Goal: Information Seeking & Learning: Learn about a topic

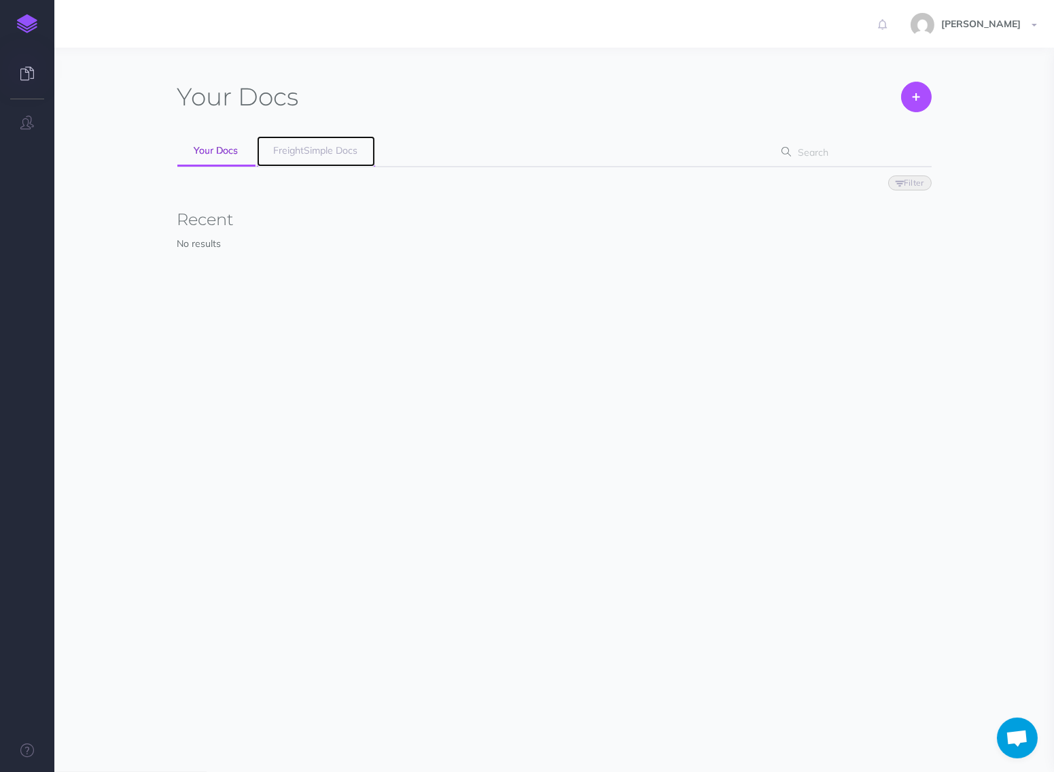
click at [345, 157] on link "FreightSimple Docs" at bounding box center [316, 151] width 118 height 31
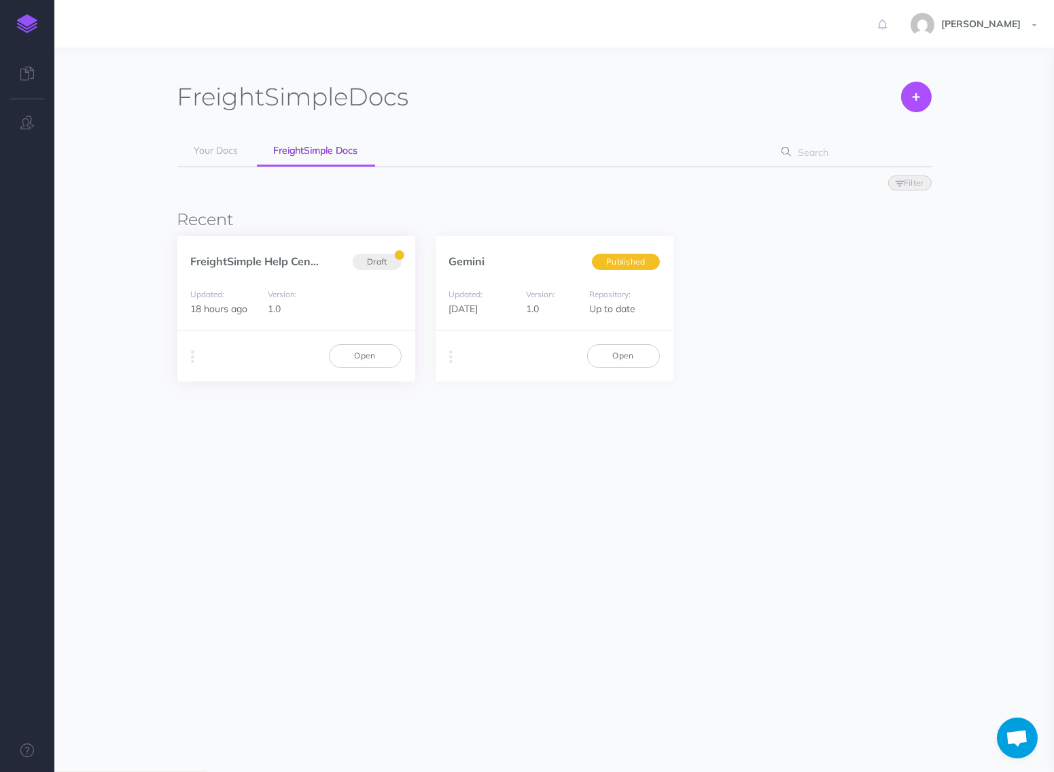
click at [379, 342] on div "Duplicate Export PDF Beta Markdown Beta Advanced Archive Open" at bounding box center [296, 355] width 238 height 51
click at [379, 345] on link "Open" at bounding box center [365, 355] width 73 height 23
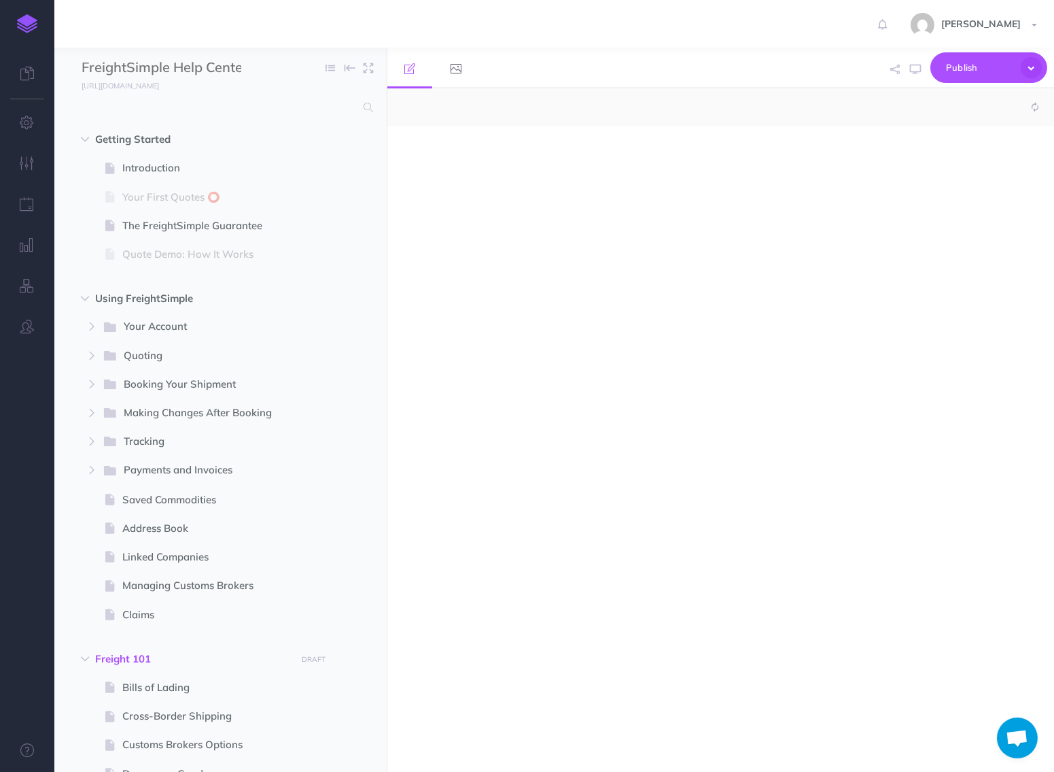
select select "null"
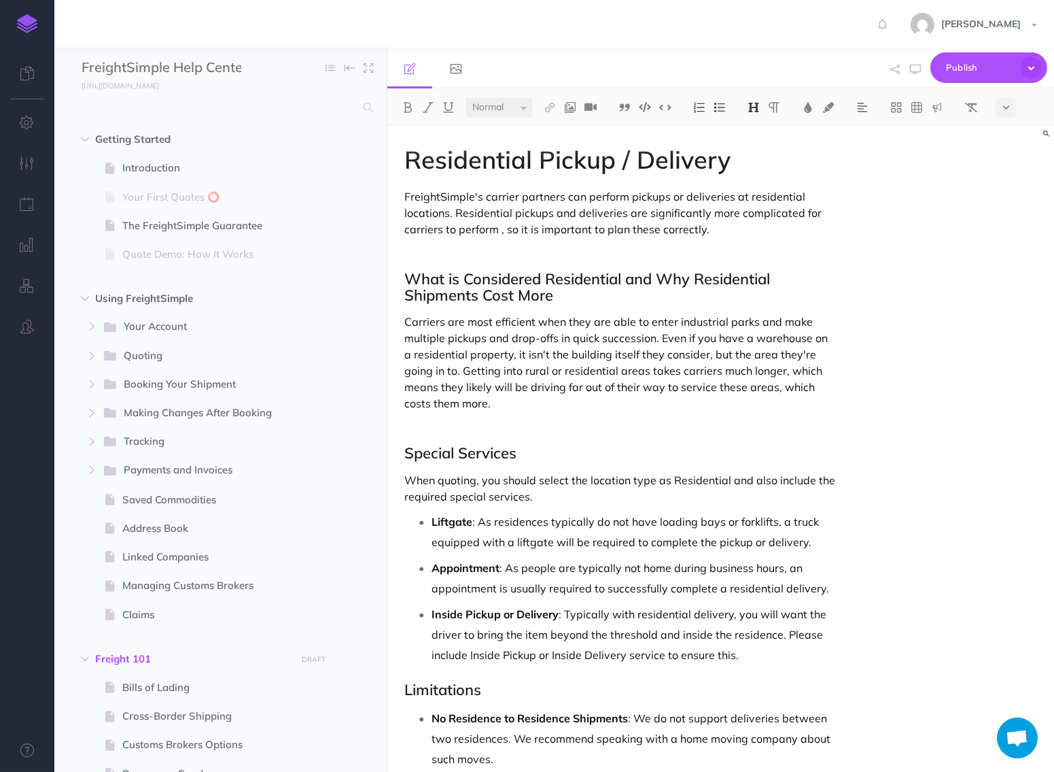
click at [763, 229] on p "FreightSimple's carrier partners can perform pickups or deliveries at residenti…" at bounding box center [620, 212] width 432 height 49
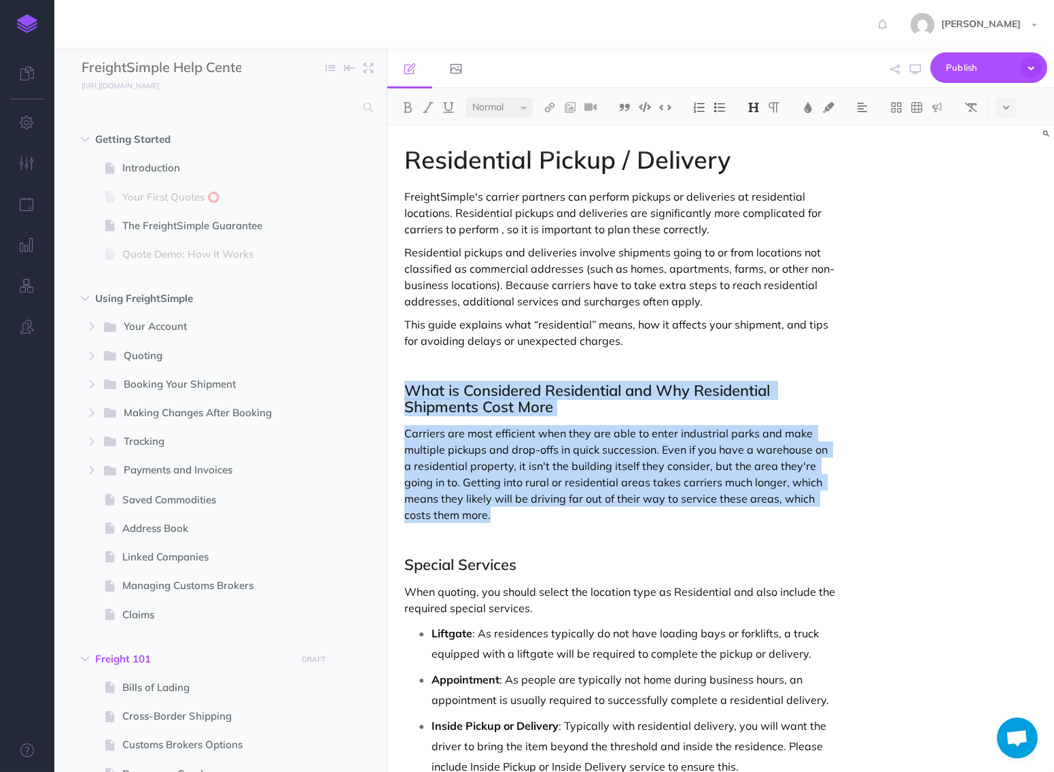
drag, startPoint x: 400, startPoint y: 390, endPoint x: 491, endPoint y: 512, distance: 152.0
click at [494, 512] on div "Residential Pickup / Delivery FreightSimple's carrier partners can perform pick…" at bounding box center [620, 603] width 466 height 954
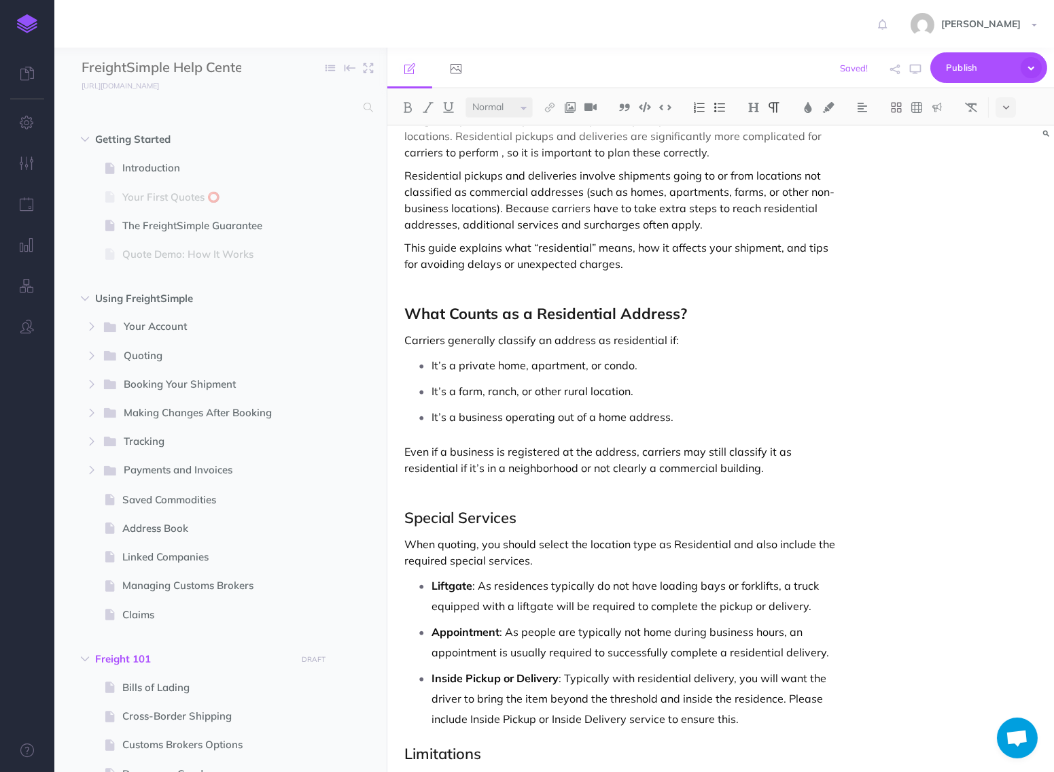
scroll to position [79, 0]
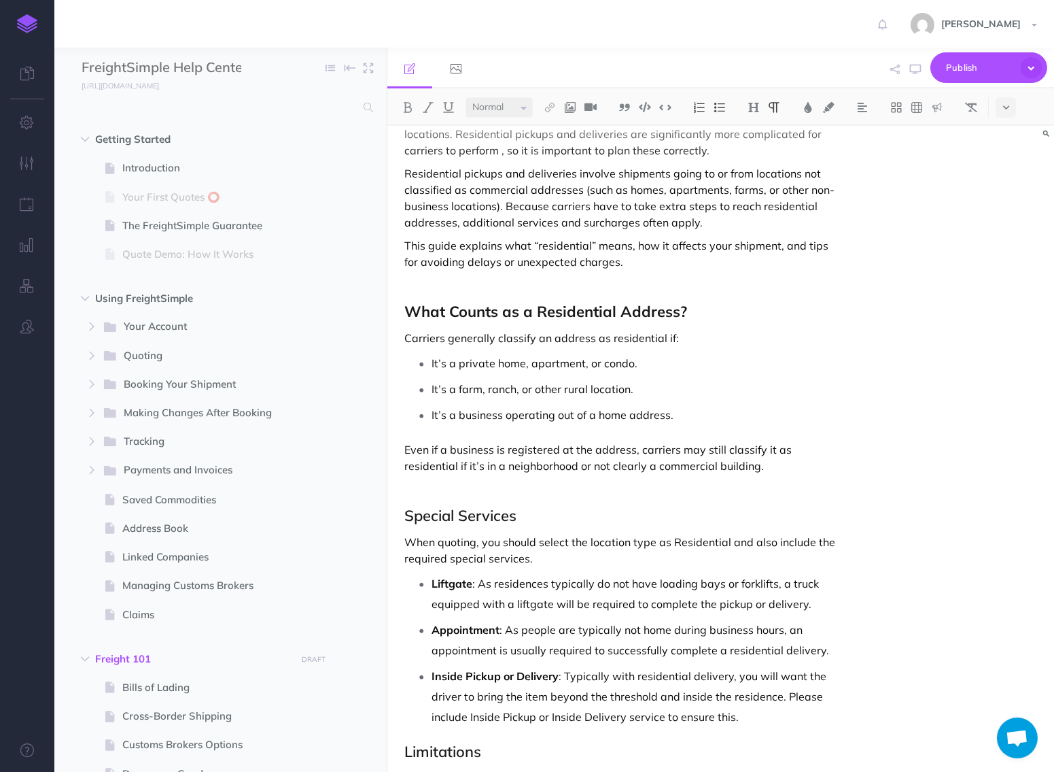
click at [838, 466] on div "Residential Pickup / Delivery FreightSimple's carrier partners can perform pick…" at bounding box center [620, 539] width 466 height 984
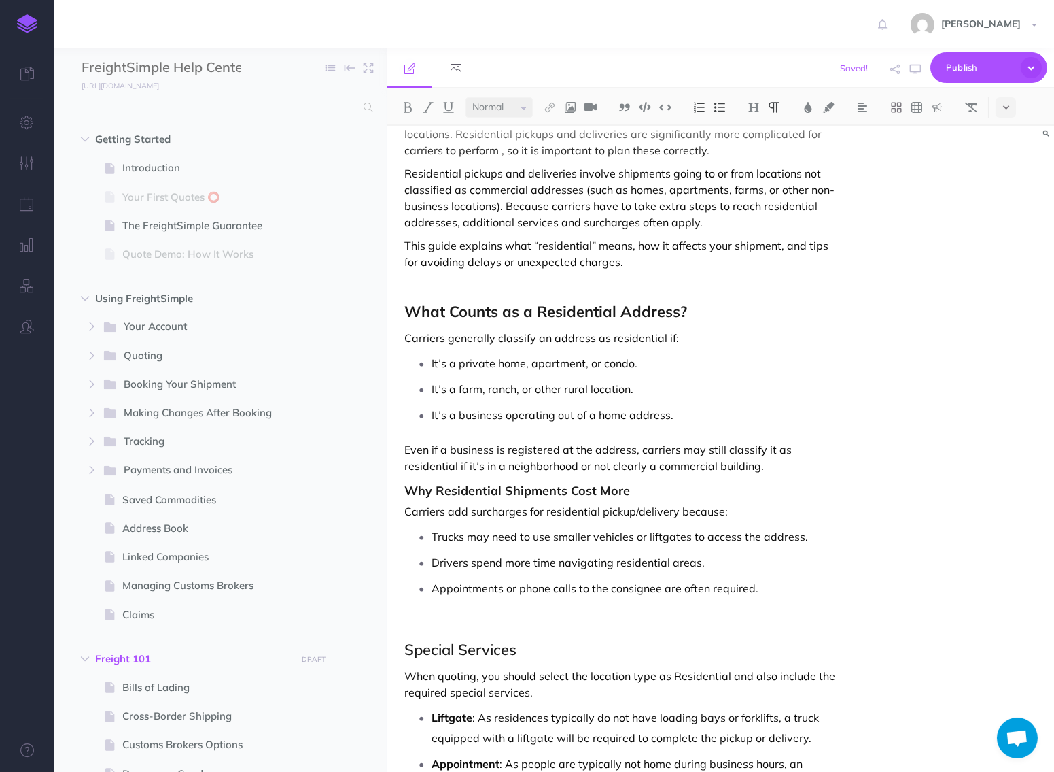
click at [402, 490] on div "Residential Pickup / Delivery FreightSimple's carrier partners can perform pick…" at bounding box center [620, 606] width 466 height 1118
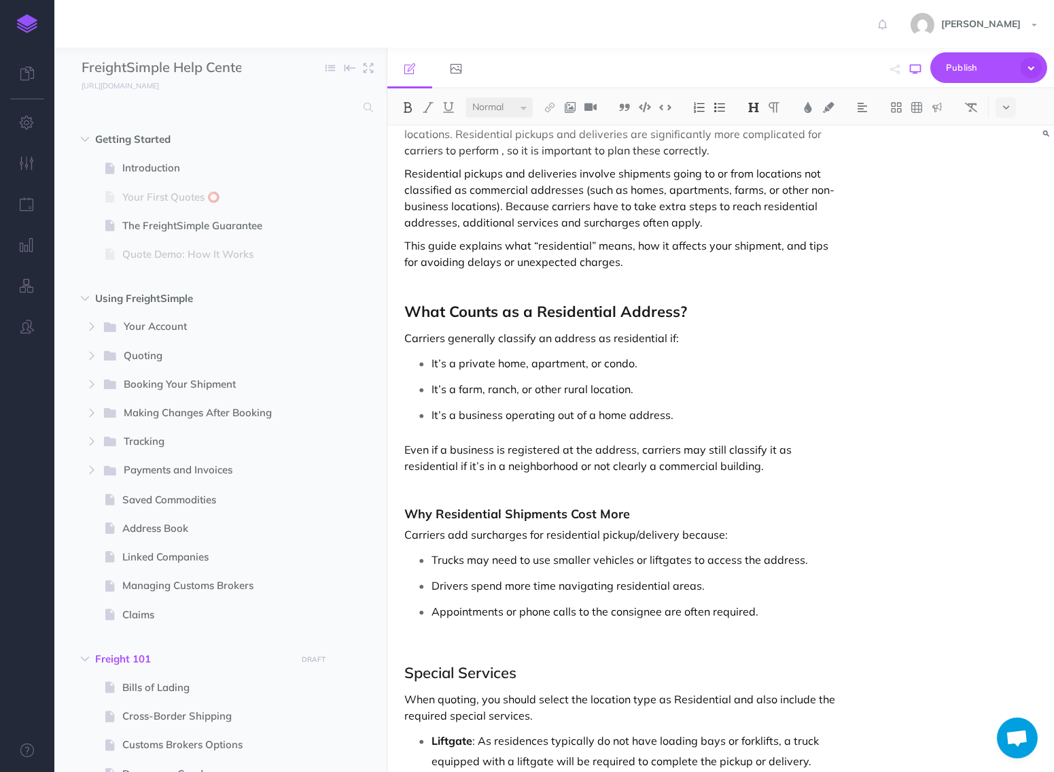
click at [912, 70] on icon "button" at bounding box center [915, 69] width 11 height 11
click at [910, 70] on button "button" at bounding box center [916, 69] width 18 height 39
click at [524, 453] on p "Even if a business is registered at the address, carriers may still classify it…" at bounding box center [620, 457] width 432 height 33
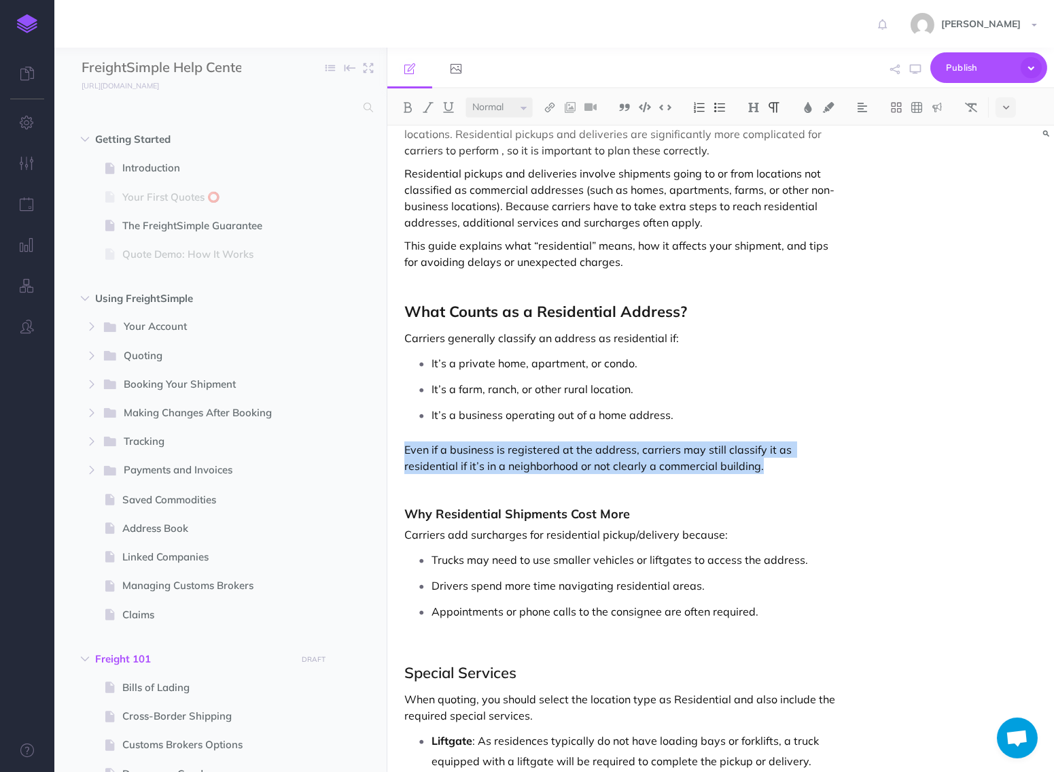
click at [524, 453] on p "Even if a business is registered at the address, carriers may still classify it…" at bounding box center [620, 457] width 432 height 33
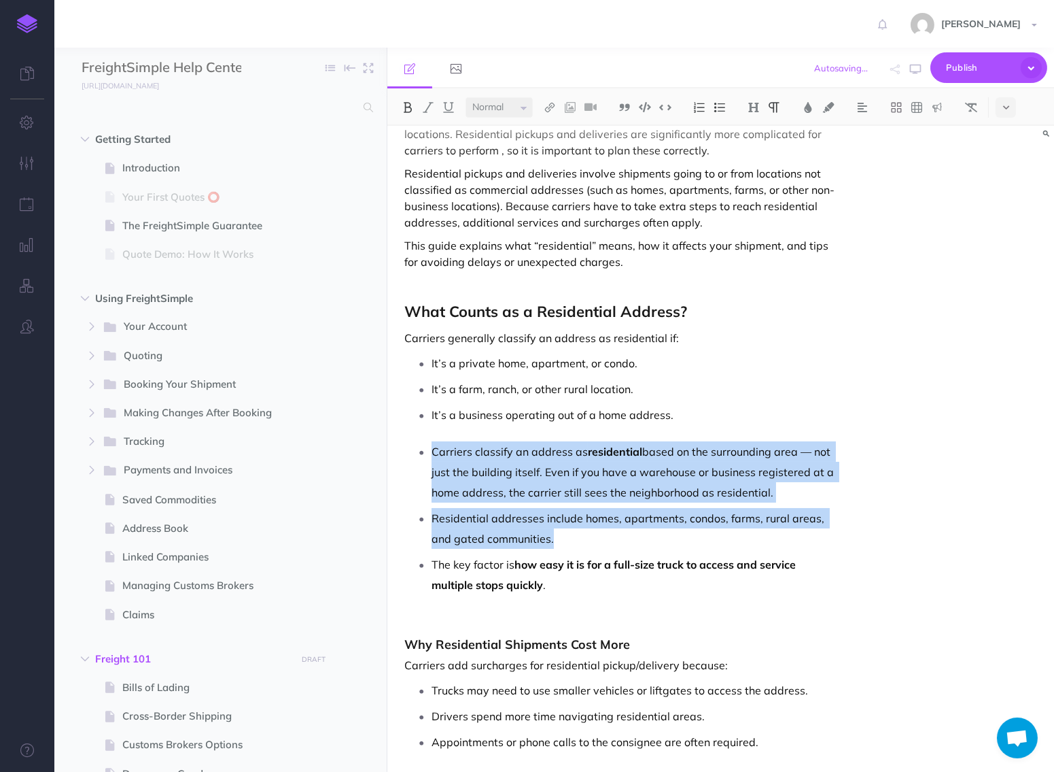
drag, startPoint x: 428, startPoint y: 451, endPoint x: 548, endPoint y: 531, distance: 144.2
click at [549, 531] on ul "Carriers classify an address as residential based on the surrounding area — not…" at bounding box center [624, 518] width 426 height 154
click at [548, 531] on p "Residential addresses include homes, apartments, condos, farms, rural areas, an…" at bounding box center [634, 528] width 405 height 41
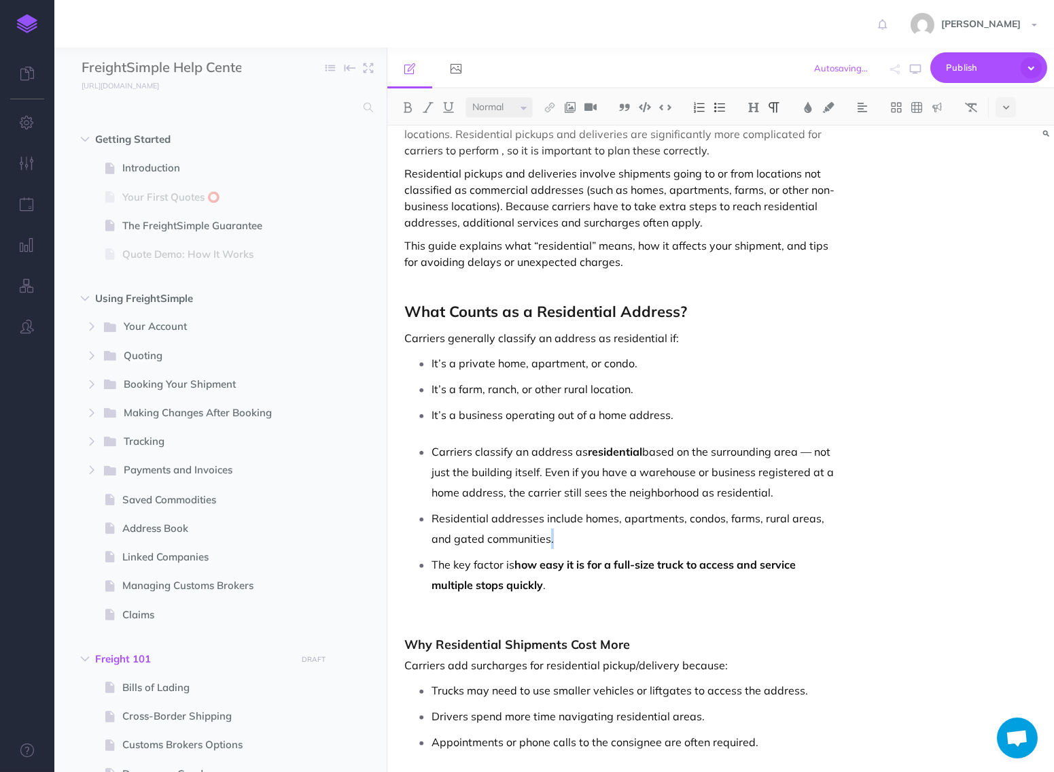
click at [548, 531] on p "Residential addresses include homes, apartments, condos, farms, rural areas, an…" at bounding box center [634, 528] width 405 height 41
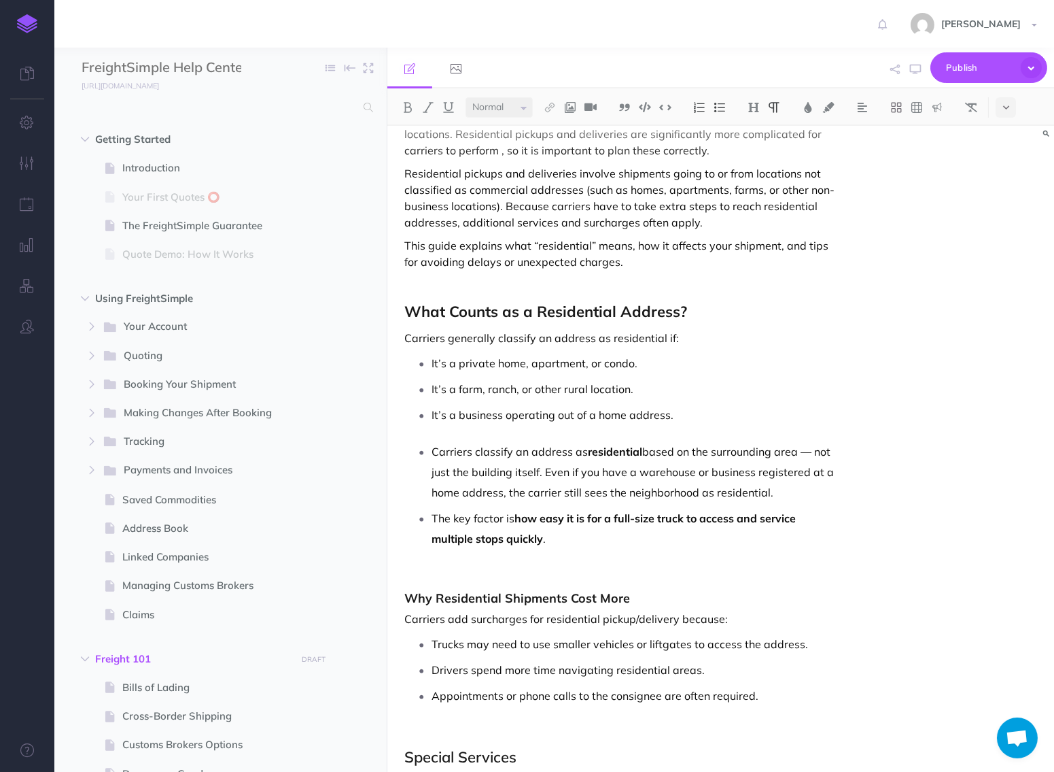
click at [438, 446] on p "Carriers classify an address as residential based on the surrounding area — not…" at bounding box center [634, 471] width 405 height 61
click at [434, 448] on p "Carriers classify an address as residential based on the surrounding area — not…" at bounding box center [634, 471] width 405 height 61
drag, startPoint x: 434, startPoint y: 448, endPoint x: 593, endPoint y: 547, distance: 188.1
click at [596, 548] on ul "Carriers classify an address as residential based on the surrounding area — not…" at bounding box center [624, 494] width 426 height 107
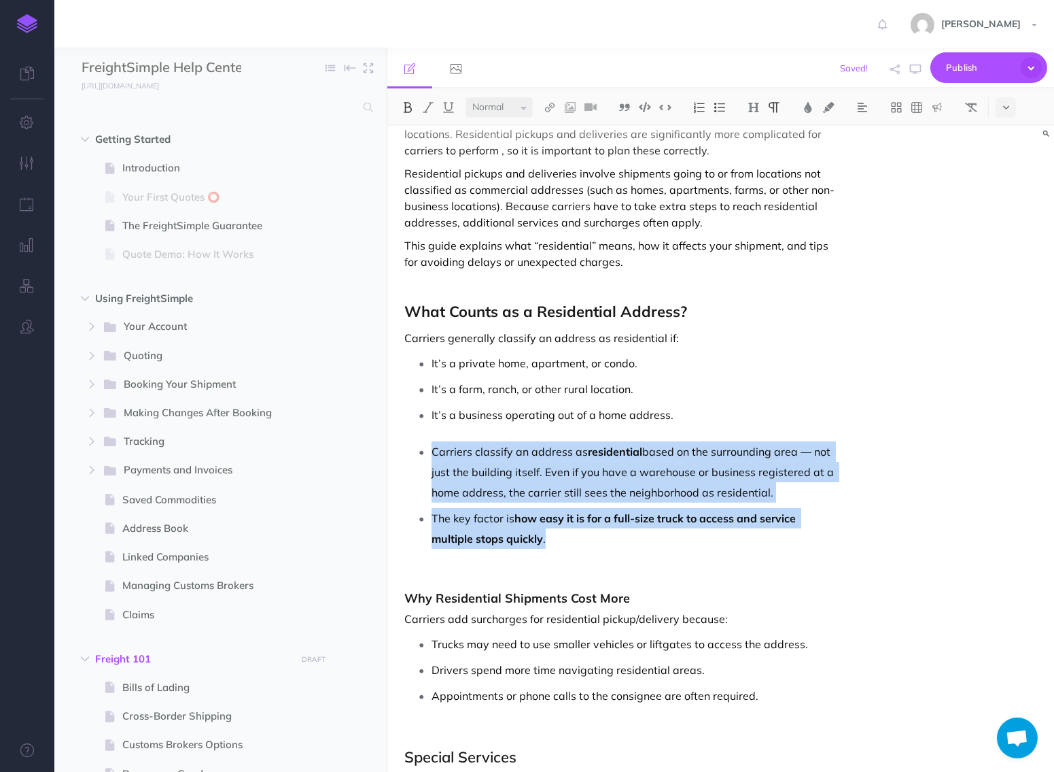
drag, startPoint x: 593, startPoint y: 547, endPoint x: 415, endPoint y: 455, distance: 200.4
click at [415, 455] on ul "Carriers classify an address as residential based on the surrounding area — not…" at bounding box center [624, 494] width 426 height 107
click at [725, 103] on img at bounding box center [720, 107] width 12 height 11
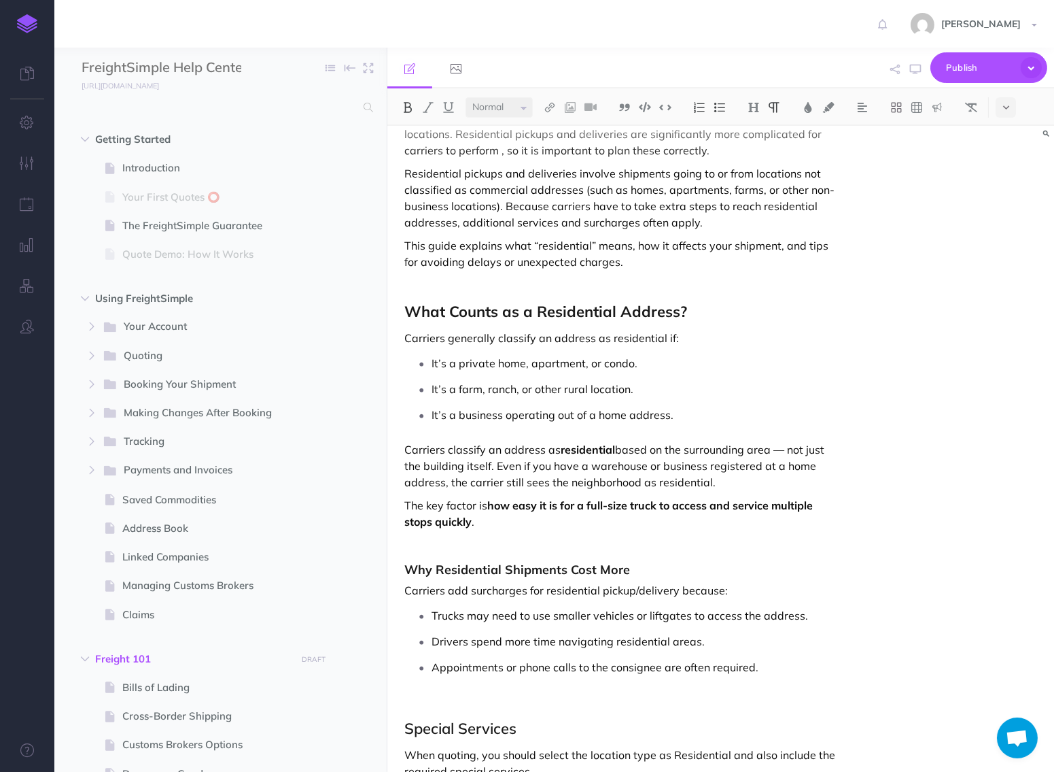
click at [572, 444] on strong "residential" at bounding box center [588, 450] width 54 height 14
click at [910, 63] on button "button" at bounding box center [916, 69] width 18 height 39
click at [483, 504] on p "The key factor is how easy it is for a full-size truck to access and service mu…" at bounding box center [620, 513] width 432 height 33
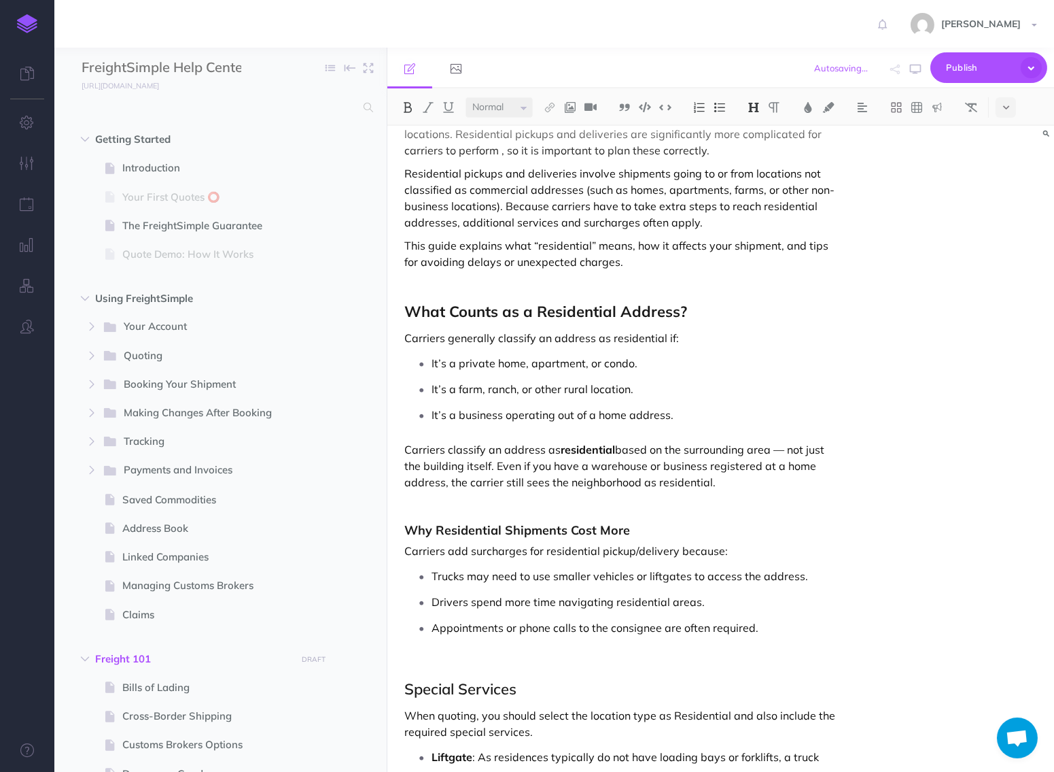
click at [476, 535] on strong "Why Residential Shipments Cost More" at bounding box center [517, 530] width 226 height 16
click at [750, 106] on img at bounding box center [754, 107] width 12 height 11
click at [755, 145] on button "H2" at bounding box center [754, 151] width 20 height 20
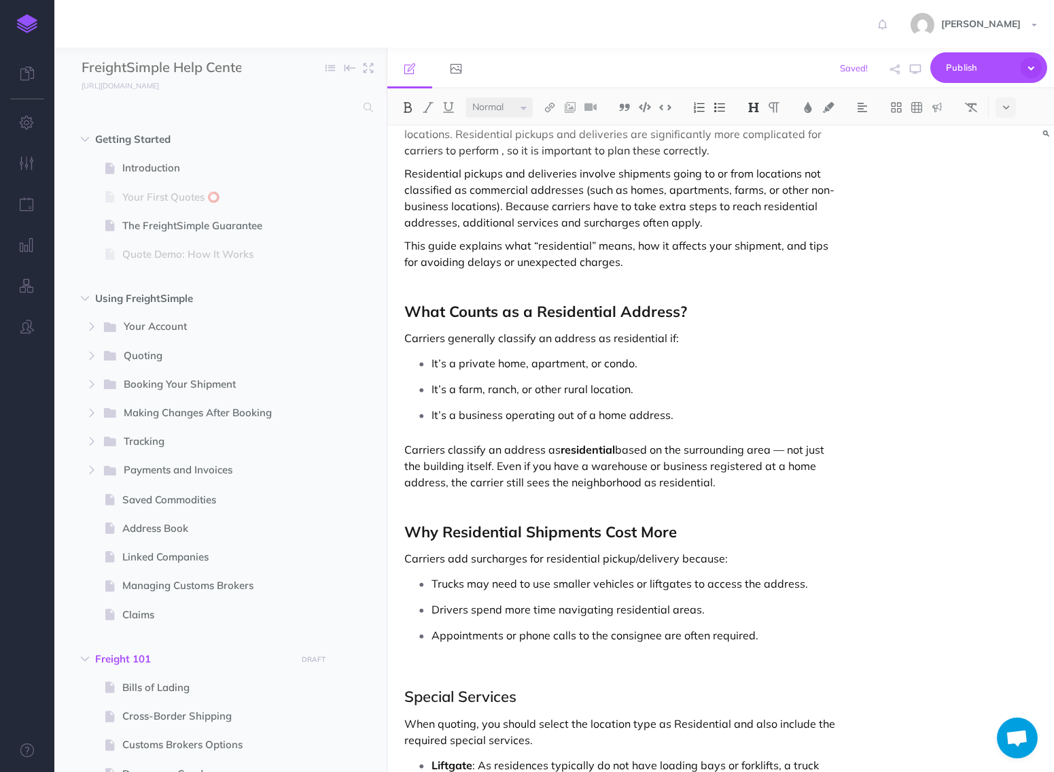
click at [705, 375] on ul "It’s a private home, apartment, or condo. It’s a farm, ranch, or other rural lo…" at bounding box center [624, 389] width 426 height 72
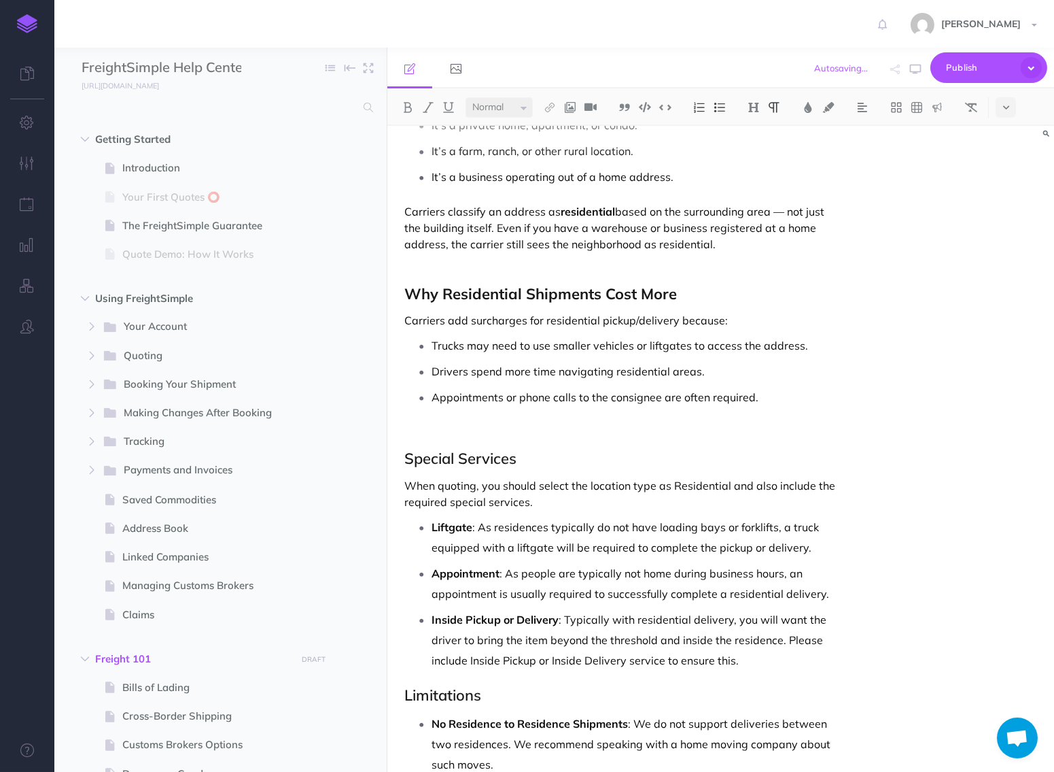
scroll to position [330, 0]
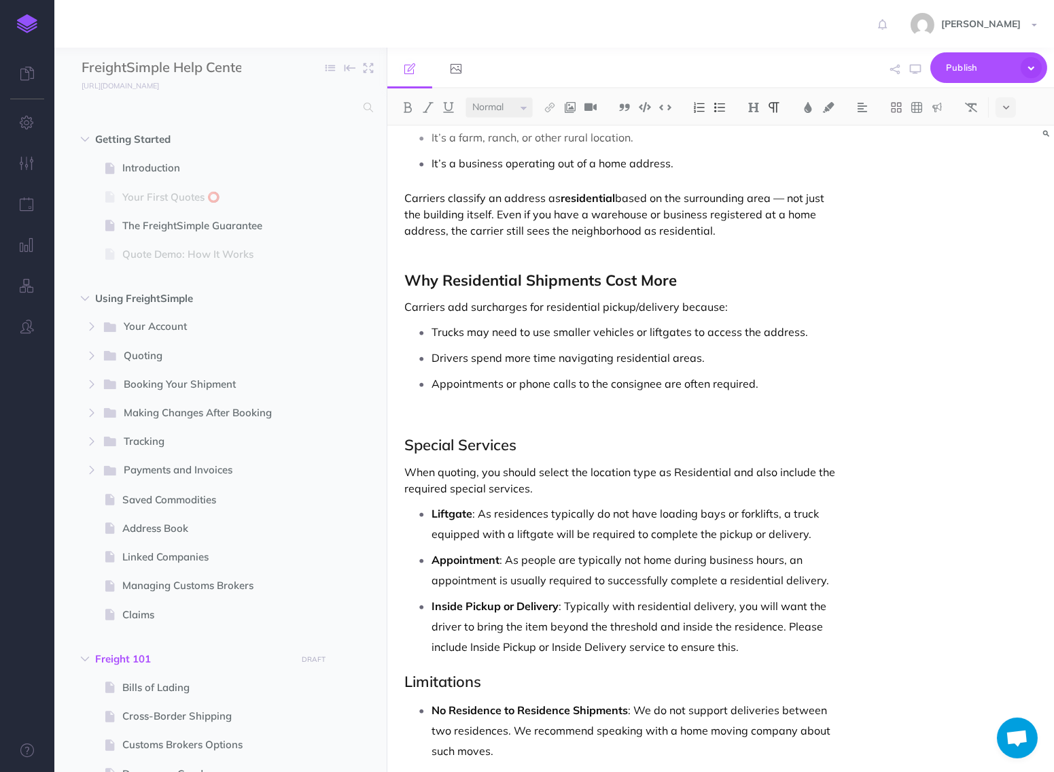
click at [794, 396] on div "Residential Pickup / Delivery FreightSimple's carrier partners can perform pick…" at bounding box center [620, 377] width 466 height 1165
click at [790, 388] on p "Appointments or phone calls to the consignee are often required." at bounding box center [634, 383] width 405 height 20
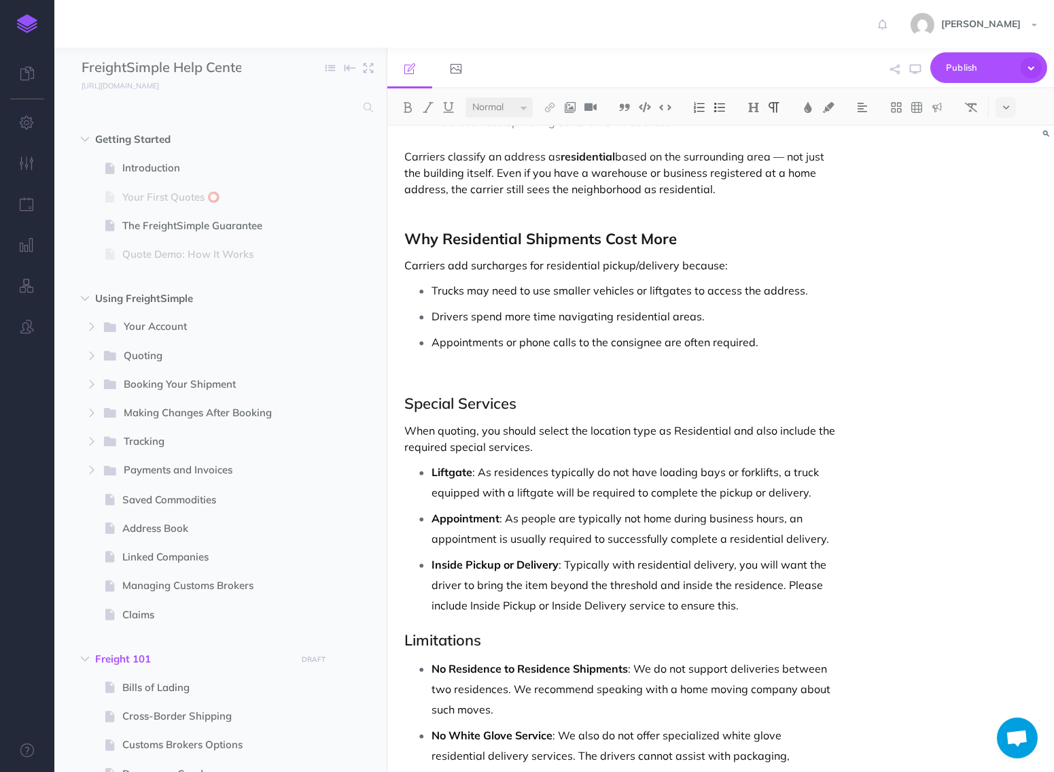
scroll to position [373, 0]
click at [767, 343] on p "Appointments or phone calls to the consignee are often required." at bounding box center [634, 341] width 405 height 20
click at [738, 313] on p "Drivers spend more time navigating residential areas." at bounding box center [634, 315] width 405 height 20
click at [799, 349] on p "Appointments or phone calls to the consignee are often required." at bounding box center [634, 341] width 405 height 20
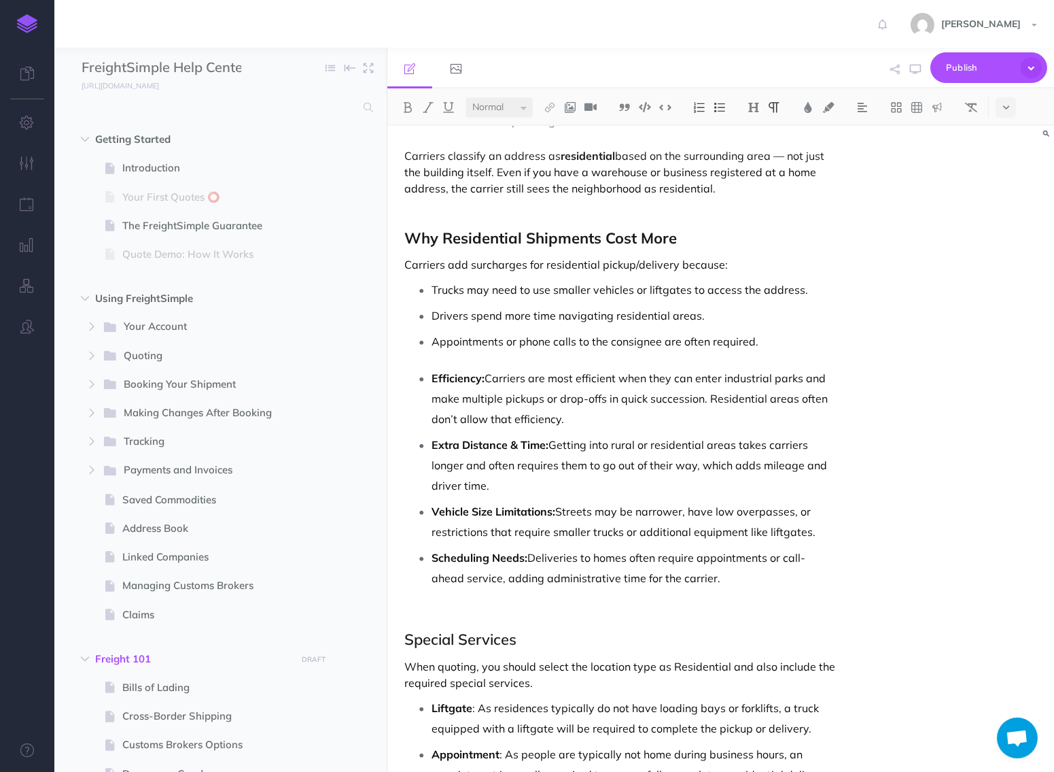
click at [674, 392] on p "Efficiency: Carriers are most efficient when they can enter industrial parks an…" at bounding box center [634, 398] width 405 height 61
click at [517, 466] on p "Extra Distance & Time: Getting into rural or residential areas takes carriers l…" at bounding box center [634, 464] width 405 height 61
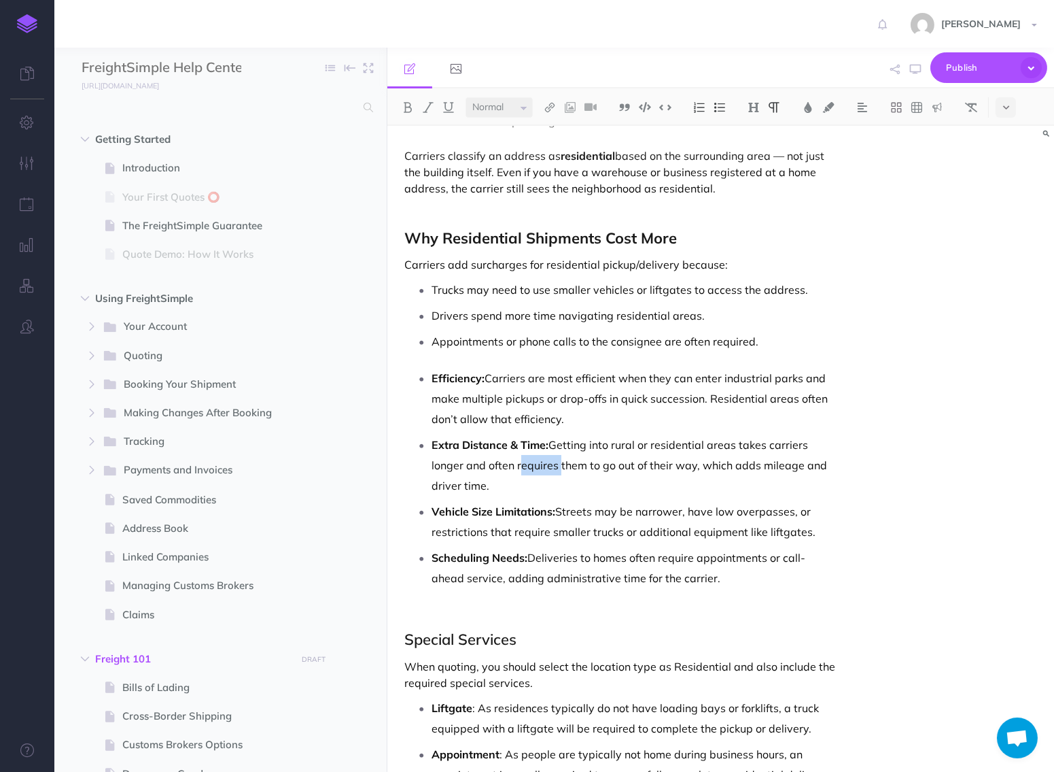
click at [517, 466] on p "Extra Distance & Time: Getting into rural or residential areas takes carriers l…" at bounding box center [634, 464] width 405 height 61
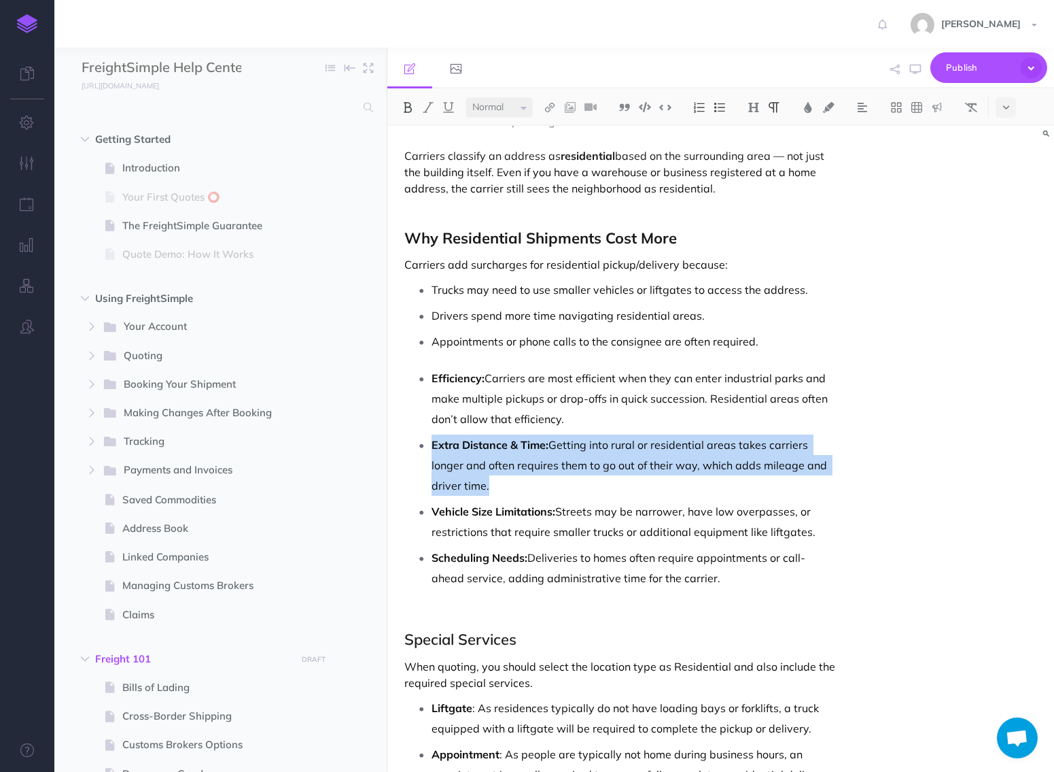
click at [517, 466] on p "Extra Distance & Time: Getting into rural or residential areas takes carriers l…" at bounding box center [634, 464] width 405 height 61
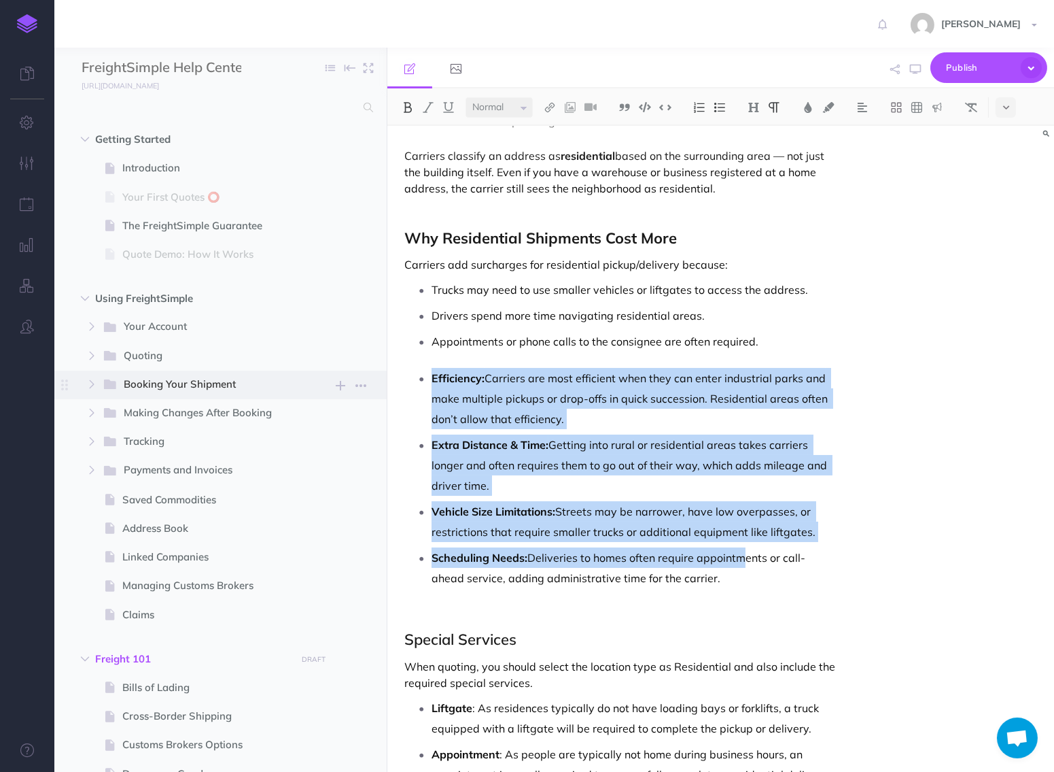
drag, startPoint x: 737, startPoint y: 566, endPoint x: 382, endPoint y: 370, distance: 405.6
click at [382, 370] on div "FreightSimple Help Center Collapse all Expand all Expand to root folders [URL][…" at bounding box center [554, 410] width 1000 height 724
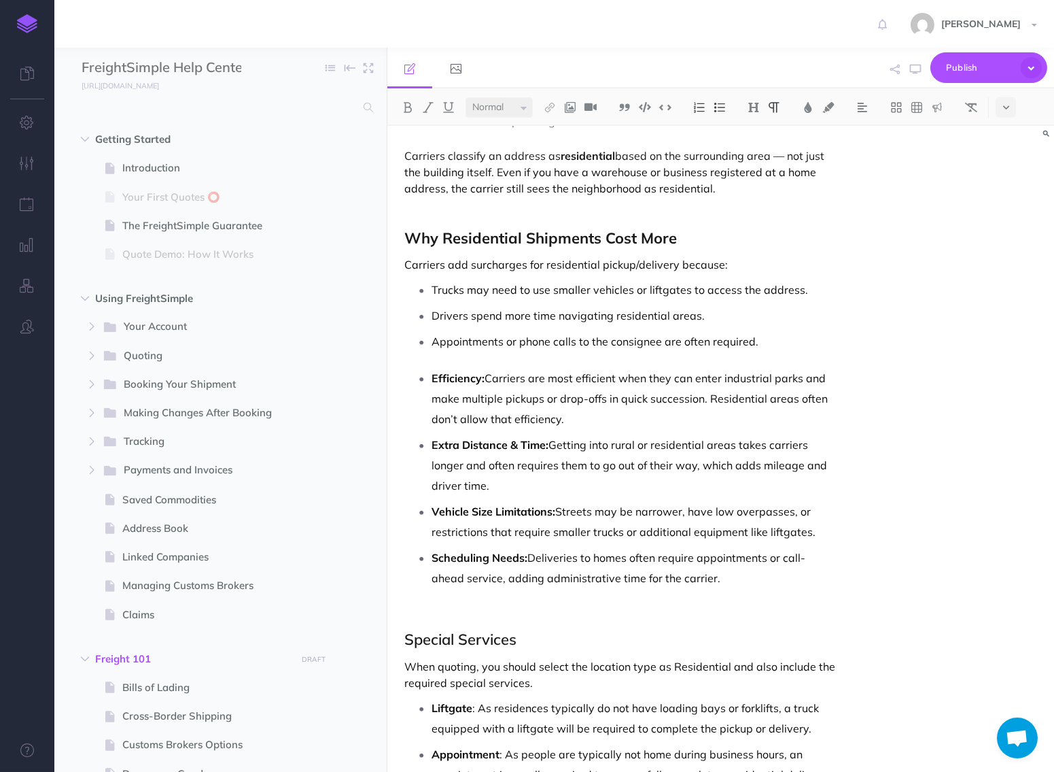
click at [652, 560] on p "Scheduling Needs: Deliveries to homes often require appointments or call-ahead …" at bounding box center [634, 567] width 405 height 41
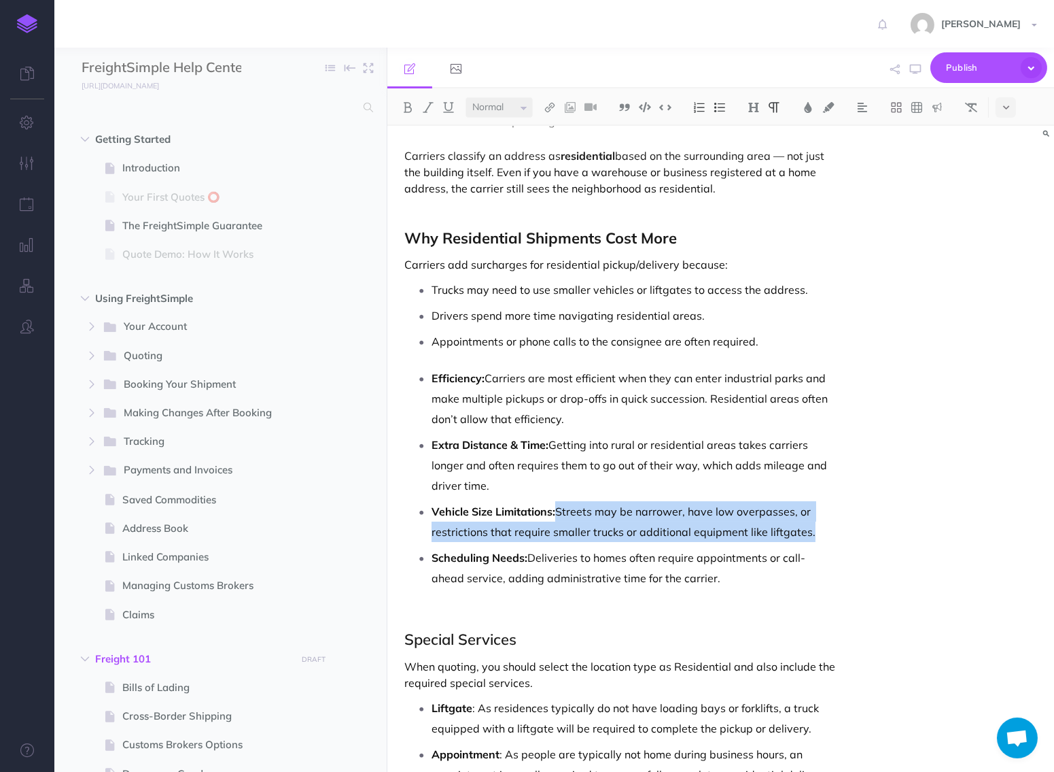
drag, startPoint x: 556, startPoint y: 508, endPoint x: 857, endPoint y: 543, distance: 303.2
click at [860, 544] on div "Residential Pickup / Delivery FreightSimple's carrier partners can perform pick…" at bounding box center [720, 449] width 667 height 646
copy p "Streets may be narrower, have low overpasses, or restrictions that require smal…"
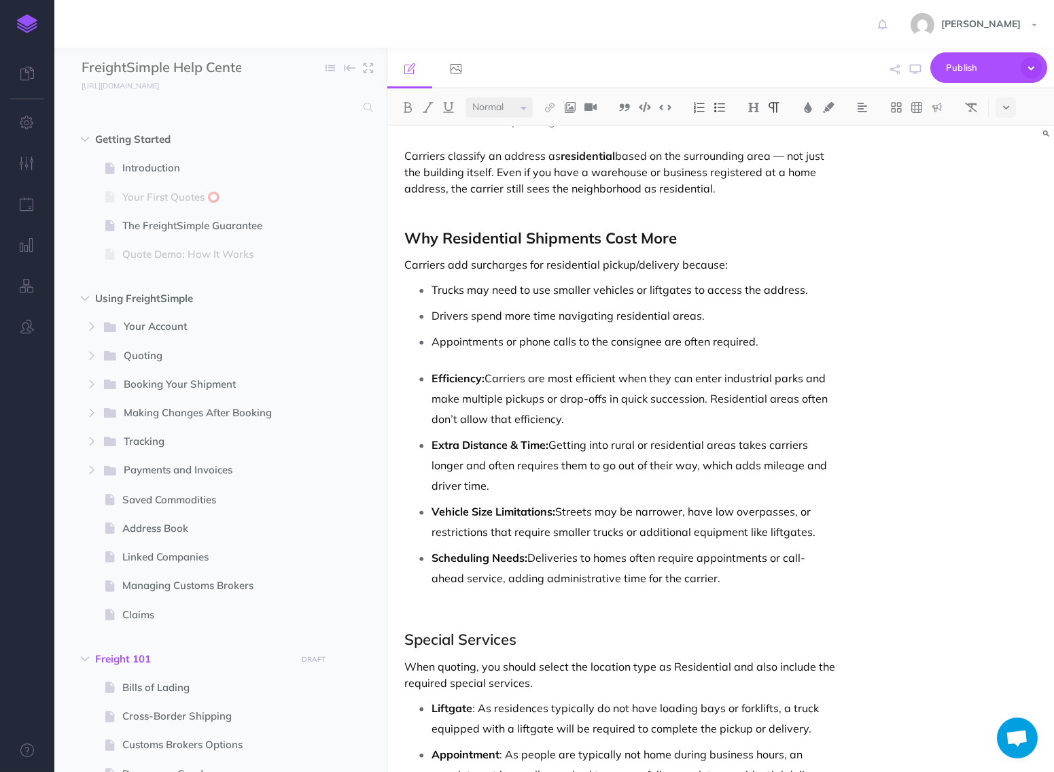
click at [729, 307] on p "Drivers spend more time navigating residential areas." at bounding box center [634, 315] width 405 height 20
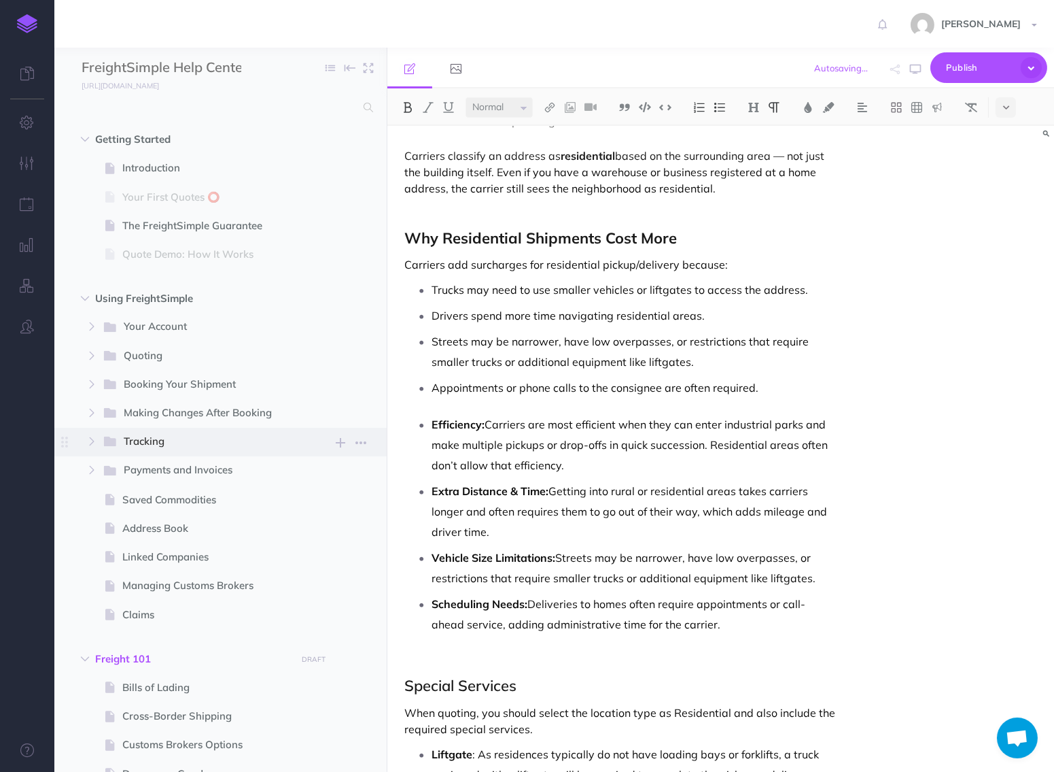
drag, startPoint x: 710, startPoint y: 622, endPoint x: 308, endPoint y: 432, distance: 444.3
click at [308, 432] on div "FreightSimple Help Center Collapse all Expand all Expand to root folders [URL][…" at bounding box center [554, 410] width 1000 height 724
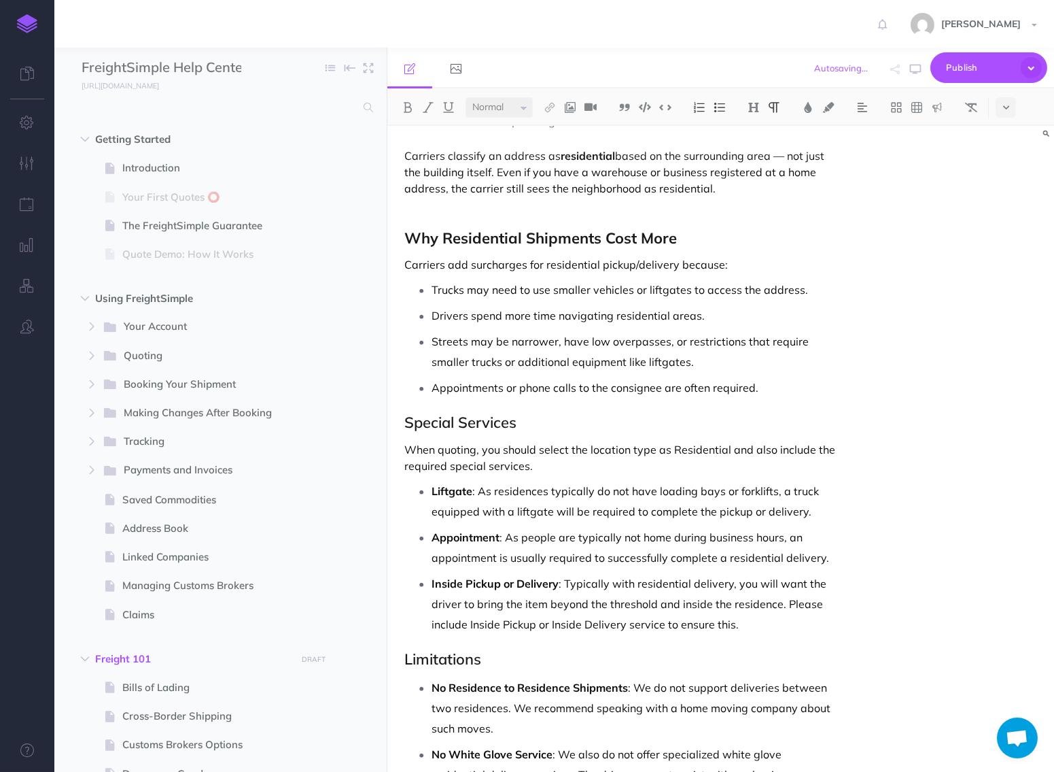
click at [511, 232] on strong "Why Residential Shipments Cost More" at bounding box center [540, 237] width 273 height 19
click at [914, 73] on icon "button" at bounding box center [915, 69] width 11 height 11
click at [555, 231] on strong "Why Residential Shipments Cost More" at bounding box center [540, 237] width 273 height 19
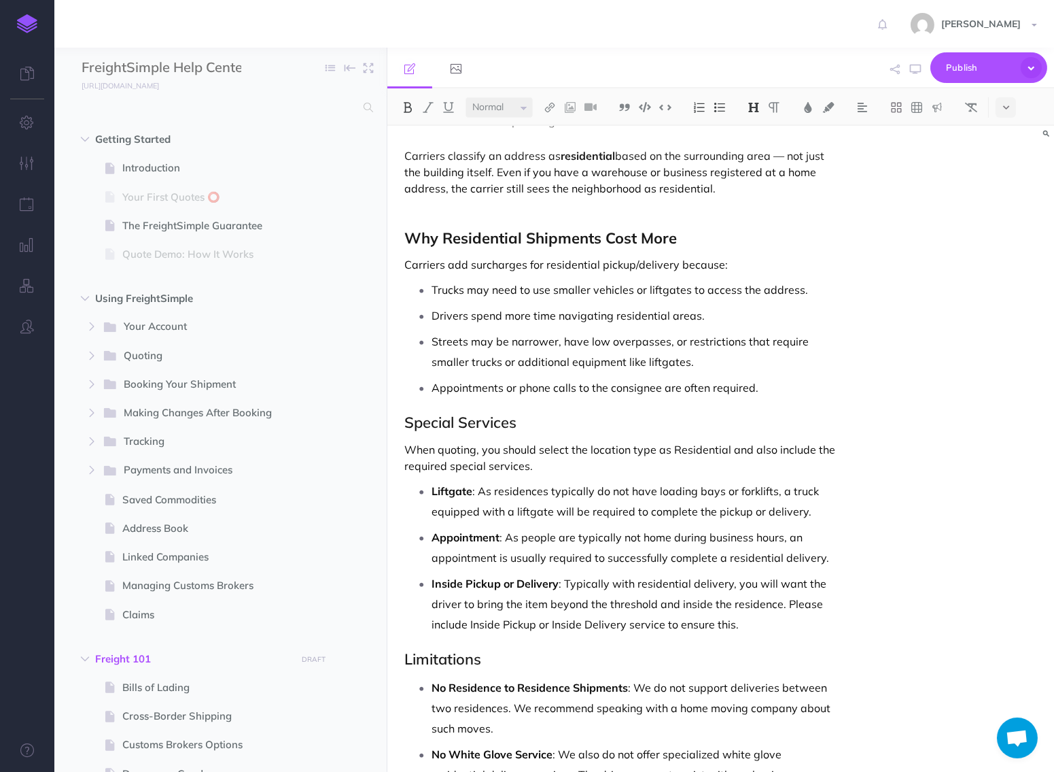
click at [555, 231] on strong "Why Residential Shipments Cost More" at bounding box center [540, 237] width 273 height 19
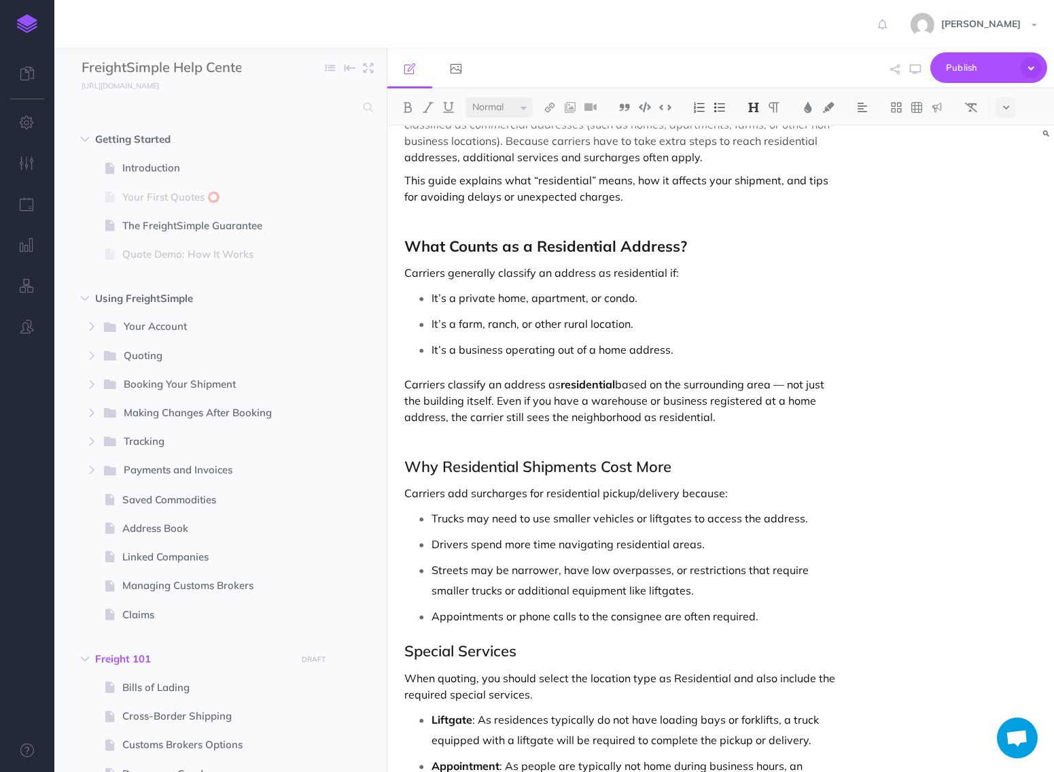
scroll to position [126, 0]
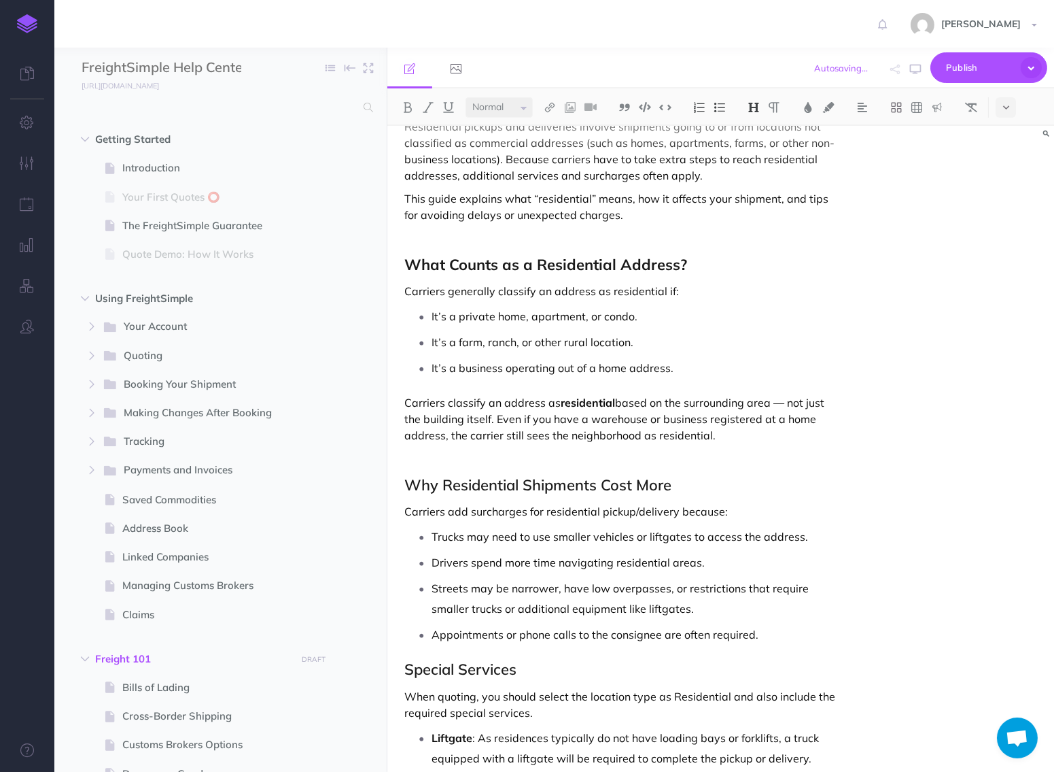
click at [528, 259] on strong "What Counts as a Residential Address?" at bounding box center [545, 264] width 283 height 19
click at [496, 237] on p at bounding box center [620, 238] width 432 height 16
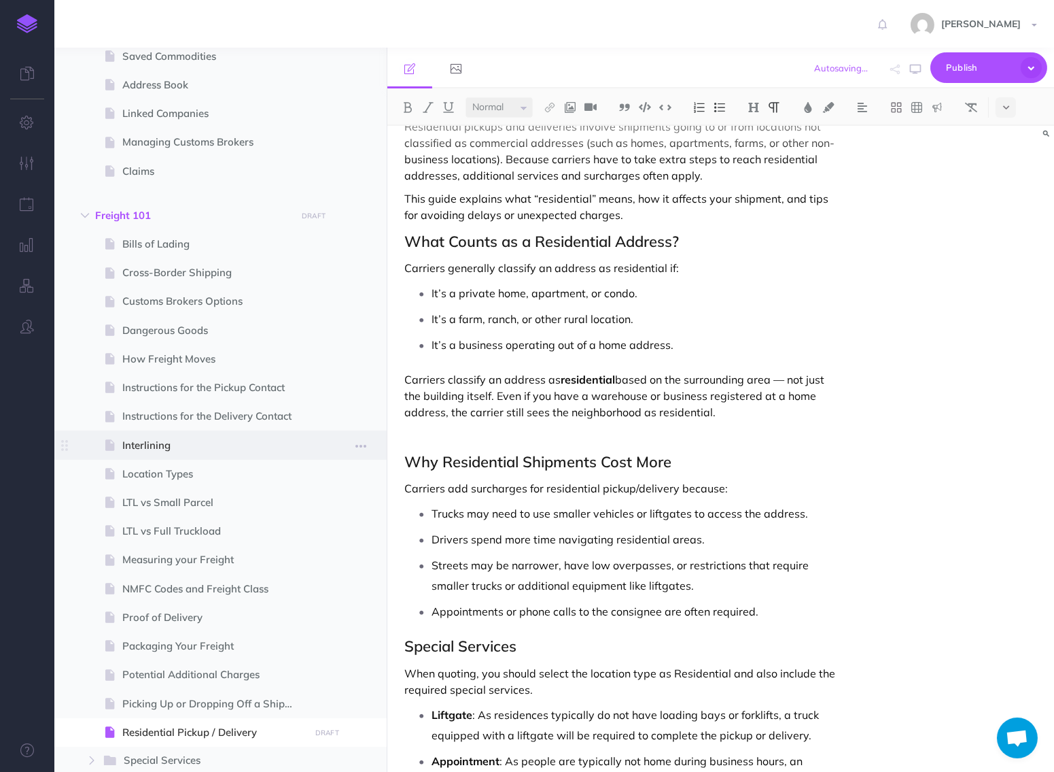
scroll to position [538, 0]
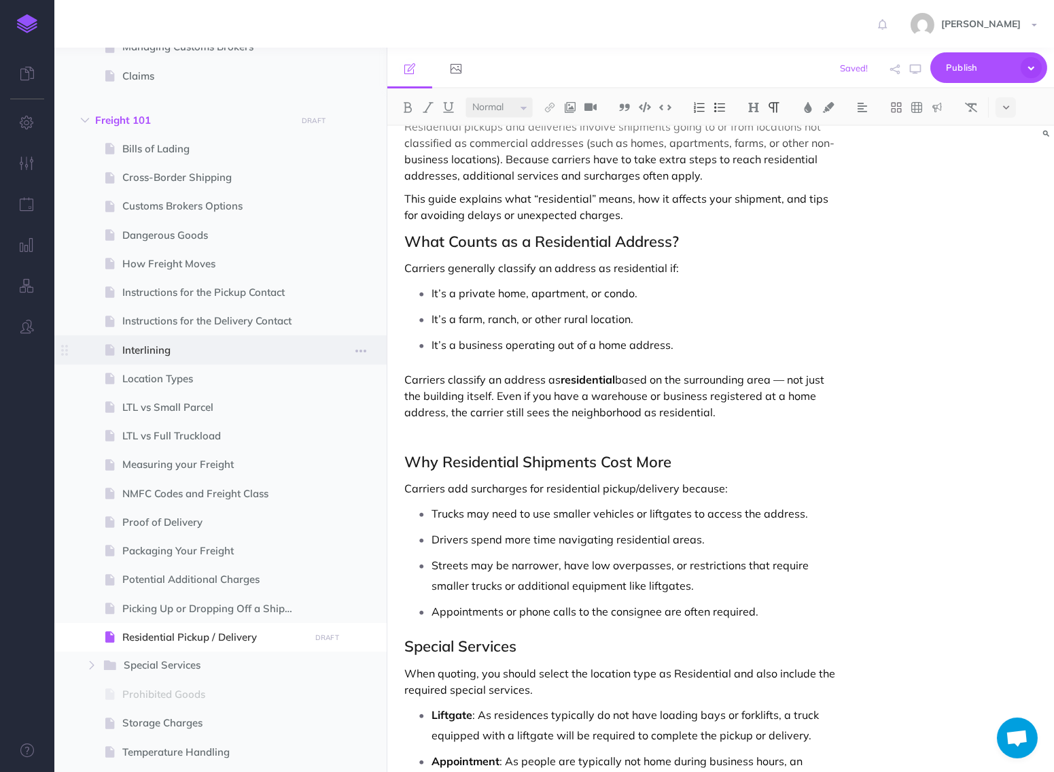
click at [213, 362] on span at bounding box center [220, 349] width 332 height 29
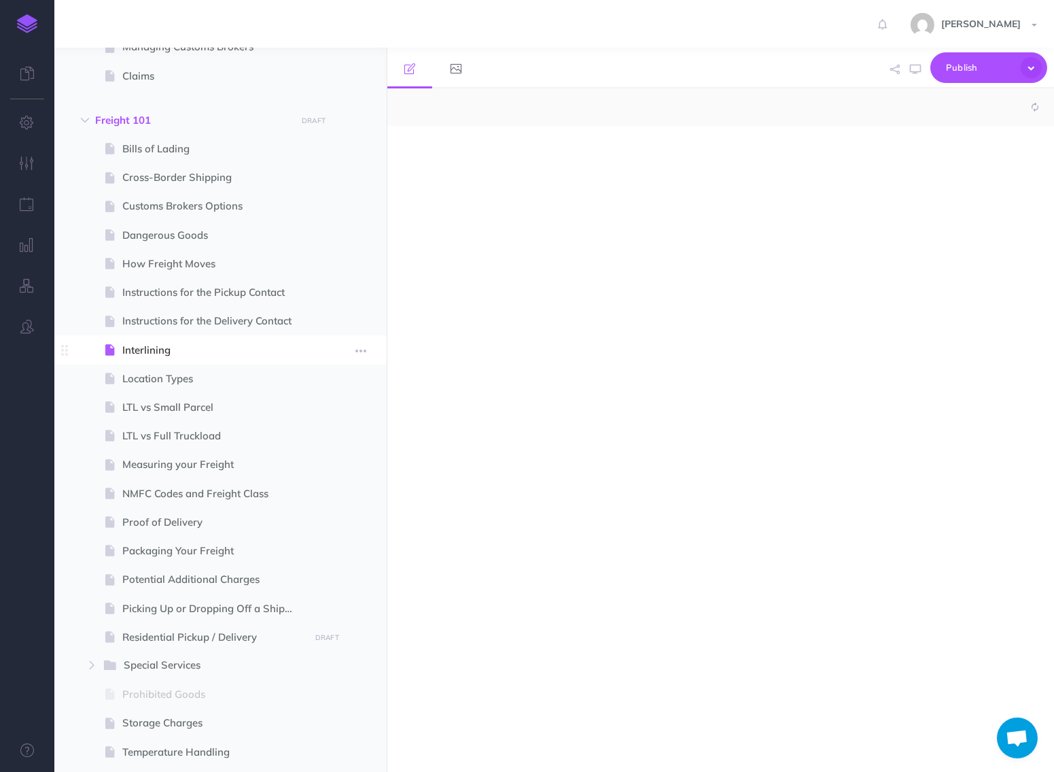
select select "null"
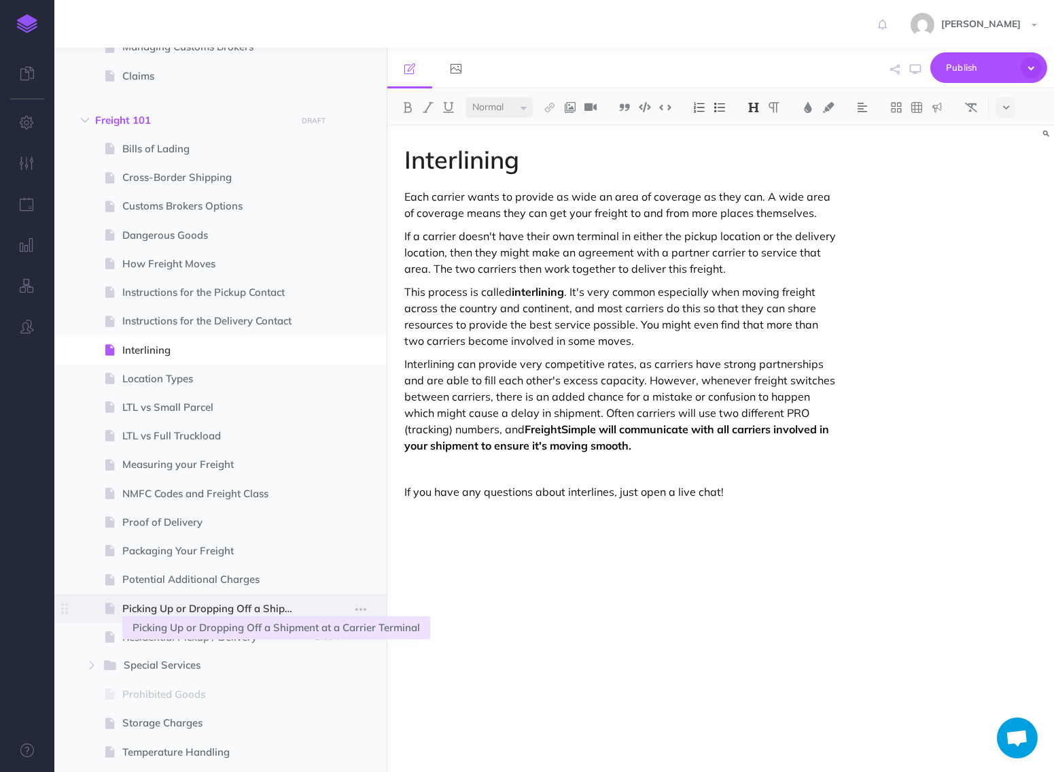
click at [216, 612] on span "Picking Up or Dropping Off a Shipment at a Carrier Terminal" at bounding box center [213, 608] width 183 height 16
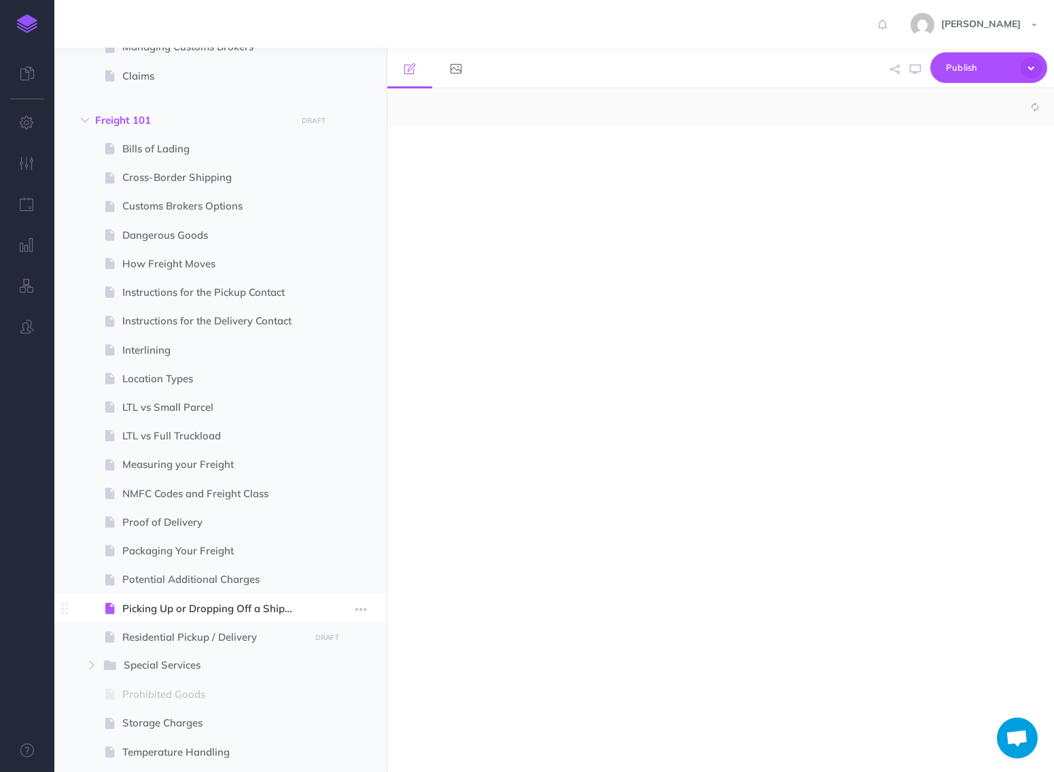
select select "null"
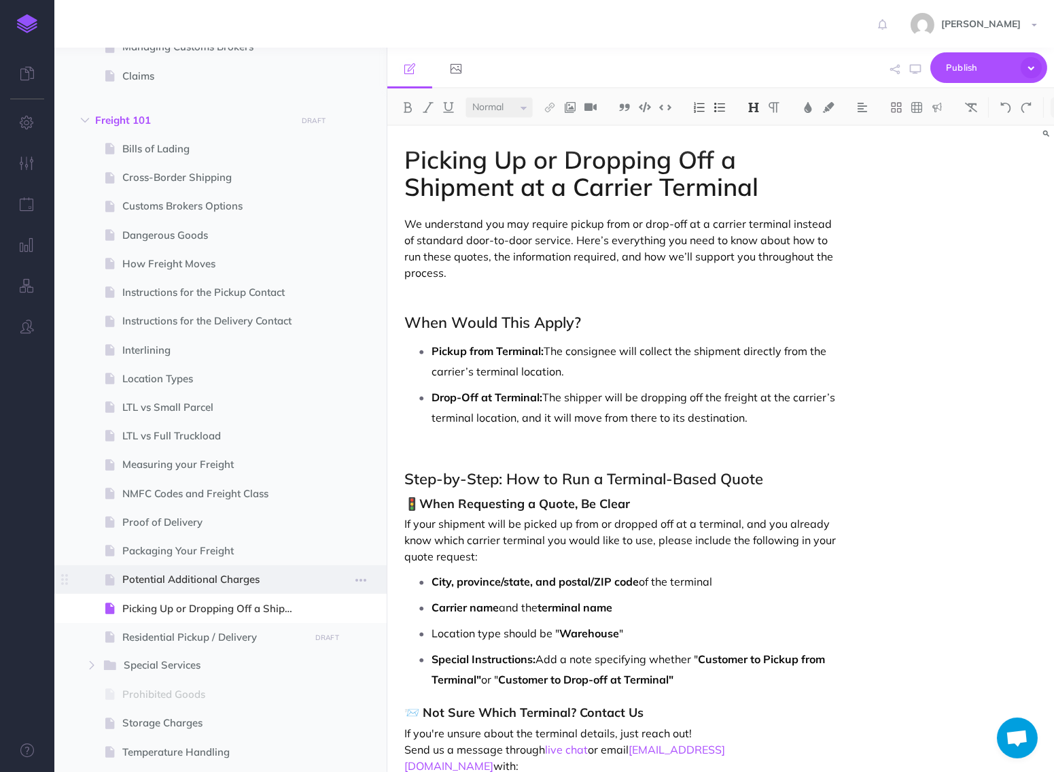
click at [219, 583] on span "Potential Additional Charges" at bounding box center [213, 579] width 183 height 16
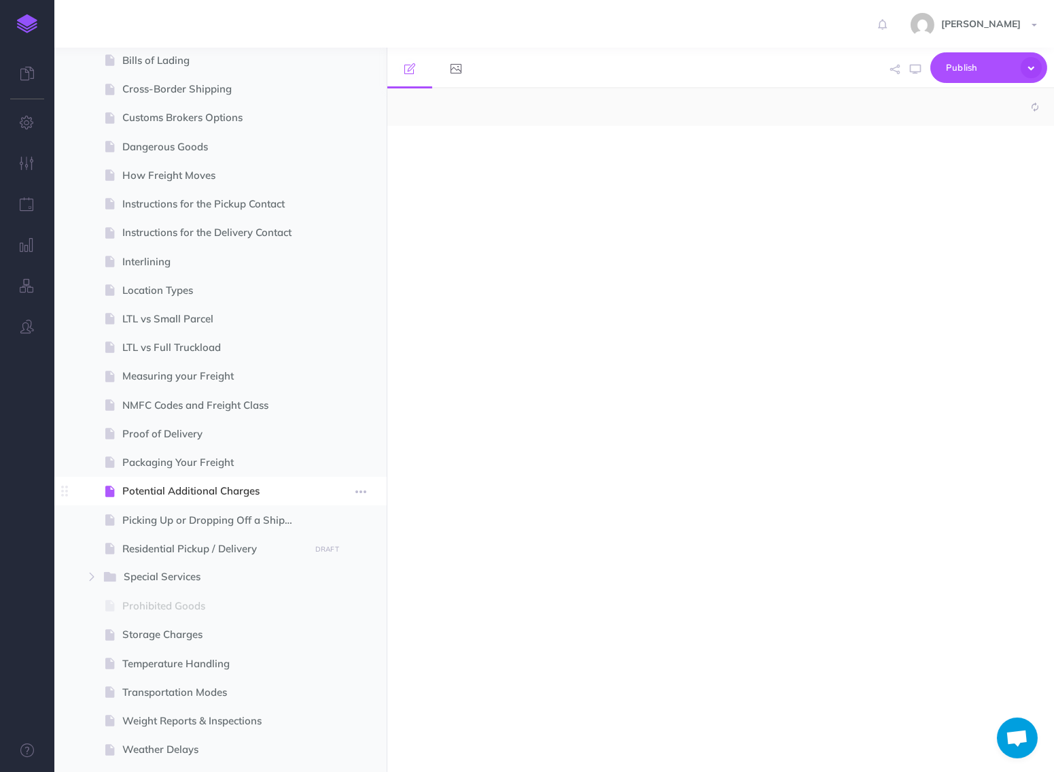
select select "null"
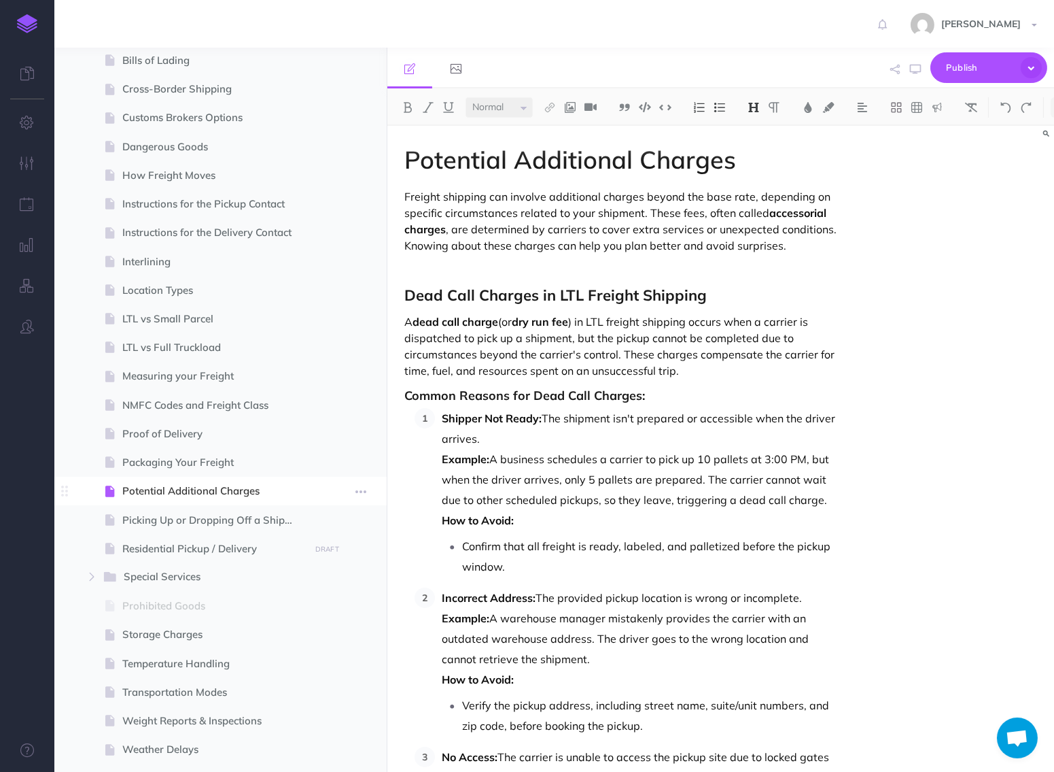
scroll to position [708, 0]
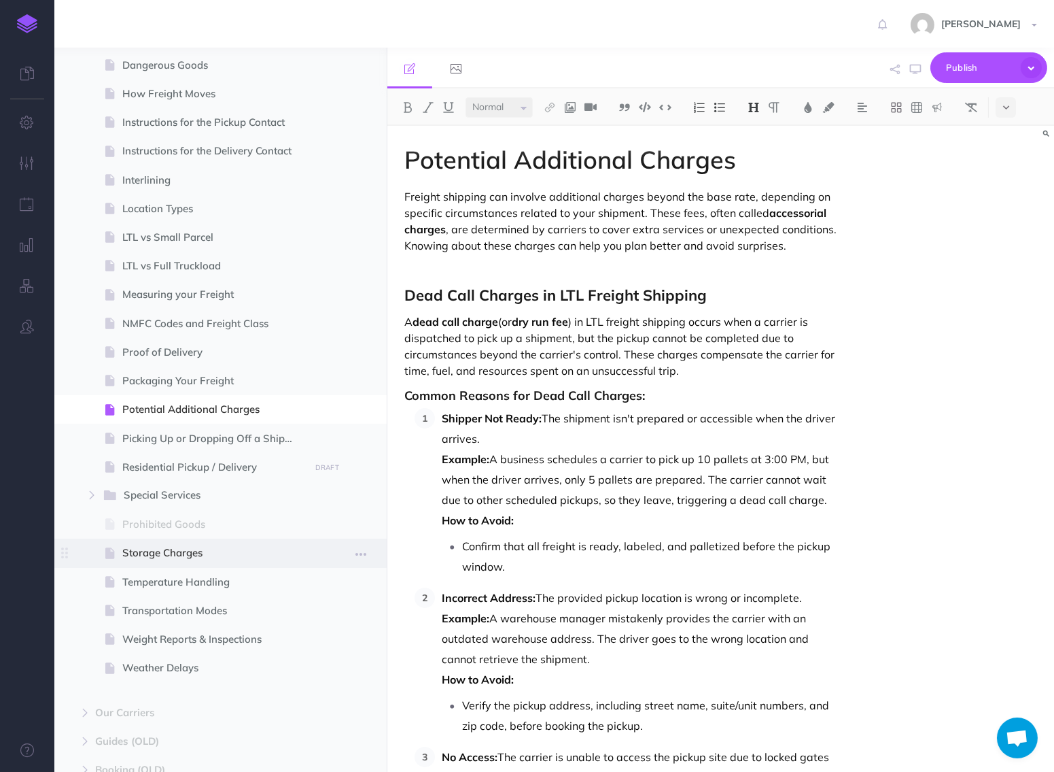
click at [222, 549] on span "Storage Charges" at bounding box center [213, 553] width 183 height 16
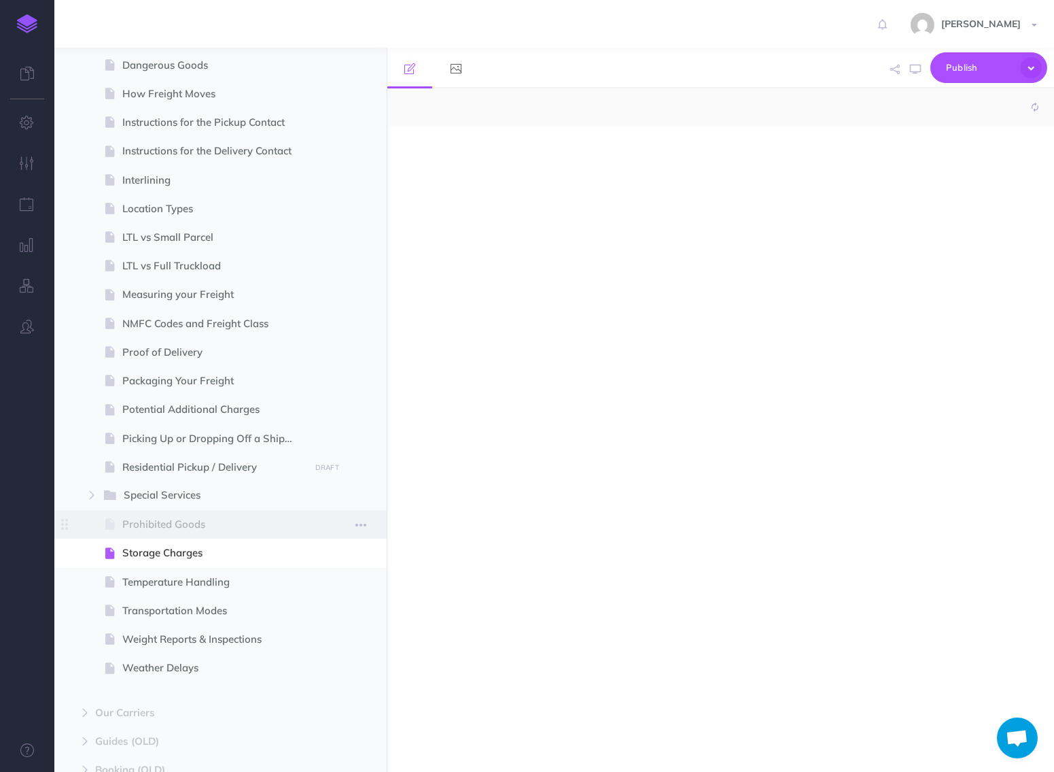
select select "null"
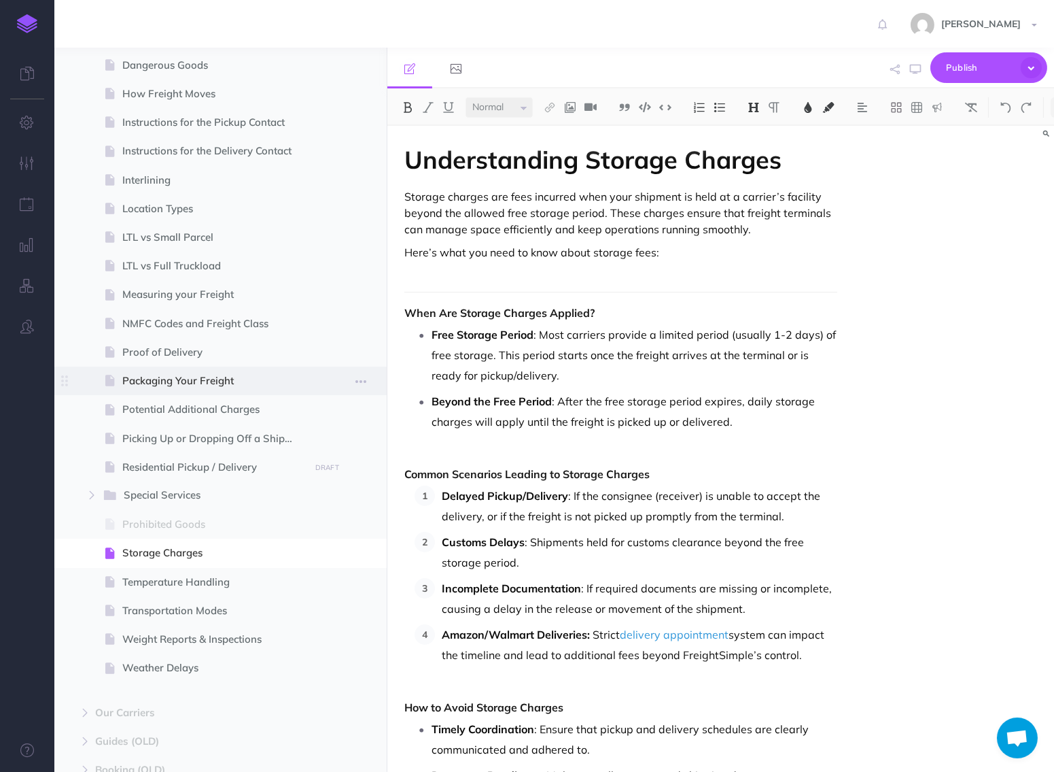
click at [234, 376] on span "Packaging Your Freight" at bounding box center [213, 381] width 183 height 16
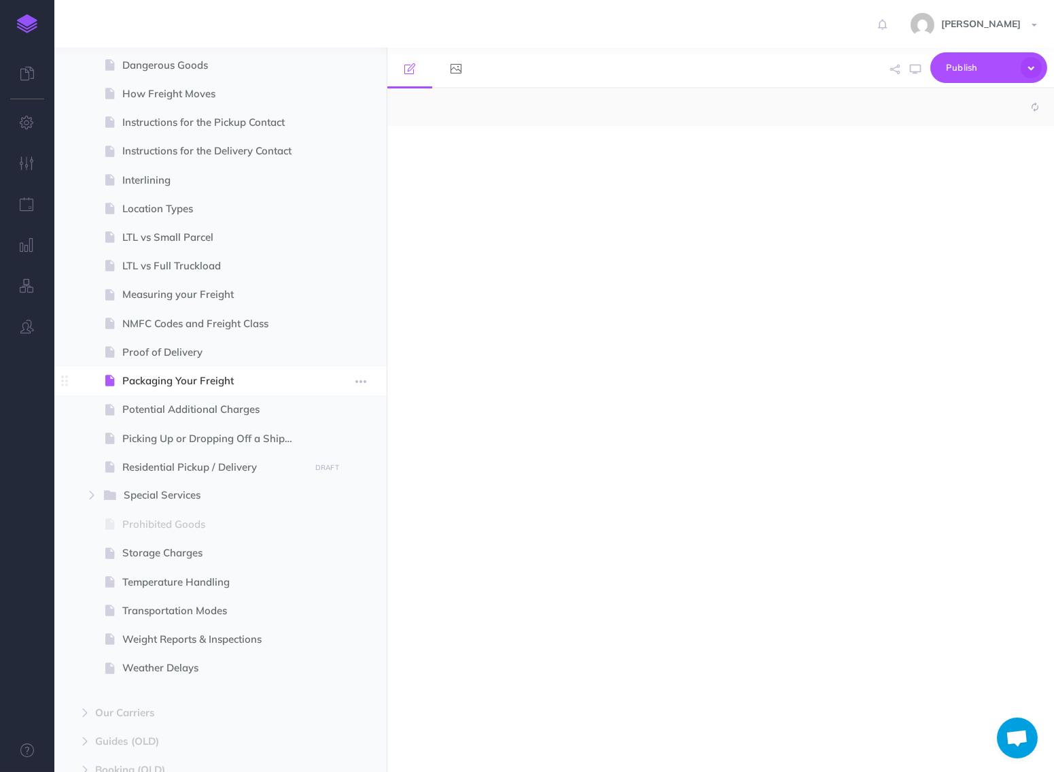
select select "null"
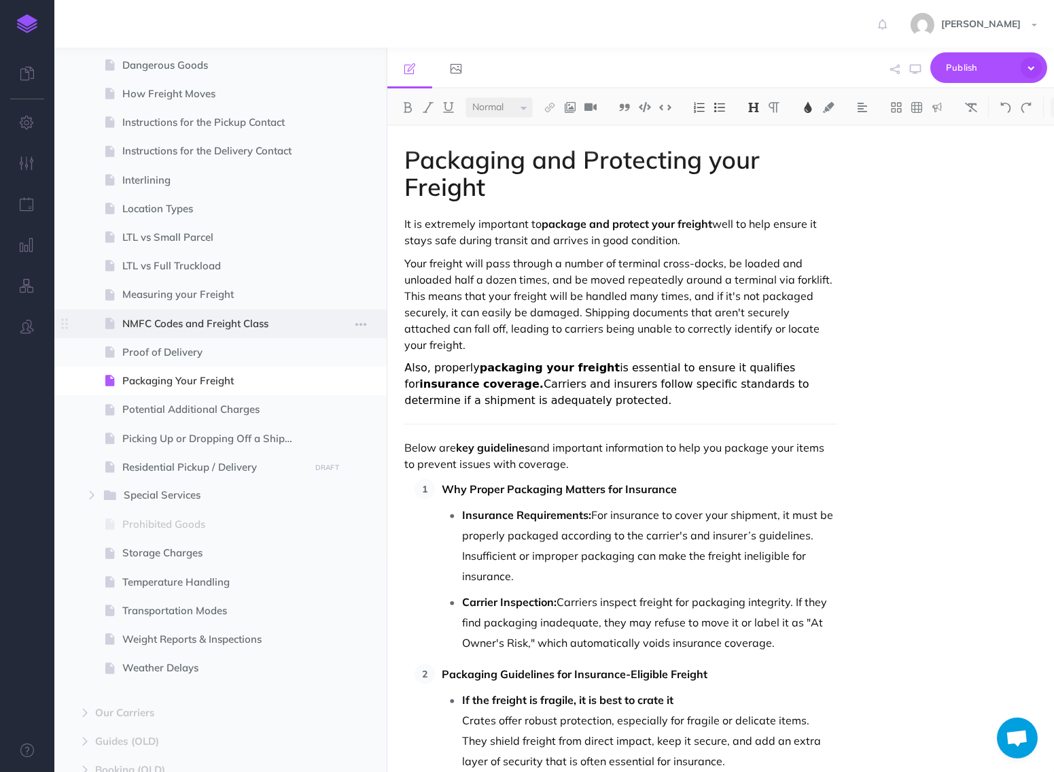
click at [220, 330] on span "NMFC Codes and Freight Class" at bounding box center [213, 323] width 183 height 16
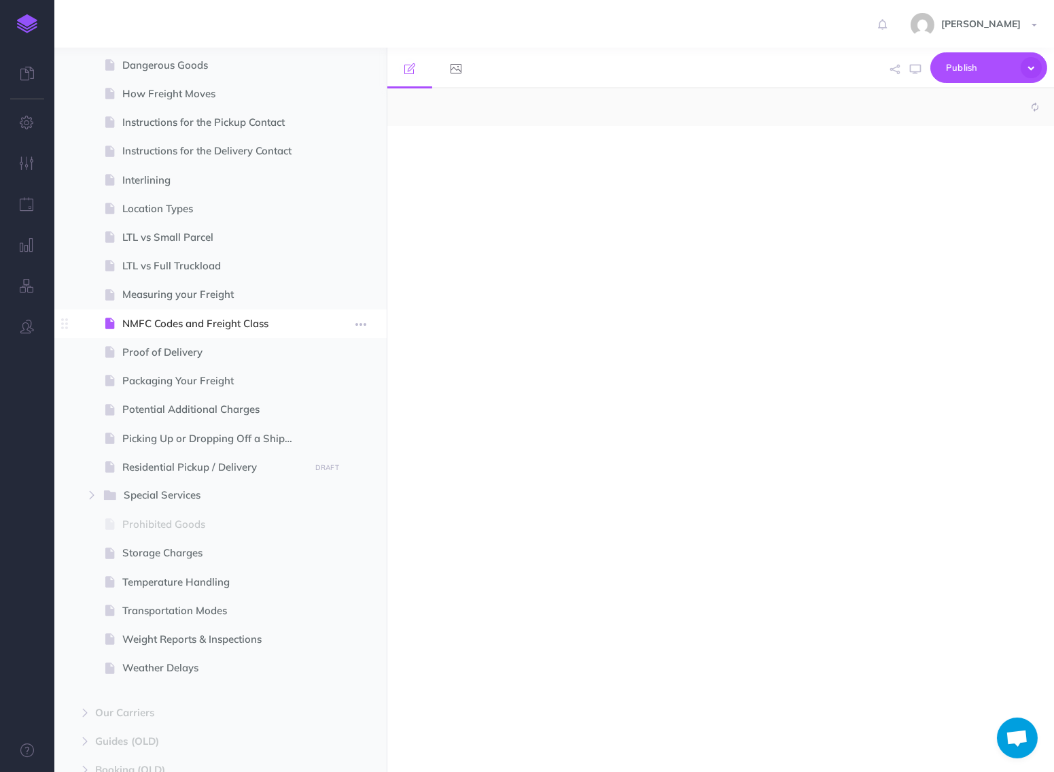
select select "null"
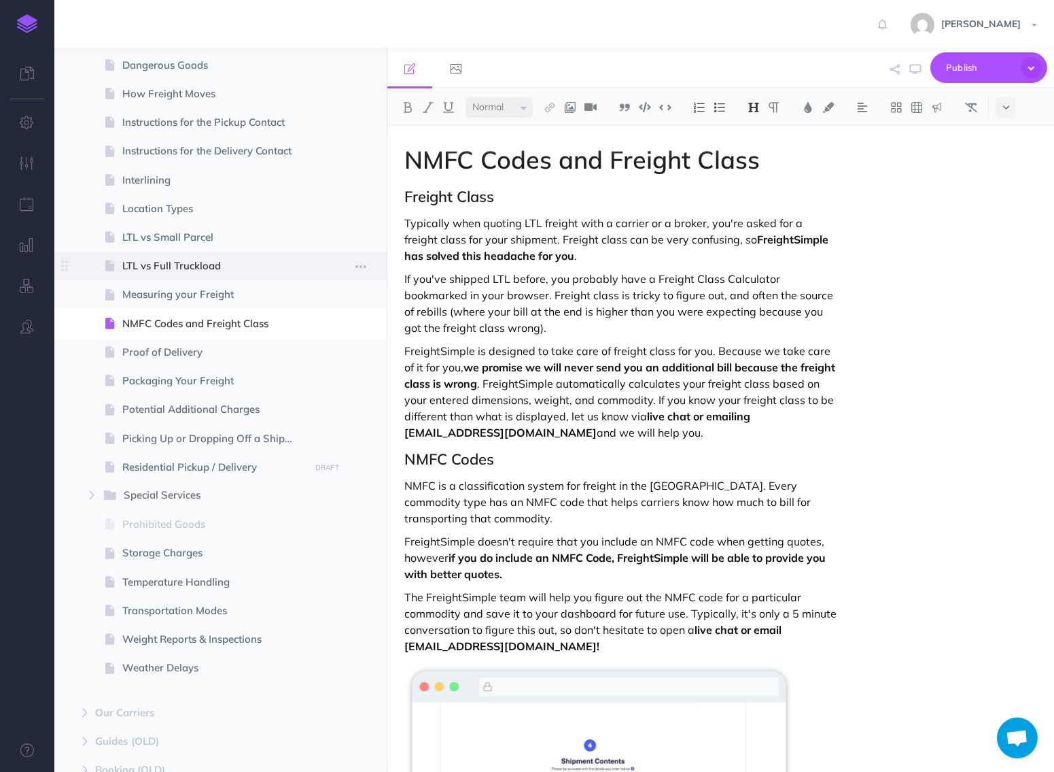
click at [228, 278] on span at bounding box center [220, 266] width 332 height 29
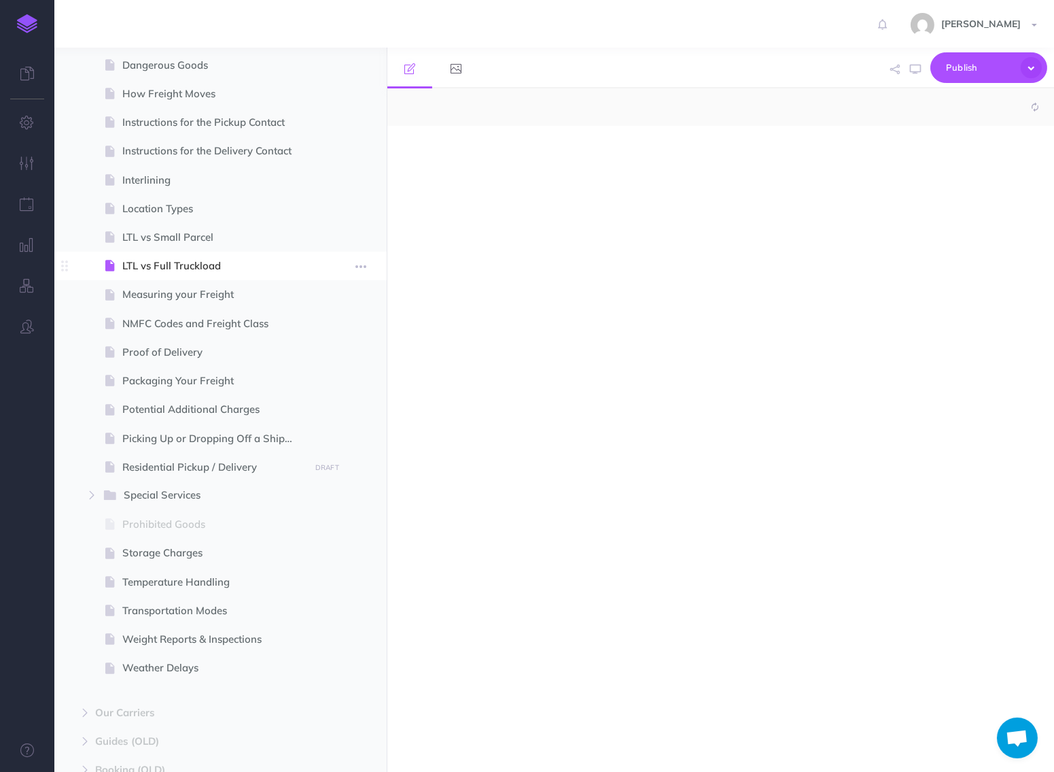
select select "null"
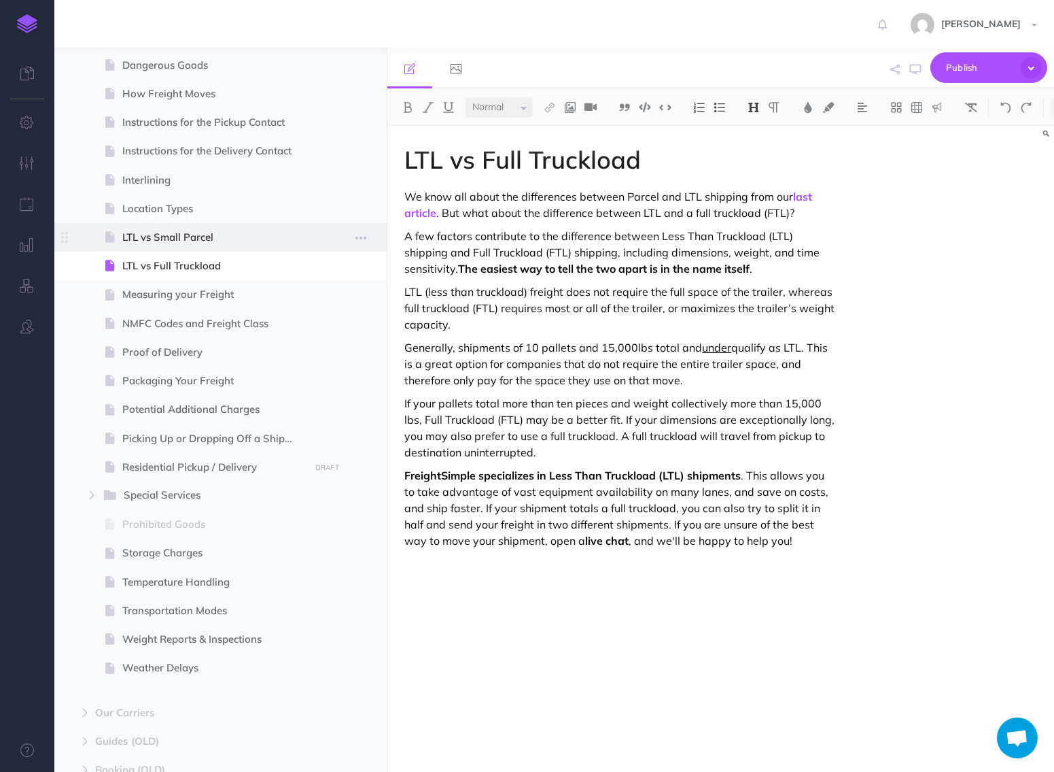
click at [218, 241] on span "LTL vs Small Parcel" at bounding box center [213, 237] width 183 height 16
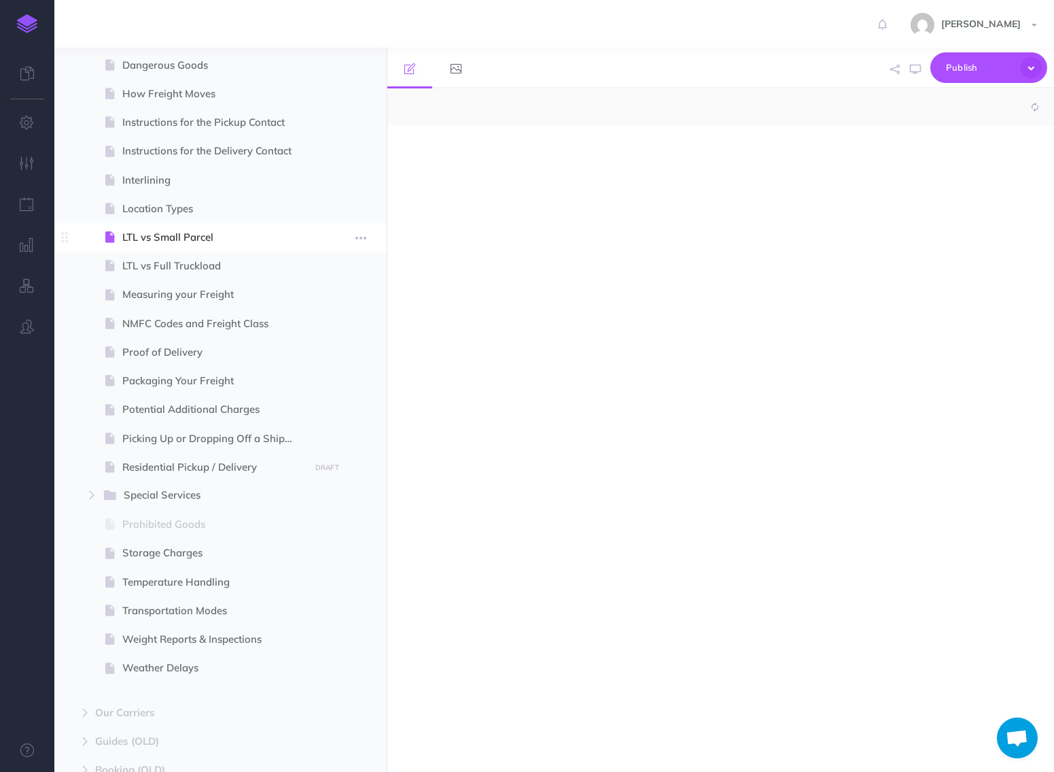
select select "null"
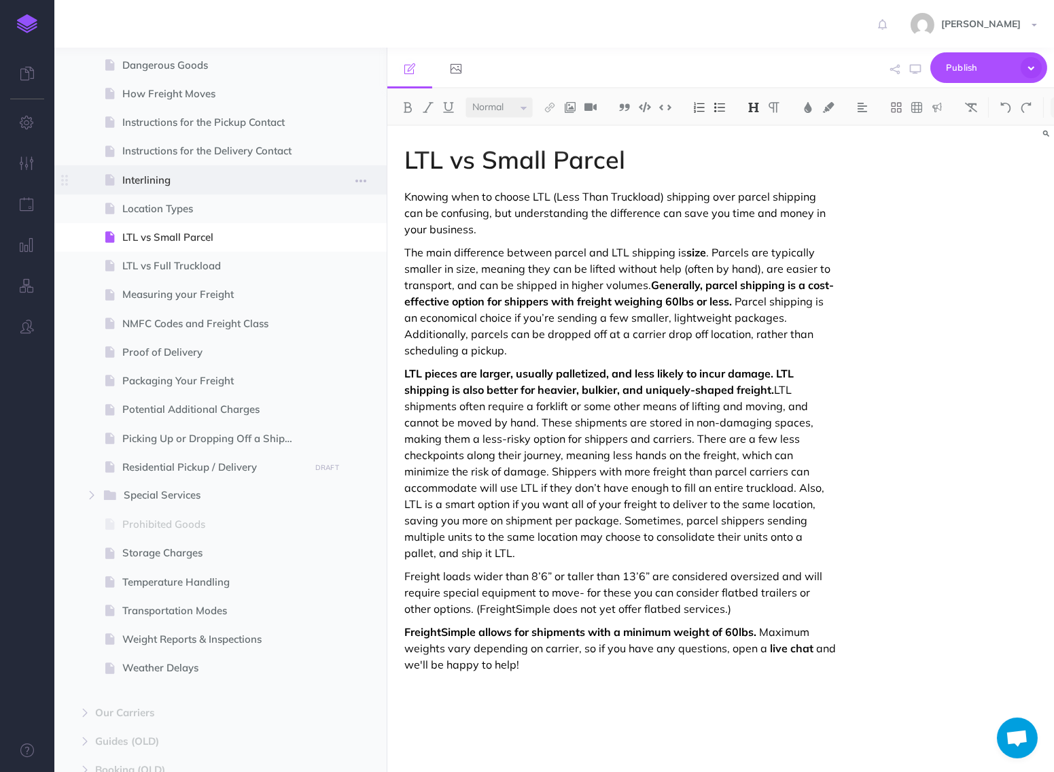
click at [219, 182] on span "Interlining" at bounding box center [213, 180] width 183 height 16
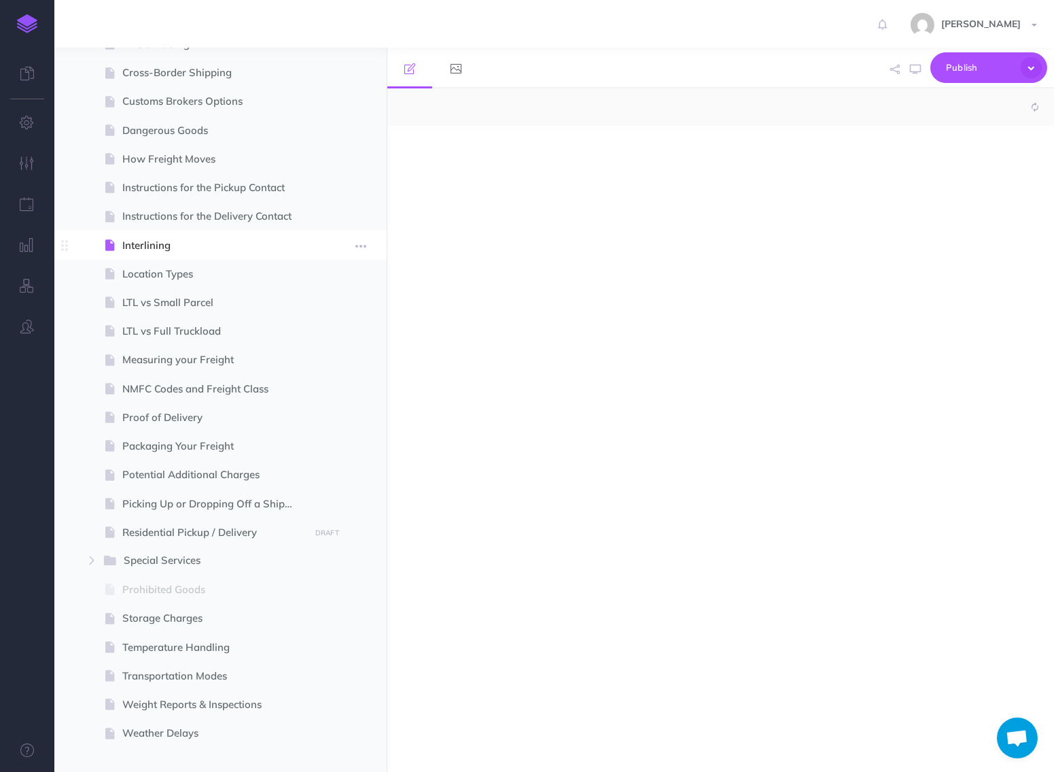
select select "null"
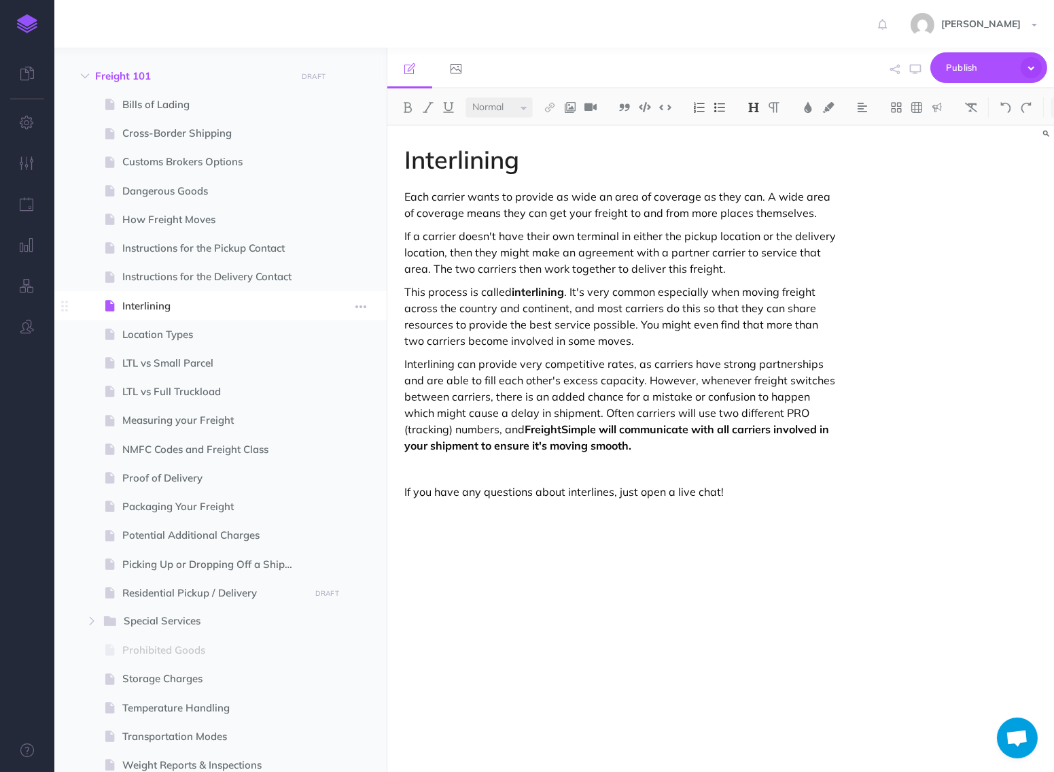
scroll to position [575, 0]
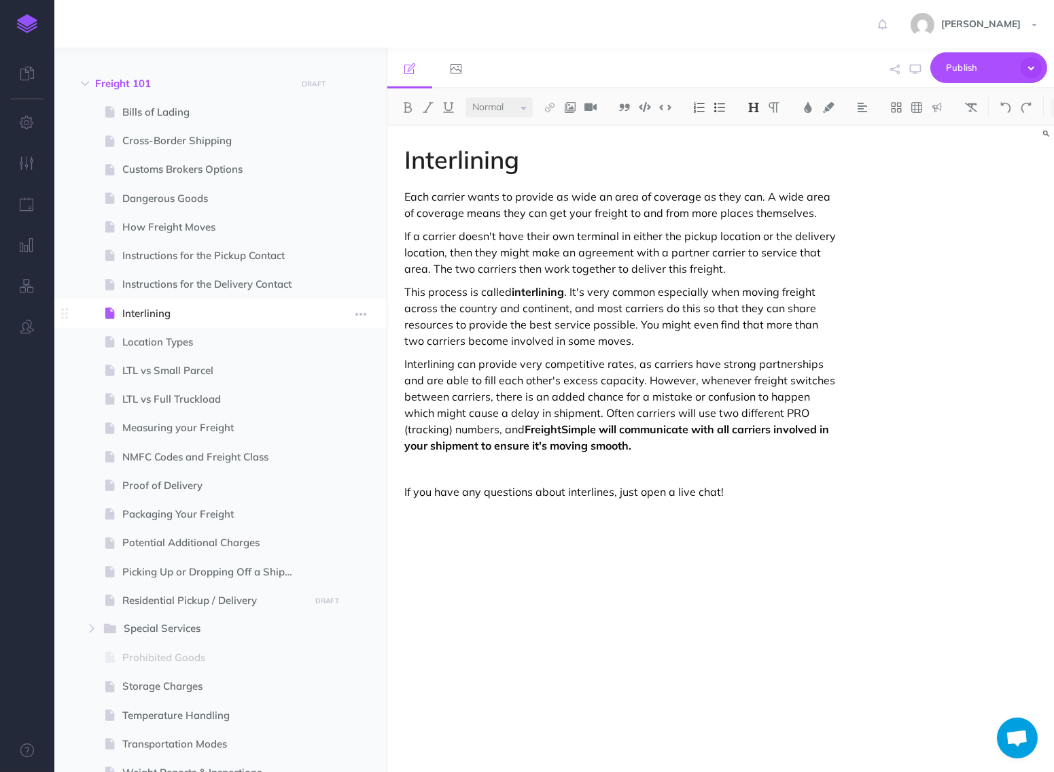
click at [219, 182] on span at bounding box center [220, 169] width 332 height 29
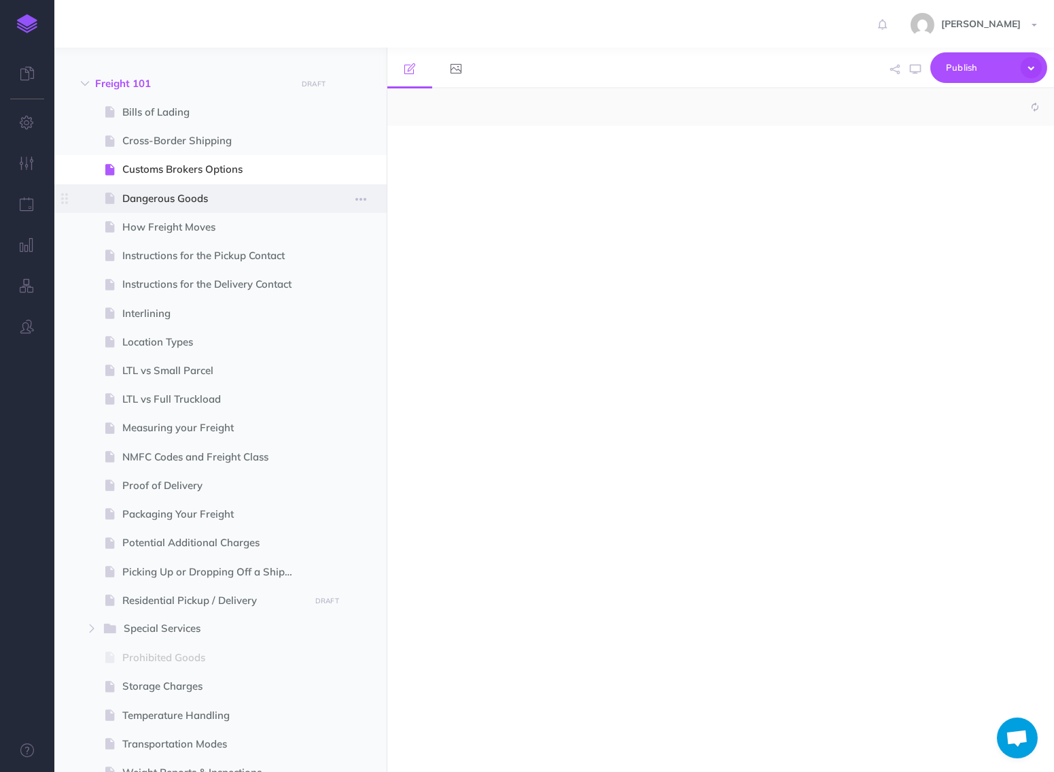
select select "null"
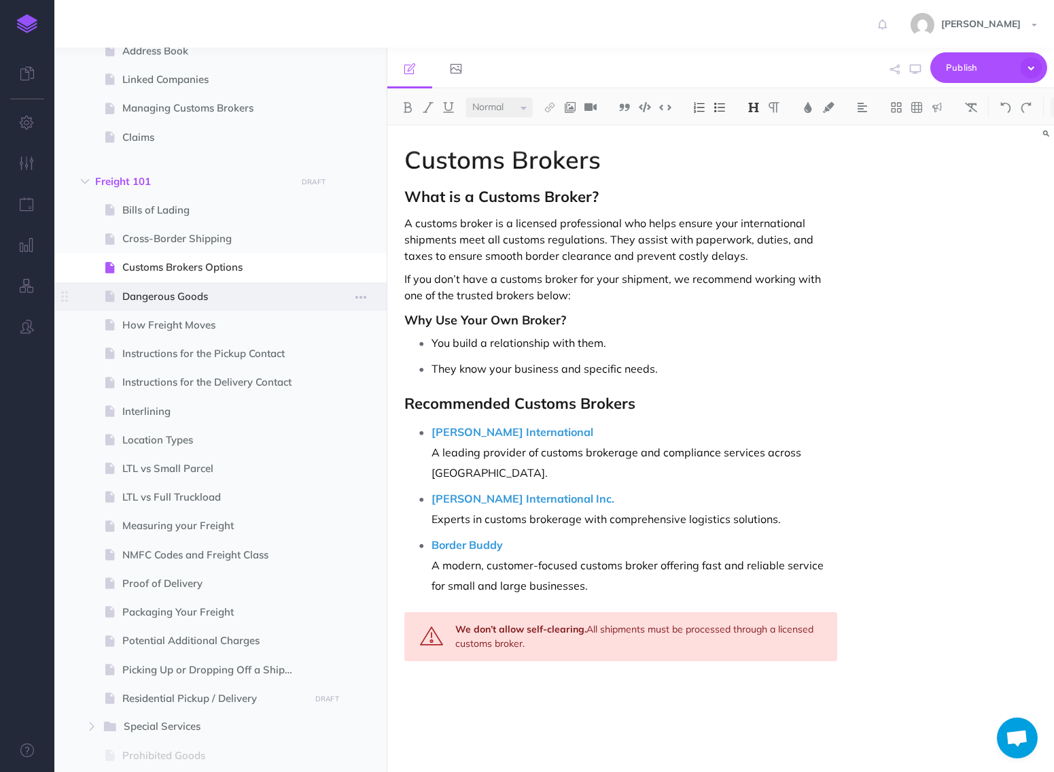
scroll to position [470, 0]
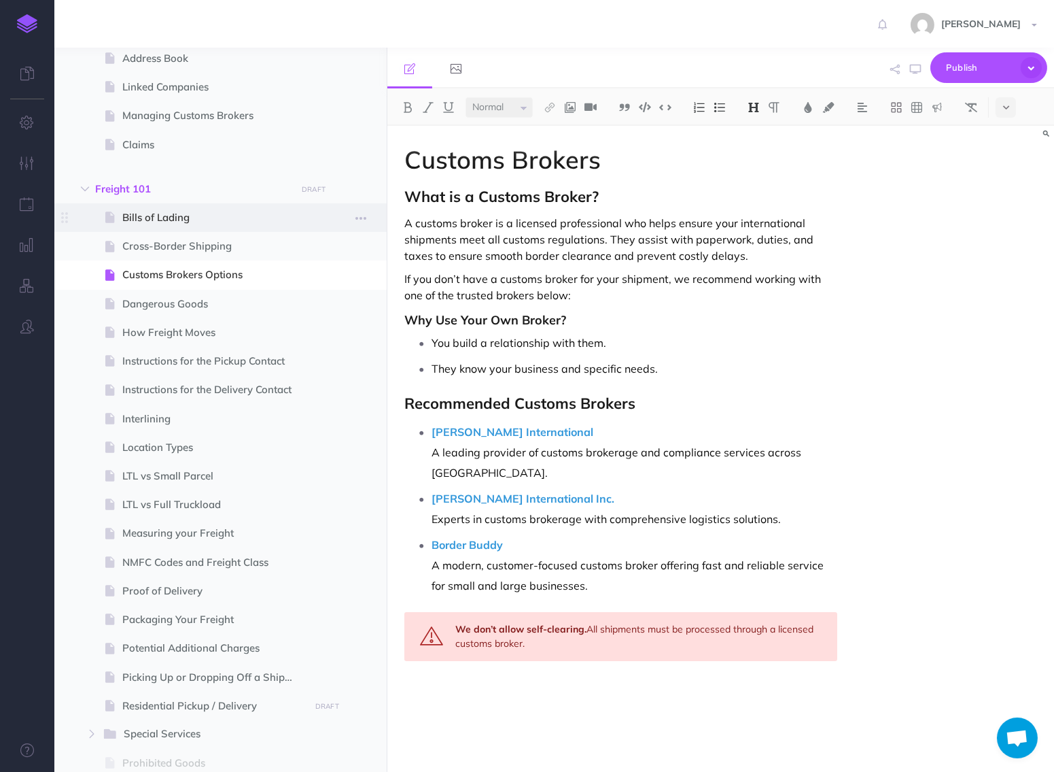
click at [196, 220] on span "Bills of Lading" at bounding box center [213, 217] width 183 height 16
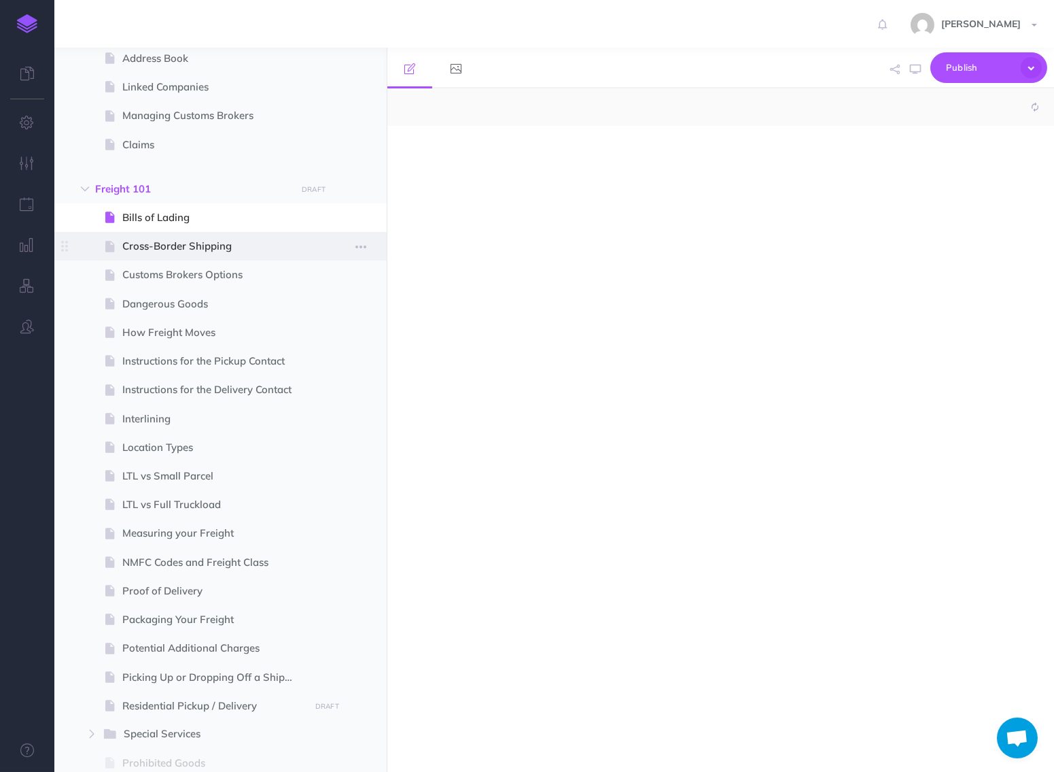
select select "null"
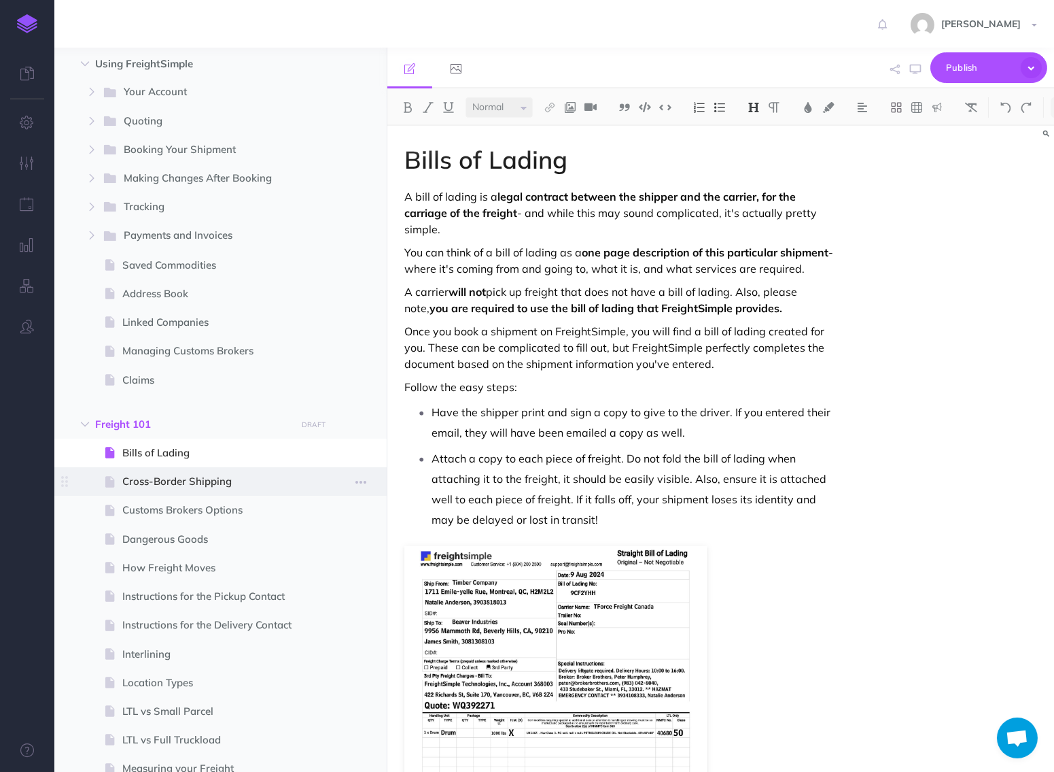
scroll to position [205, 0]
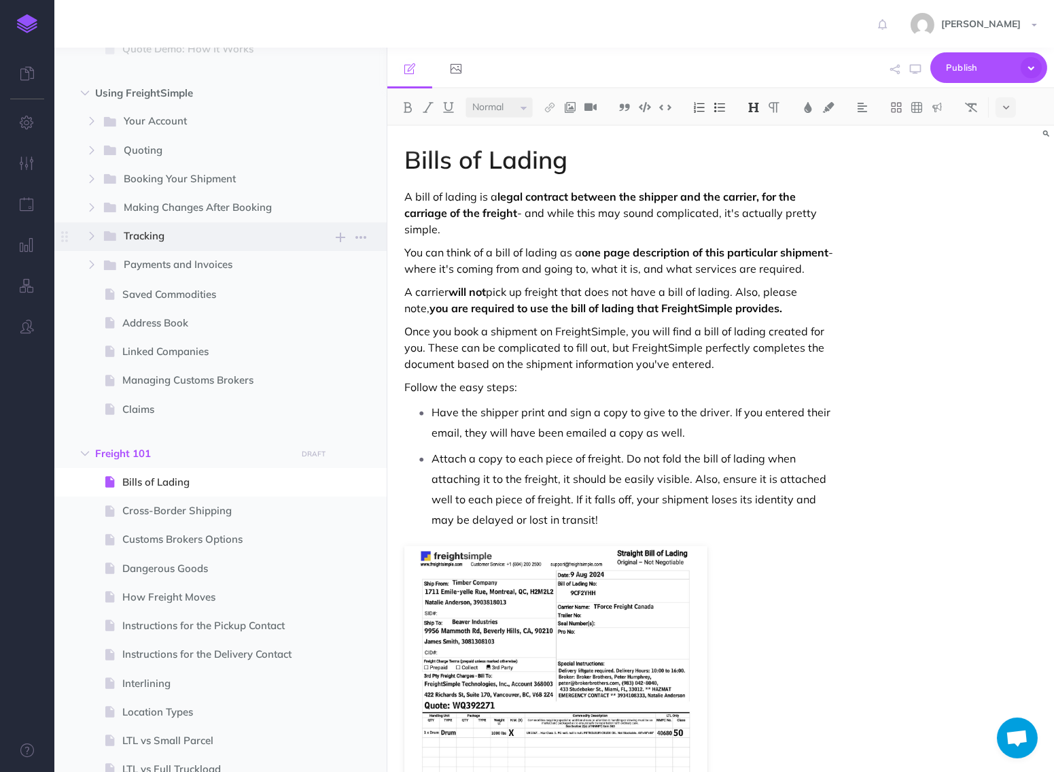
click at [207, 240] on span "Tracking" at bounding box center [204, 237] width 161 height 18
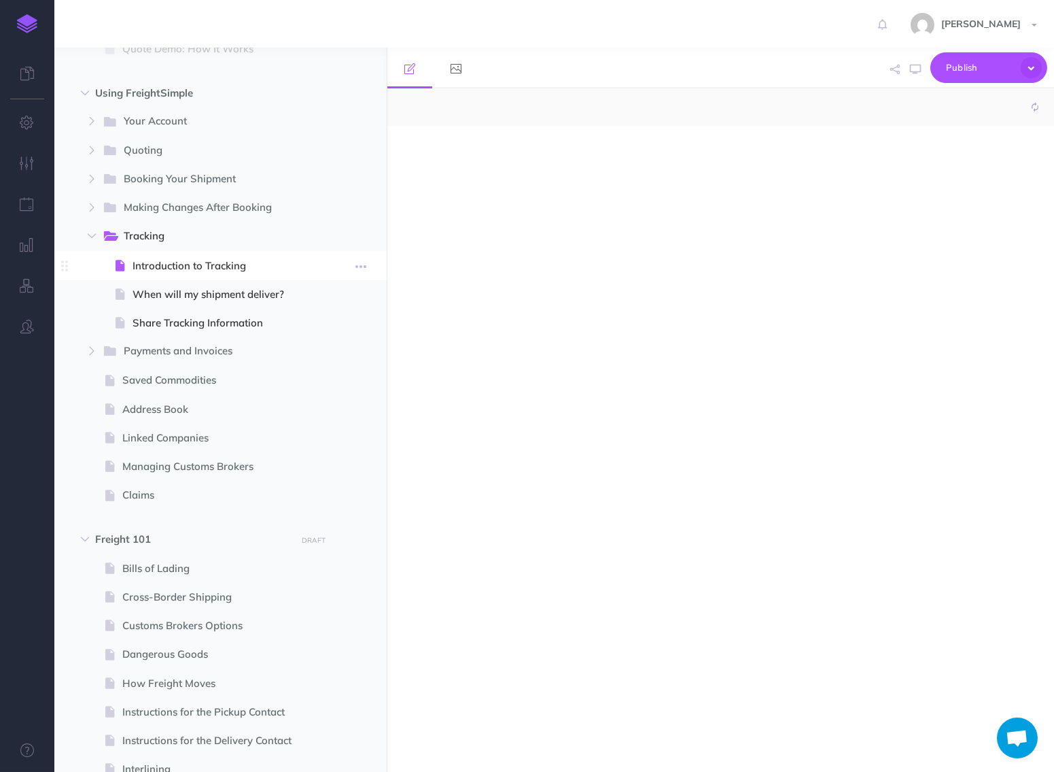
select select "null"
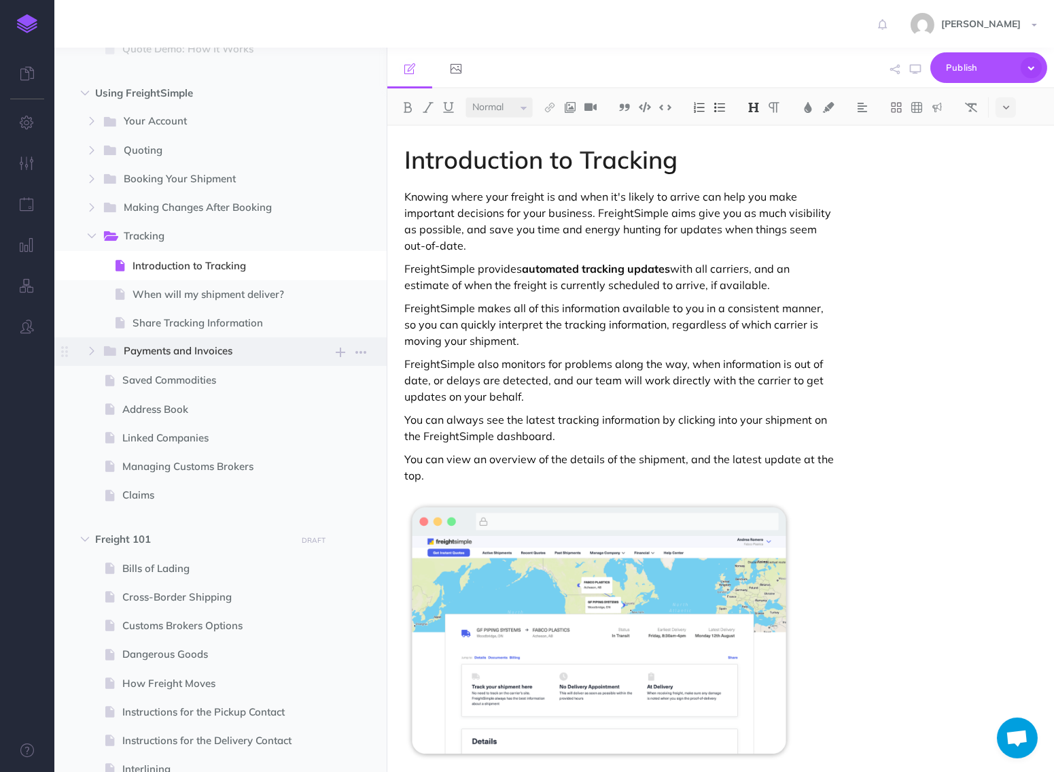
click at [230, 337] on span "Payments and Invoices New folder Add a new folder inside this folder New page A…" at bounding box center [237, 351] width 271 height 29
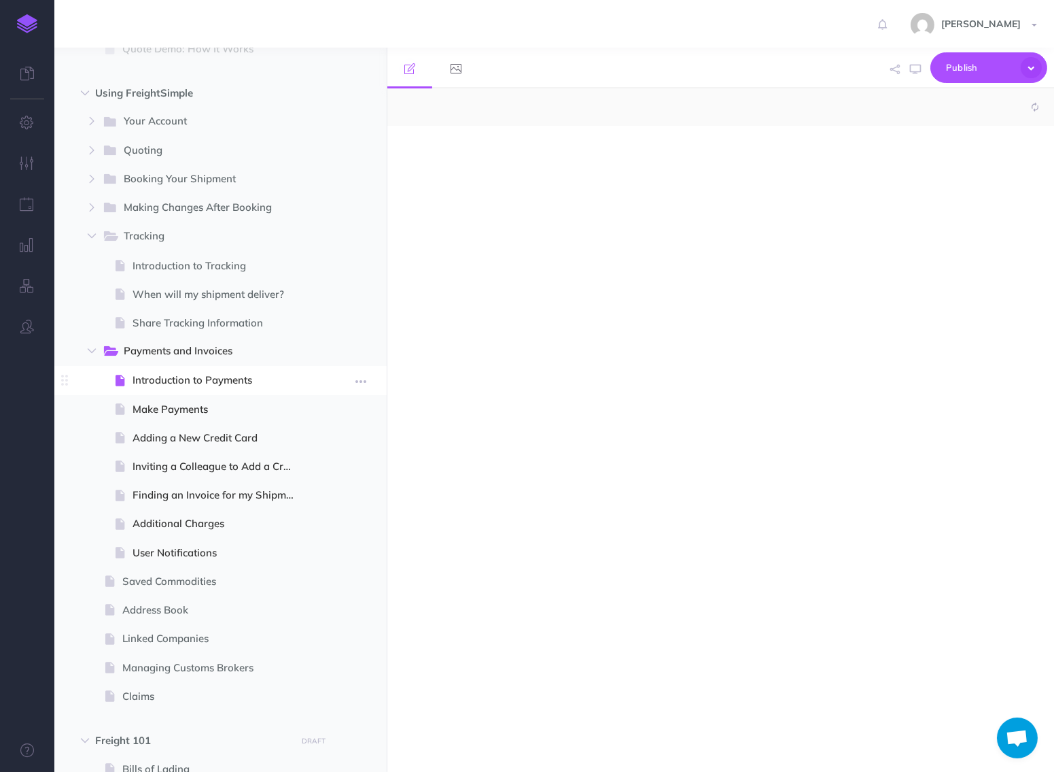
select select "null"
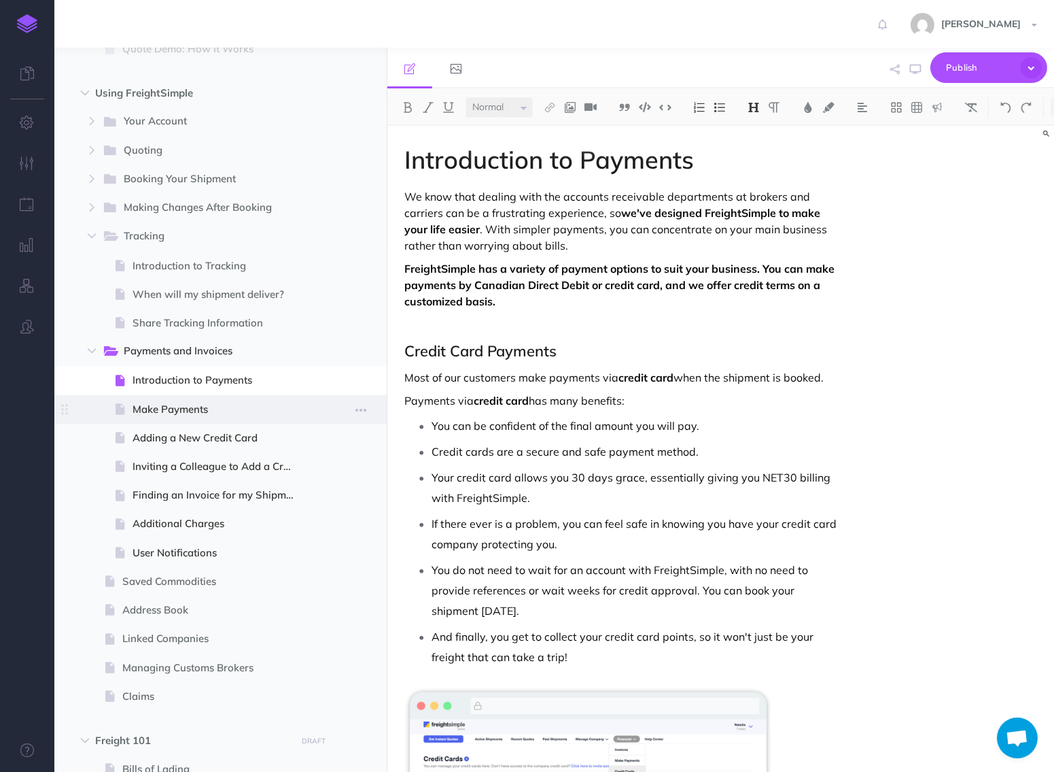
click at [228, 398] on span at bounding box center [220, 409] width 332 height 29
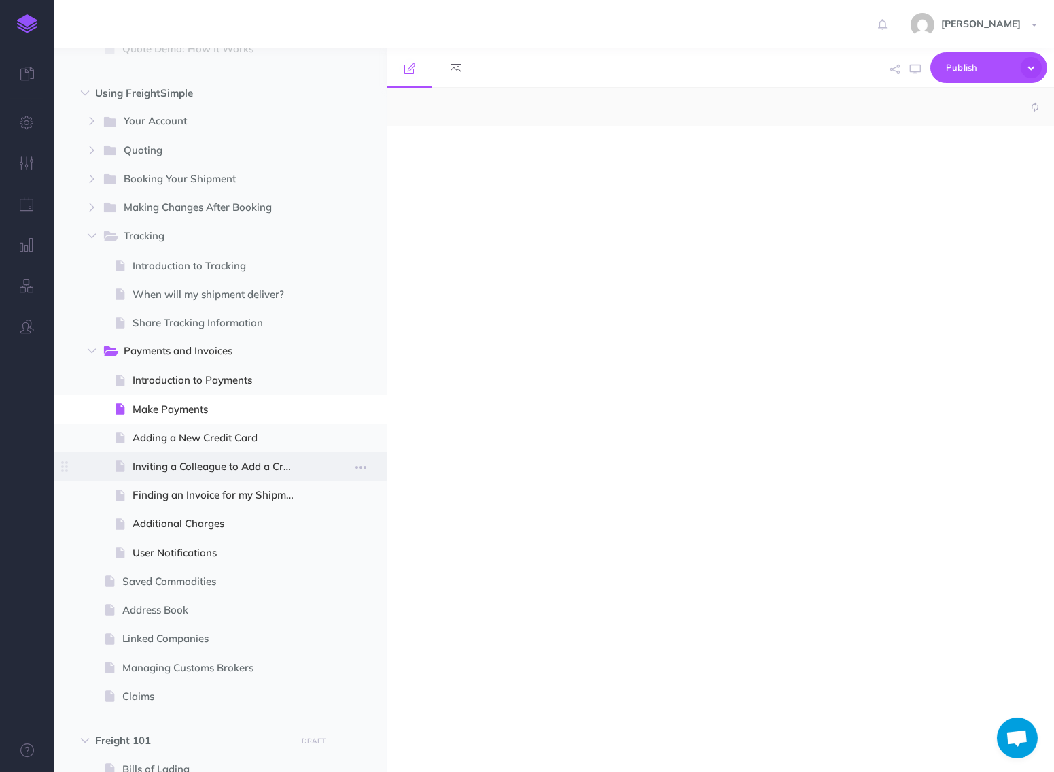
select select "null"
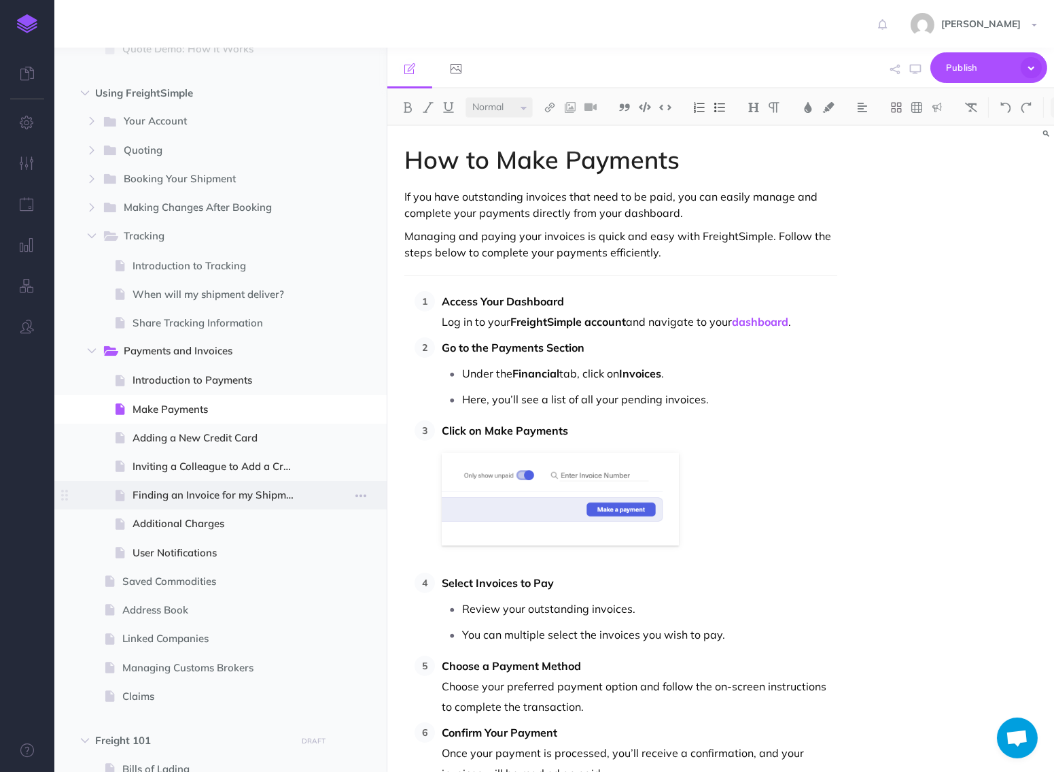
click at [203, 484] on span at bounding box center [220, 495] width 332 height 29
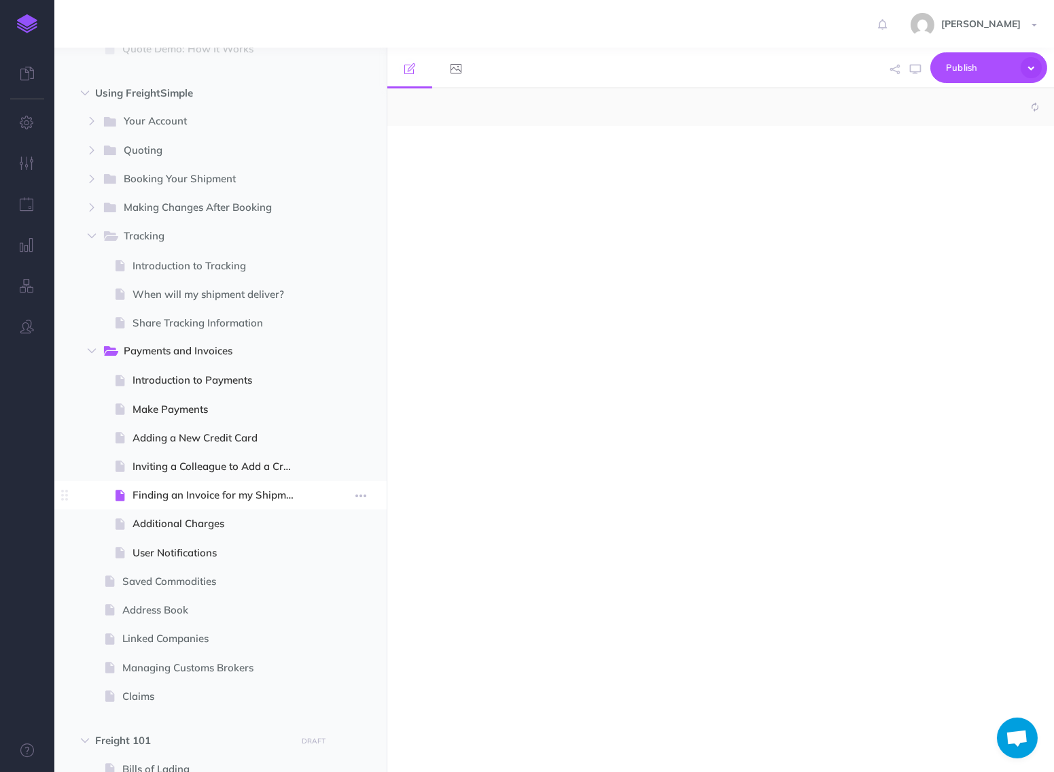
select select "null"
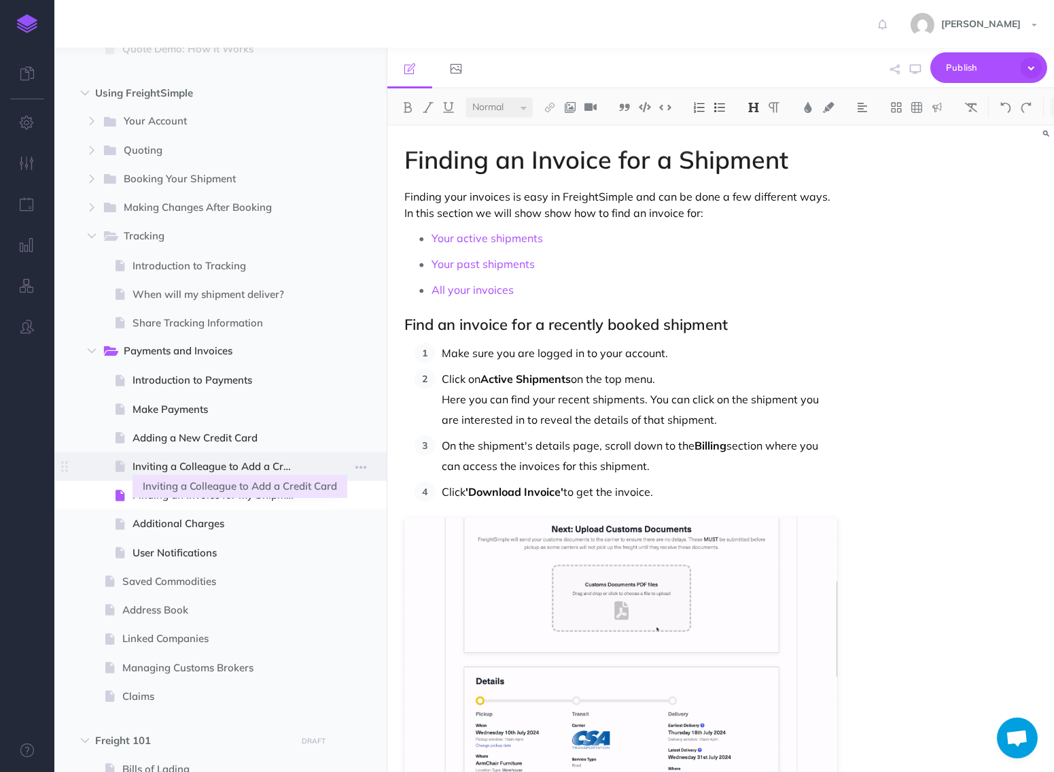
click at [203, 466] on span "Inviting a Colleague to Add a Credit Card" at bounding box center [219, 466] width 173 height 16
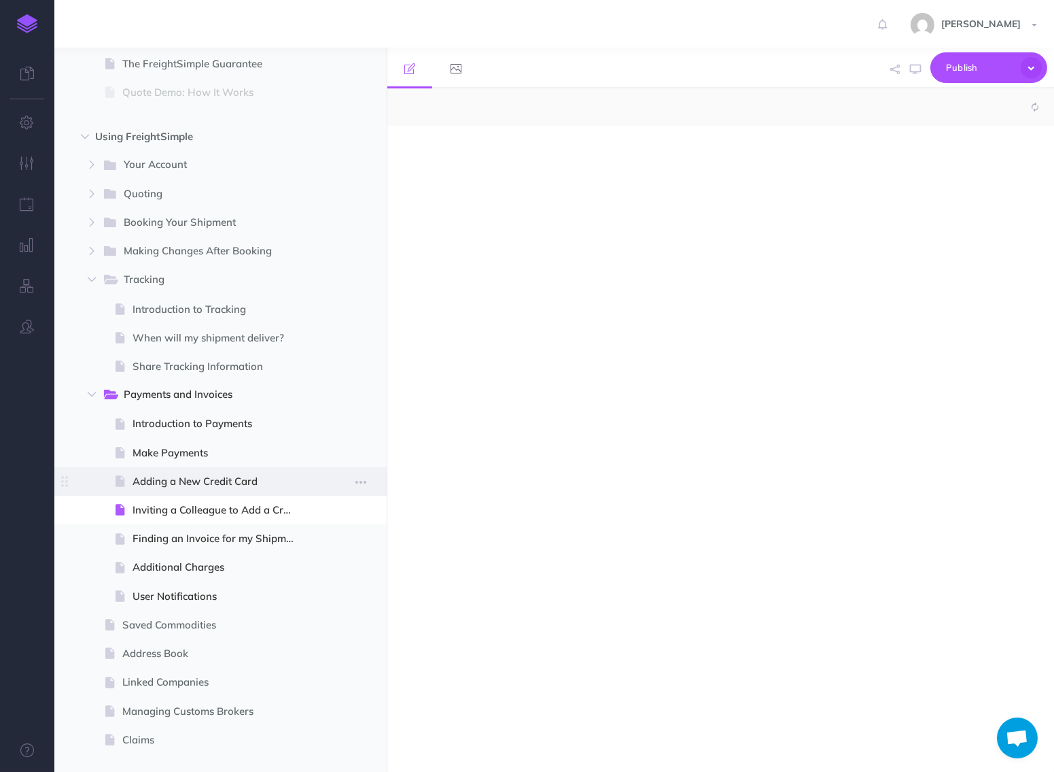
select select "null"
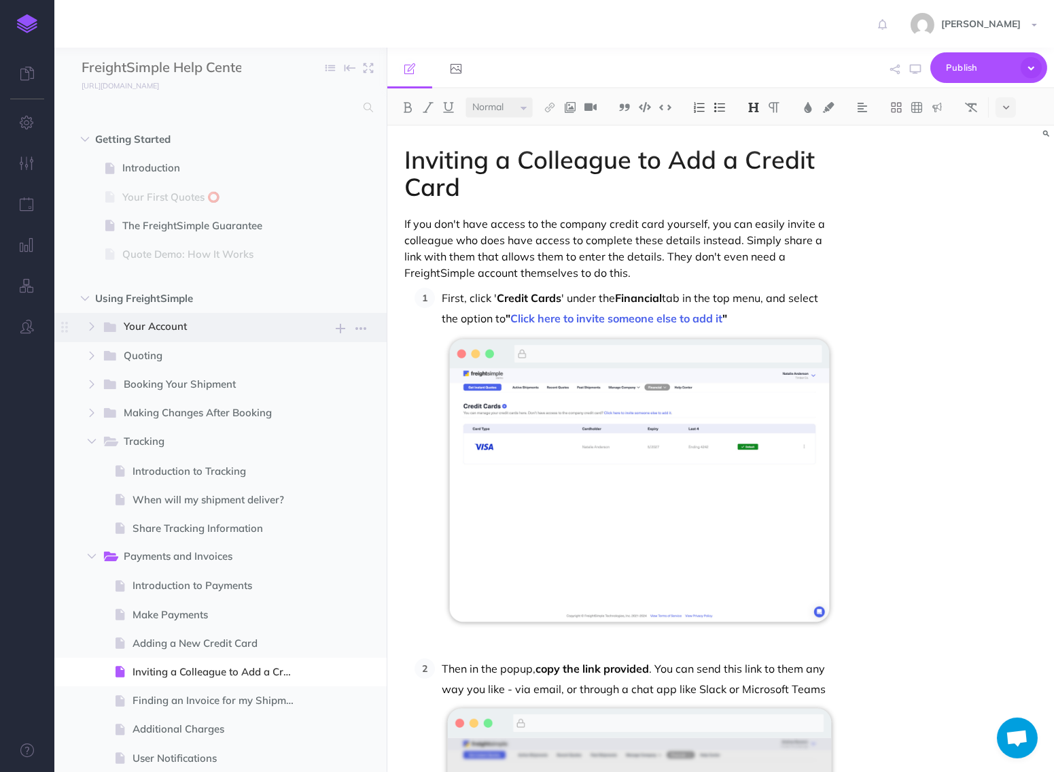
click at [190, 324] on span "Your Account" at bounding box center [204, 327] width 161 height 18
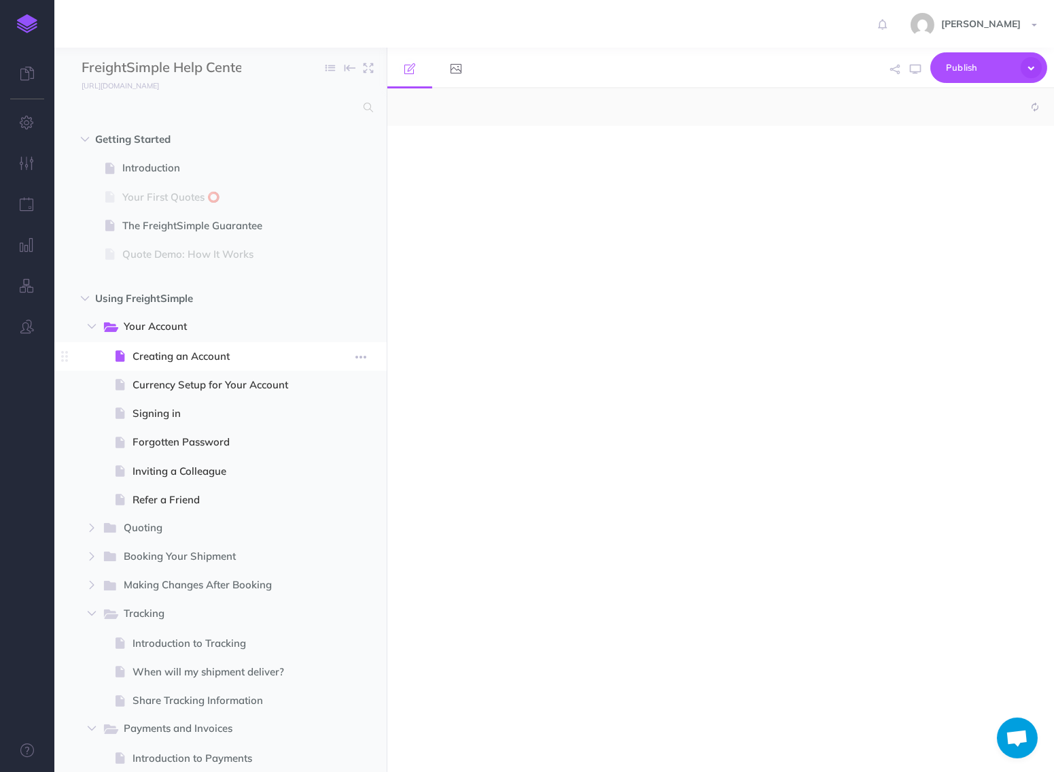
select select "null"
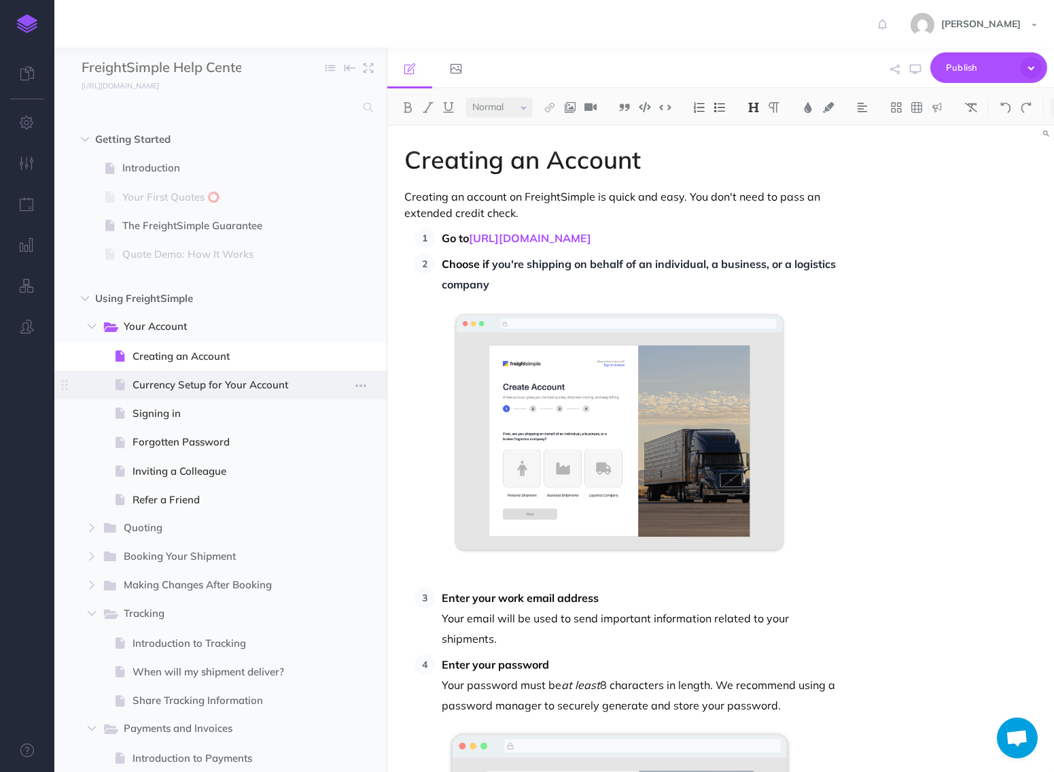
click at [193, 373] on span at bounding box center [220, 384] width 332 height 29
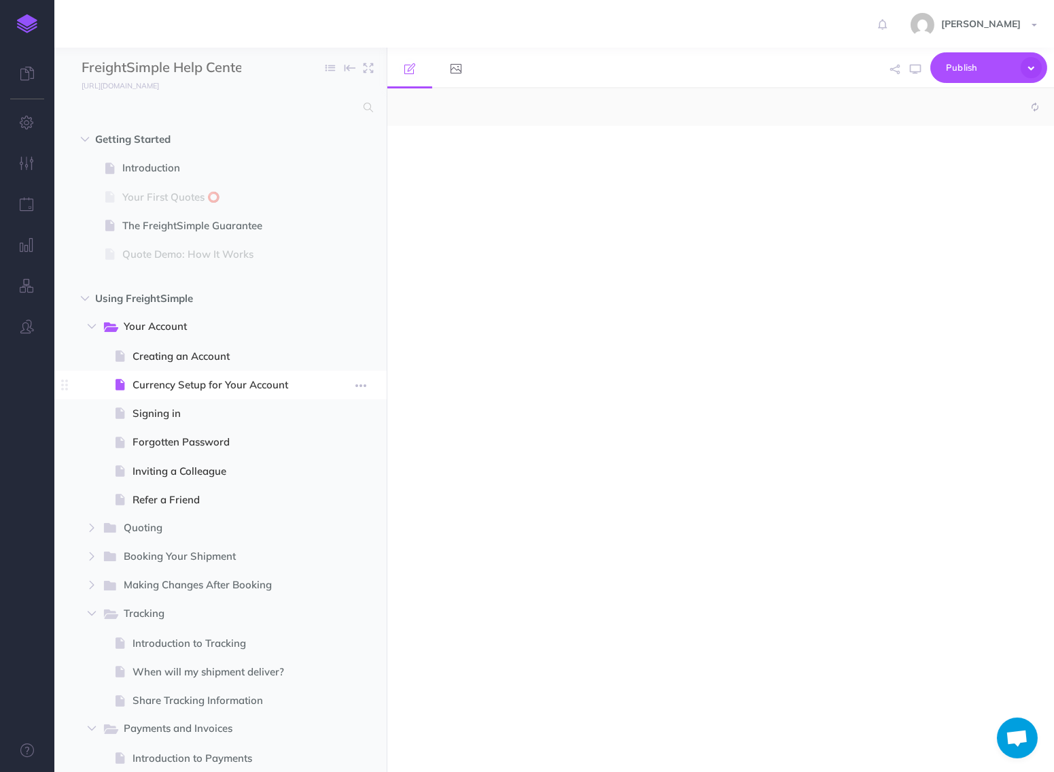
select select "null"
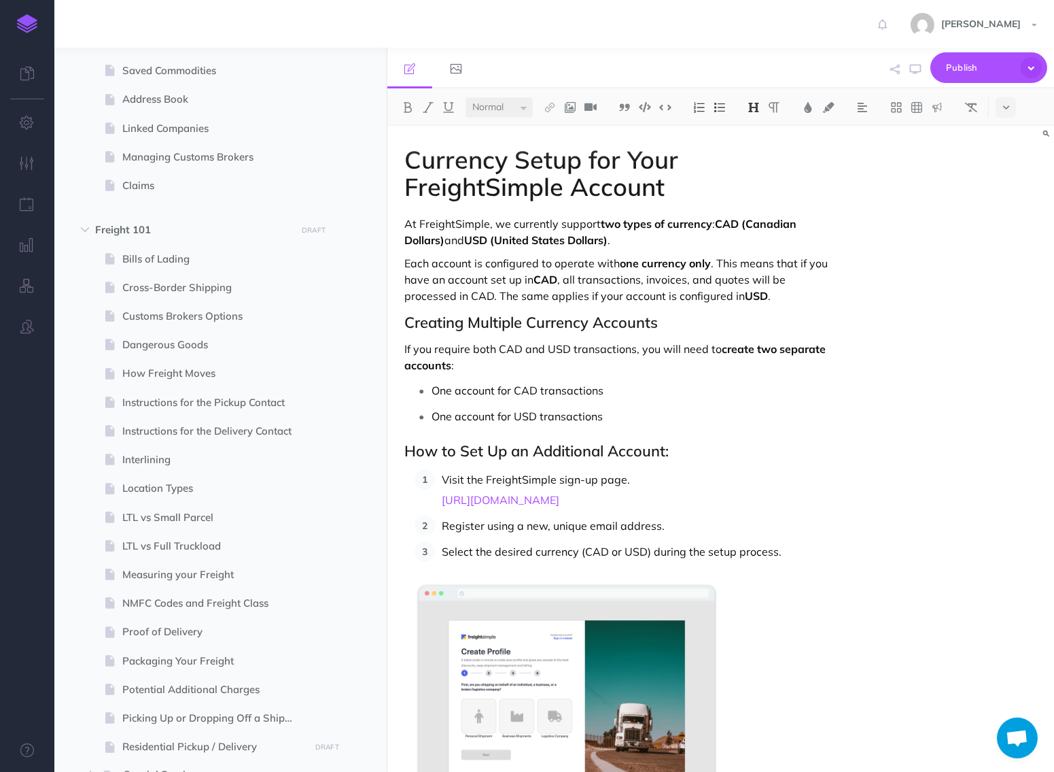
scroll to position [1281, 0]
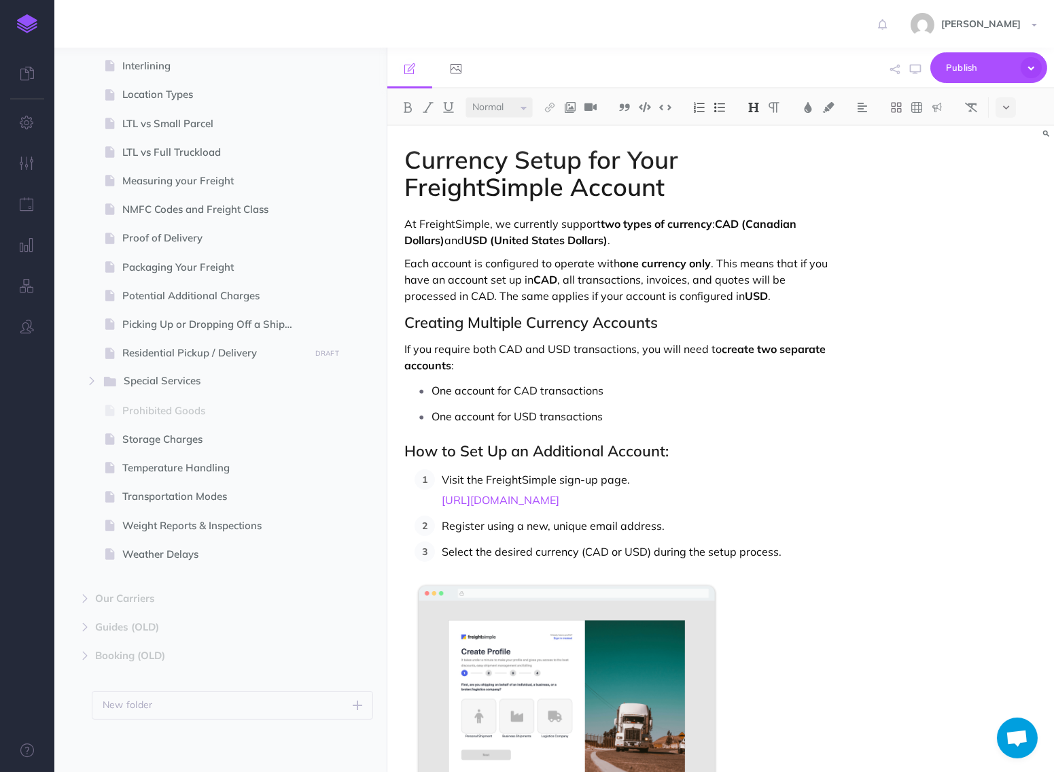
click at [479, 328] on h2 "Creating Multiple Currency Accounts" at bounding box center [620, 322] width 432 height 16
click at [756, 112] on img at bounding box center [754, 107] width 12 height 11
click at [756, 111] on img at bounding box center [754, 107] width 12 height 11
click at [561, 299] on p "Each account is configured to operate with one currency only . This means that …" at bounding box center [620, 279] width 432 height 49
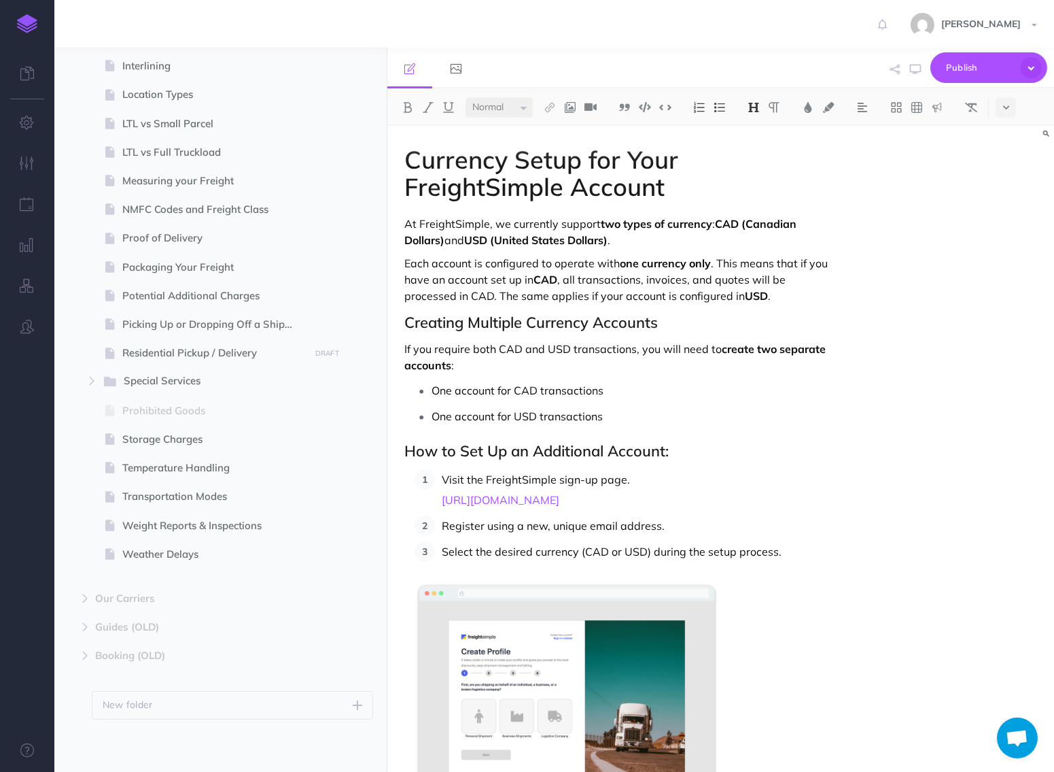
click at [542, 321] on h2 "Creating Multiple Currency Accounts" at bounding box center [620, 322] width 432 height 16
click at [921, 65] on icon "button" at bounding box center [915, 69] width 11 height 11
click at [232, 349] on span "Residential Pickup / Delivery" at bounding box center [213, 353] width 183 height 16
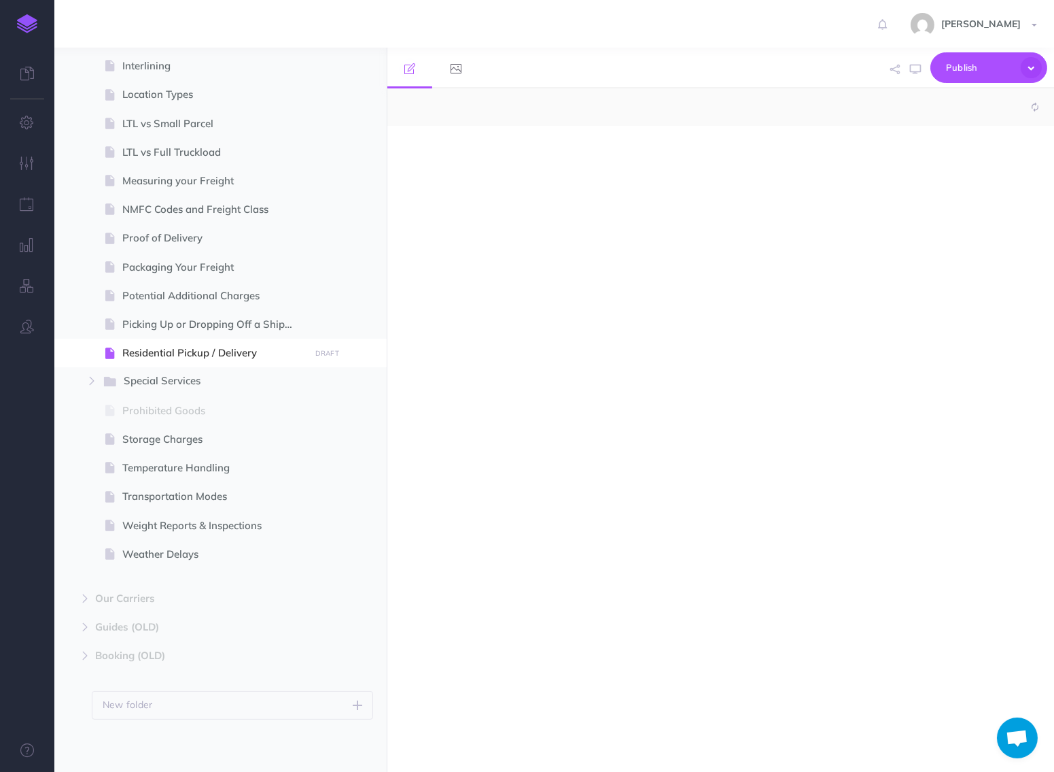
select select "null"
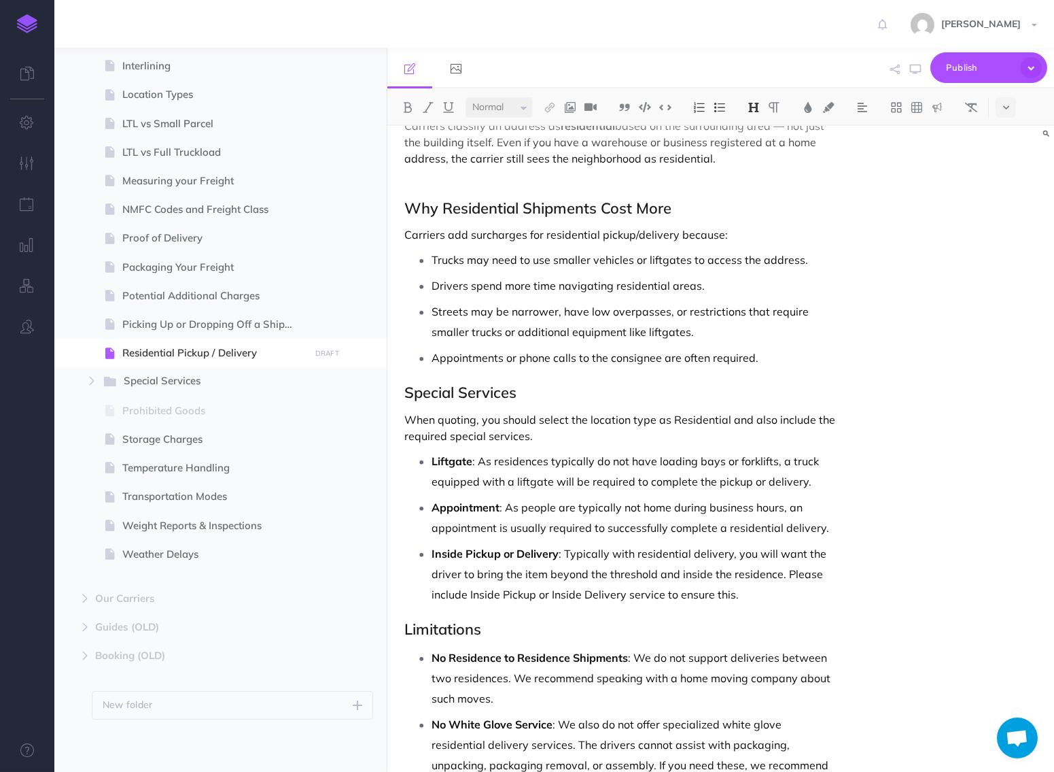
scroll to position [238, 0]
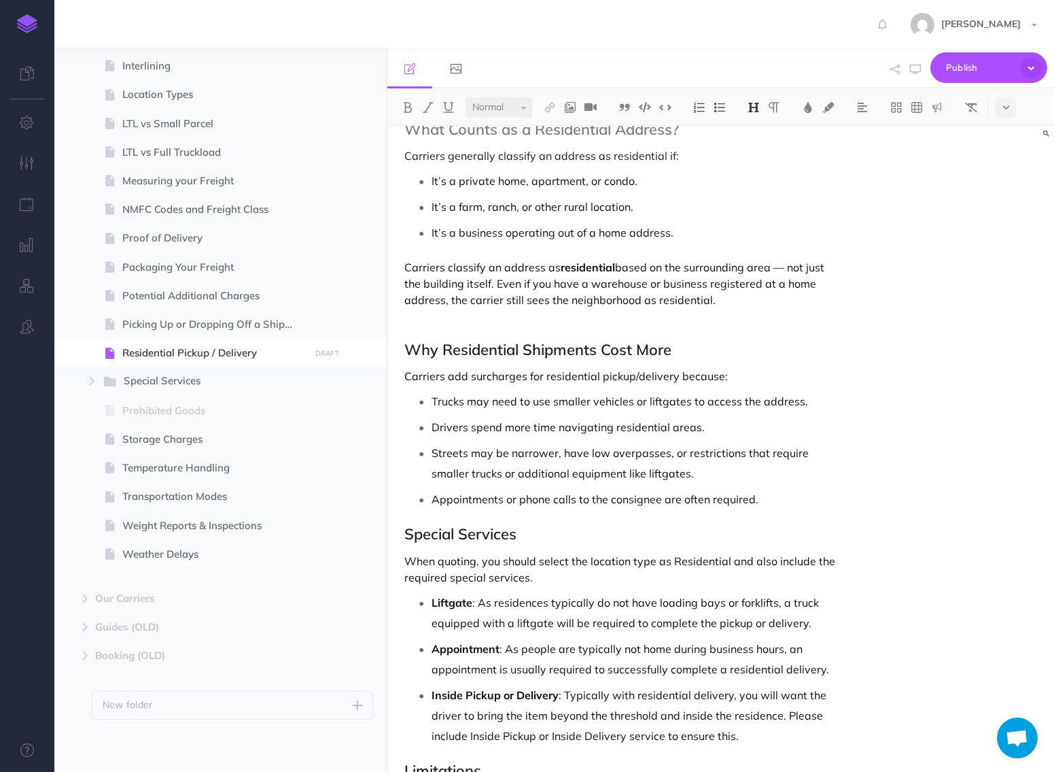
click at [627, 322] on p at bounding box center [620, 323] width 432 height 16
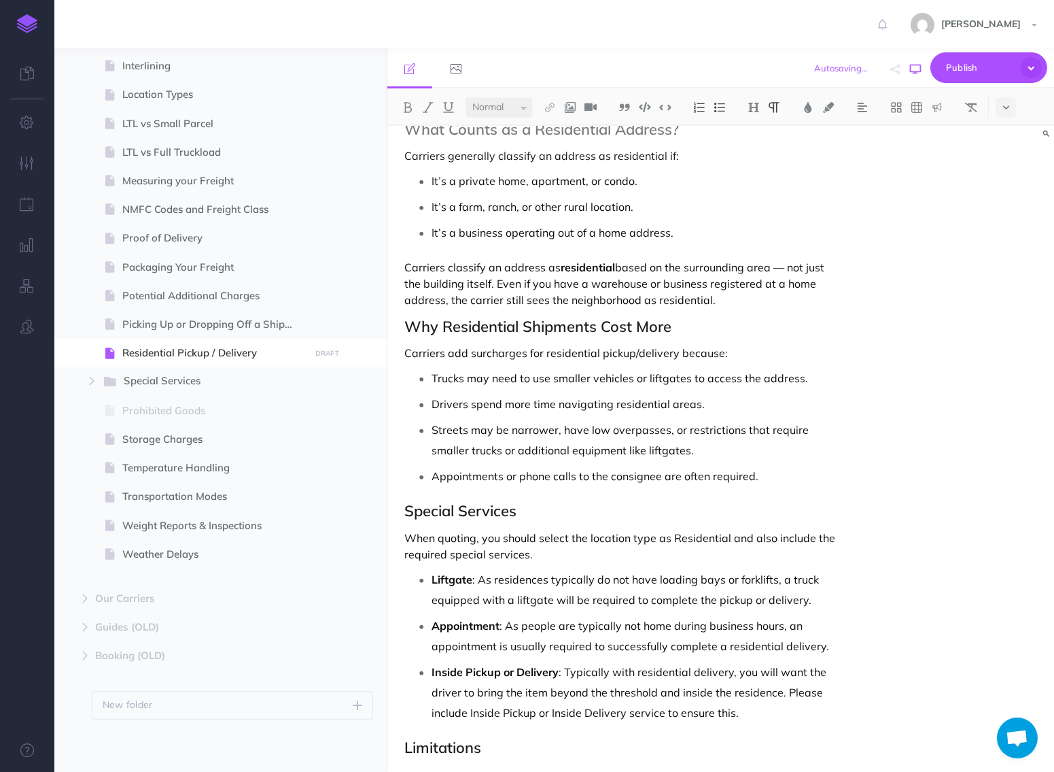
click at [911, 69] on icon "button" at bounding box center [915, 69] width 11 height 11
click at [916, 70] on icon "button" at bounding box center [915, 69] width 11 height 11
click at [917, 71] on icon "button" at bounding box center [915, 69] width 11 height 11
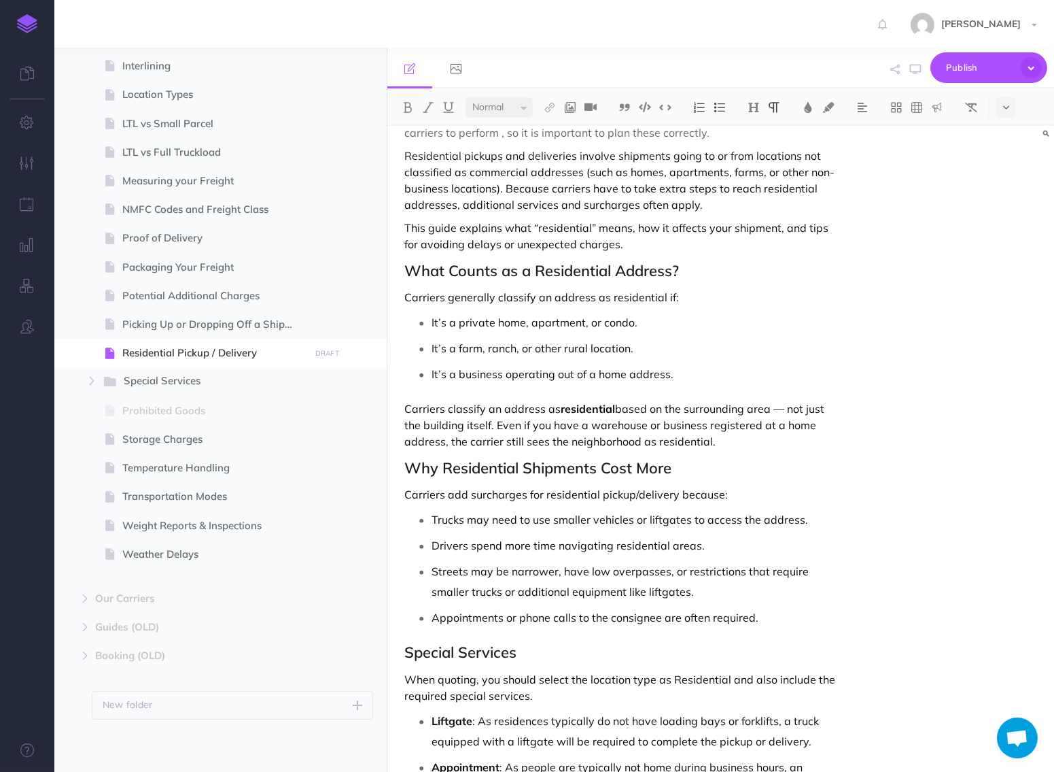
scroll to position [86, 0]
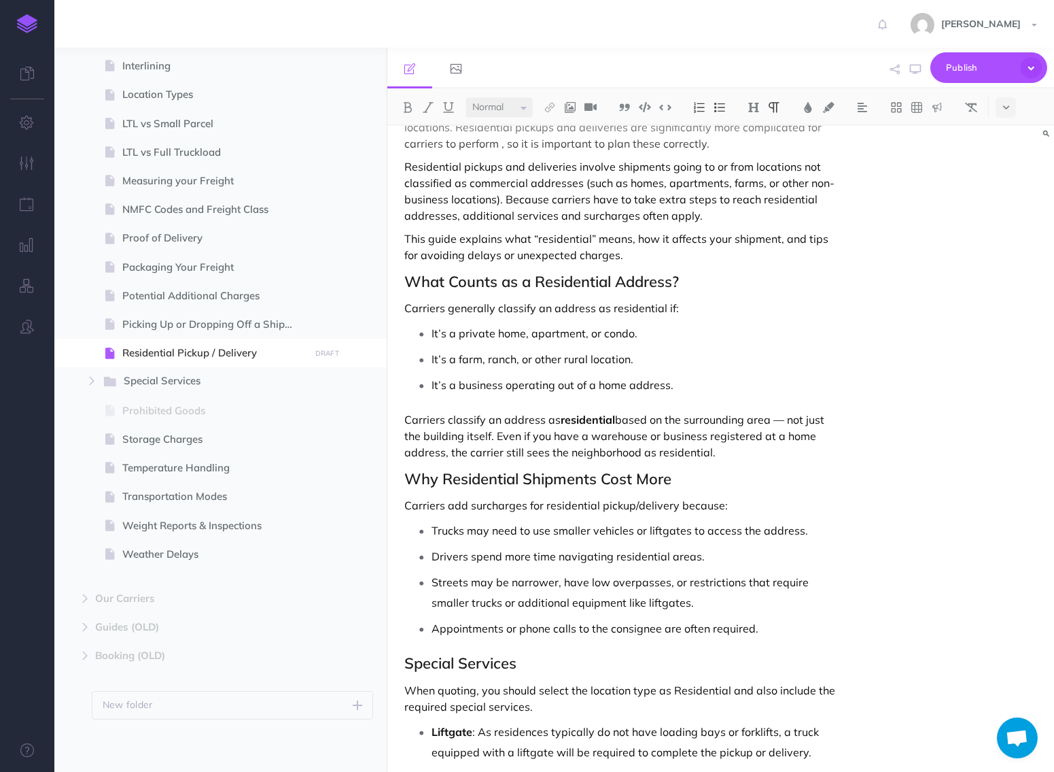
click at [704, 257] on p "This guide explains what “residential” means, how it affects your shipment, and…" at bounding box center [620, 246] width 432 height 33
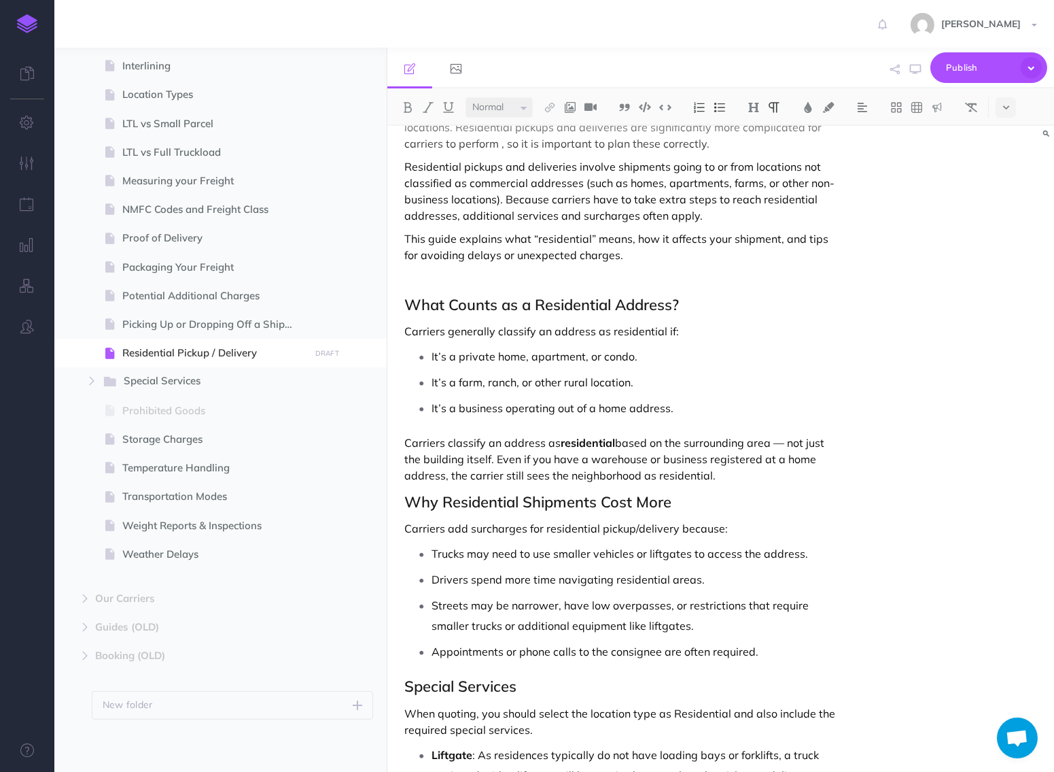
click at [735, 479] on p "Carriers classify an address as residential based on the surrounding area — not…" at bounding box center [620, 458] width 432 height 49
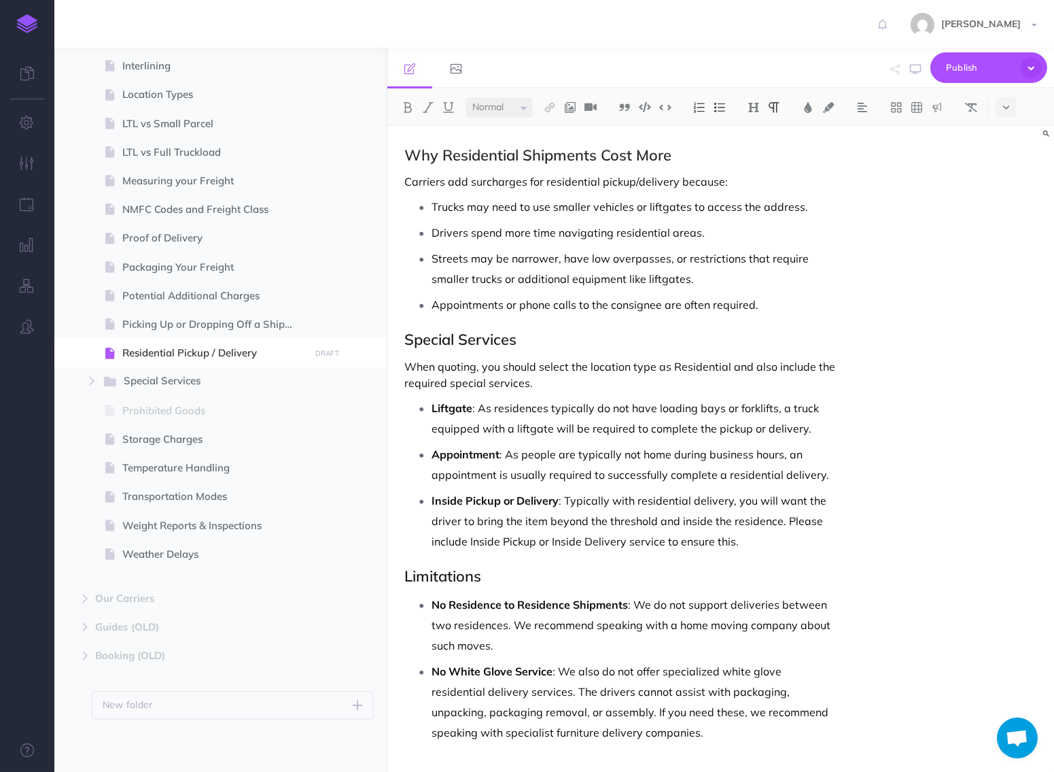
scroll to position [538, 0]
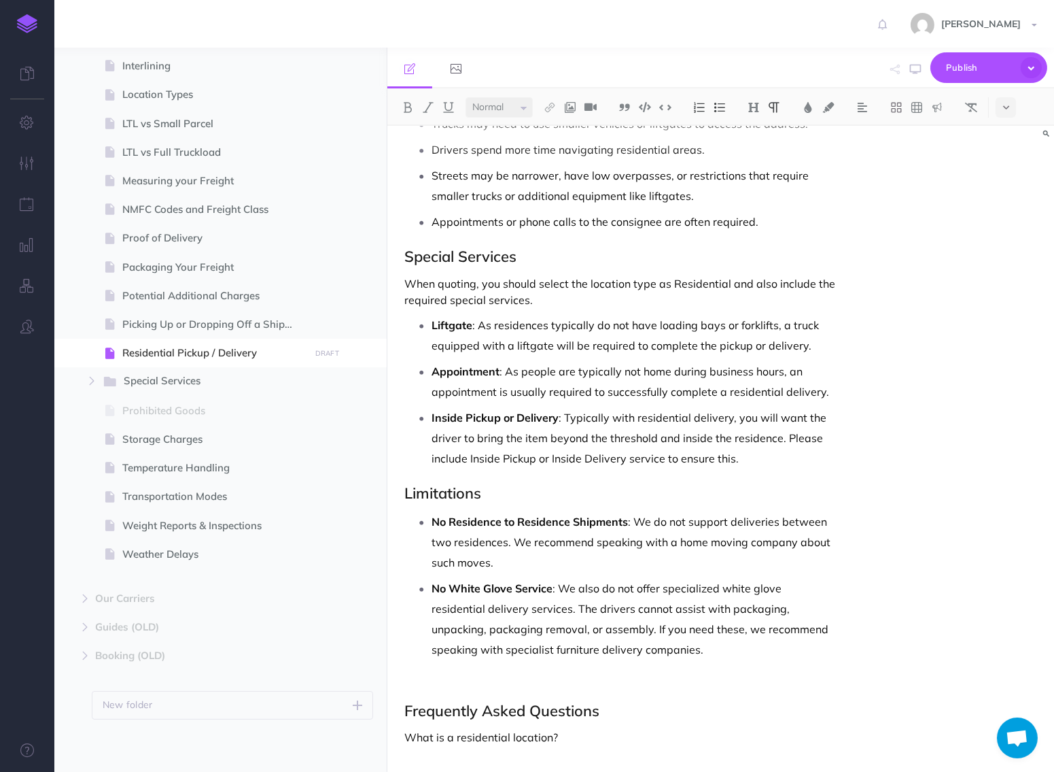
click at [789, 230] on p "Appointments or phone calls to the consignee are often required." at bounding box center [634, 221] width 405 height 20
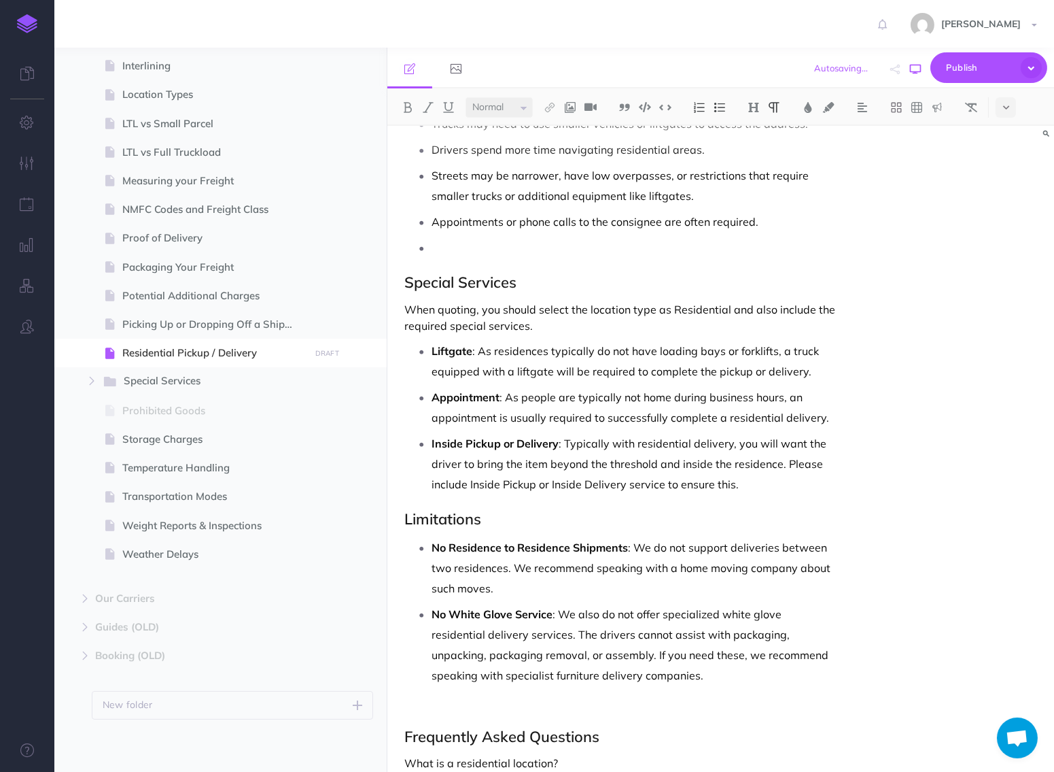
click at [914, 71] on icon "button" at bounding box center [915, 69] width 11 height 11
click at [620, 256] on p at bounding box center [634, 247] width 405 height 20
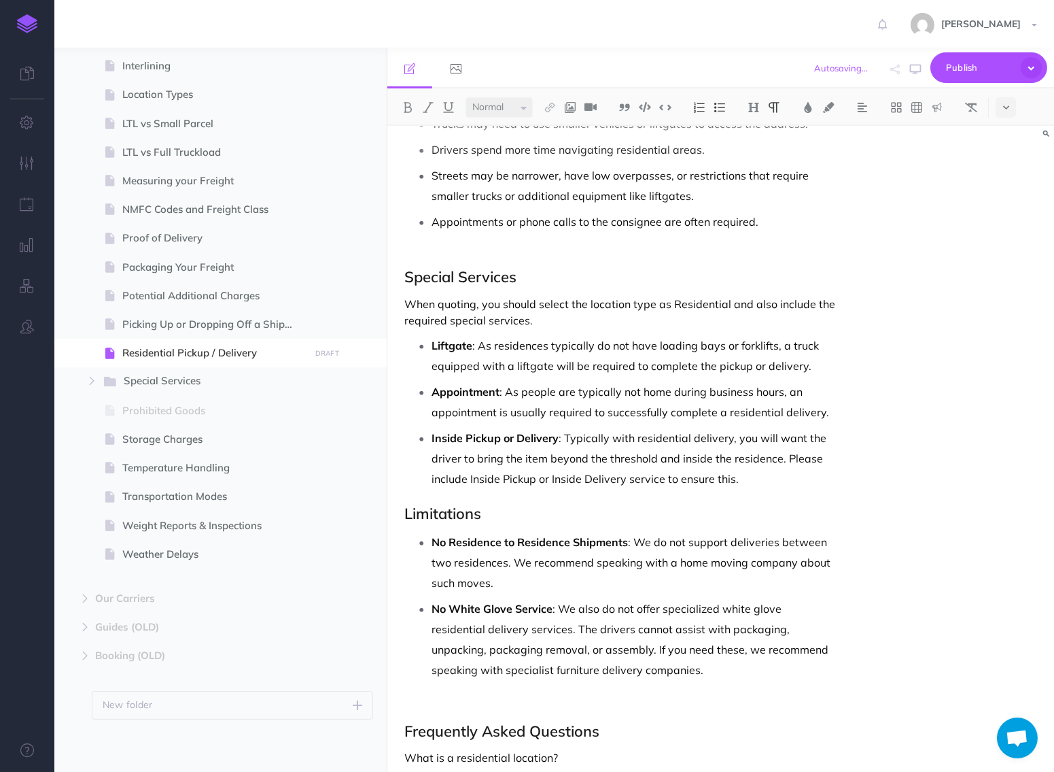
click at [762, 474] on p "Inside Pickup or Delivery : Typically with residential delivery, you will want …" at bounding box center [634, 458] width 405 height 61
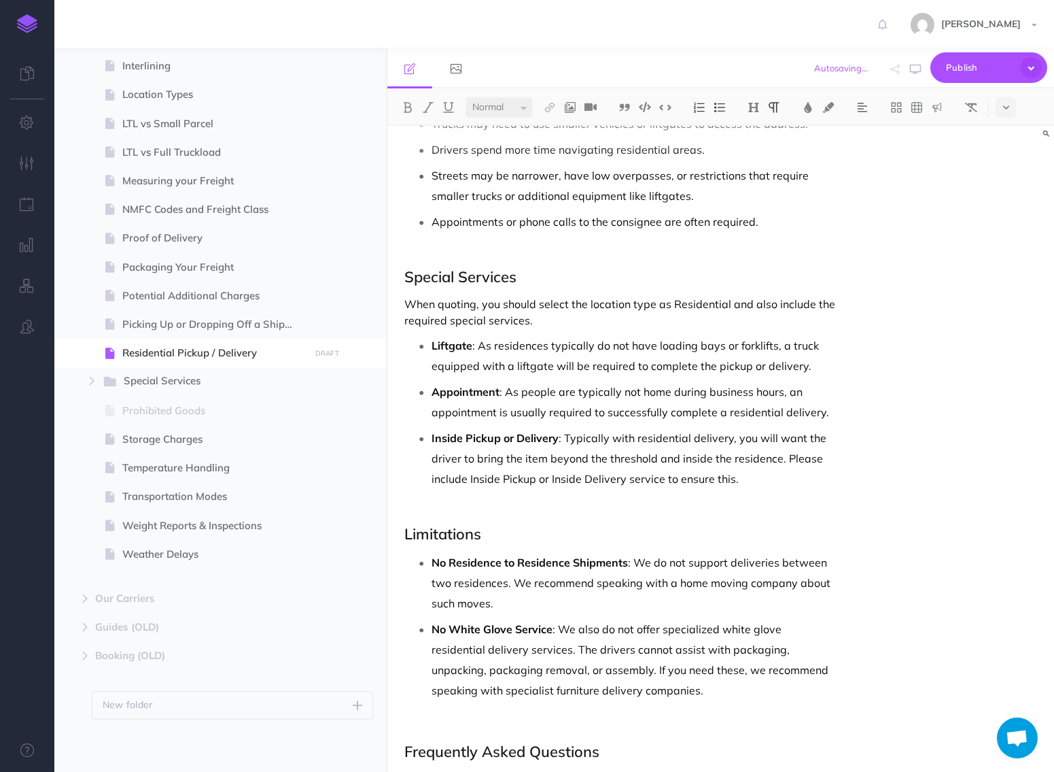
scroll to position [579, 0]
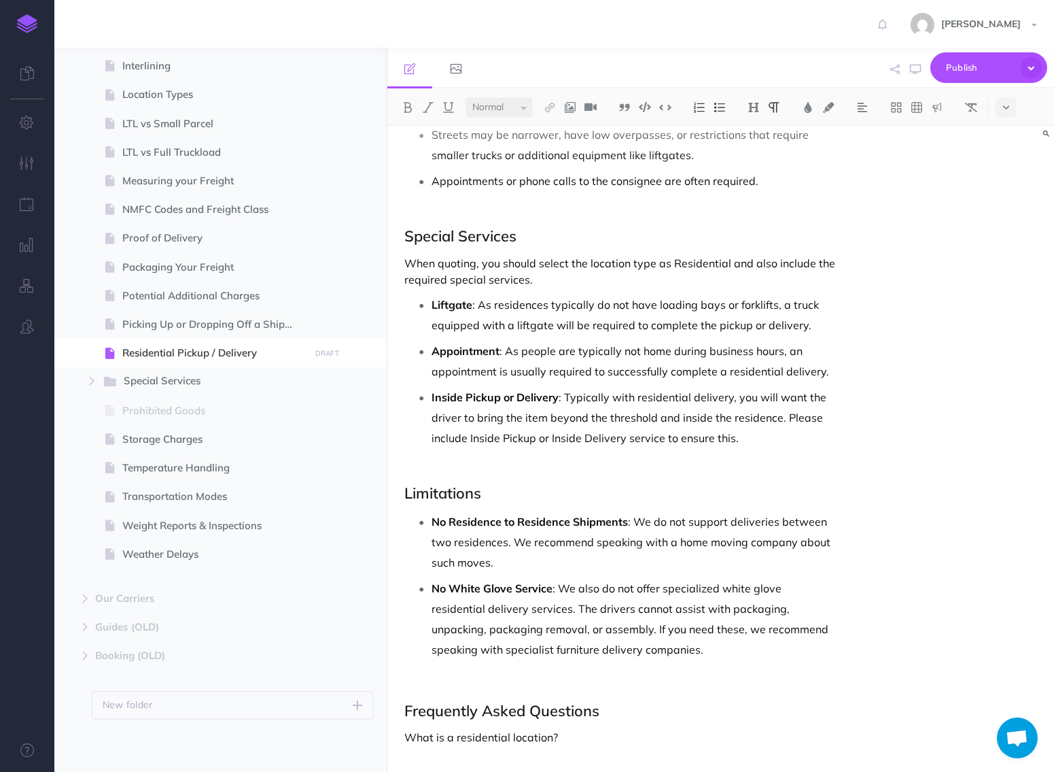
click at [508, 210] on p at bounding box center [634, 201] width 405 height 20
click at [450, 213] on div "Residential Pickup / Delivery FreightSimple's carrier partners can perform pick…" at bounding box center [620, 160] width 466 height 1226
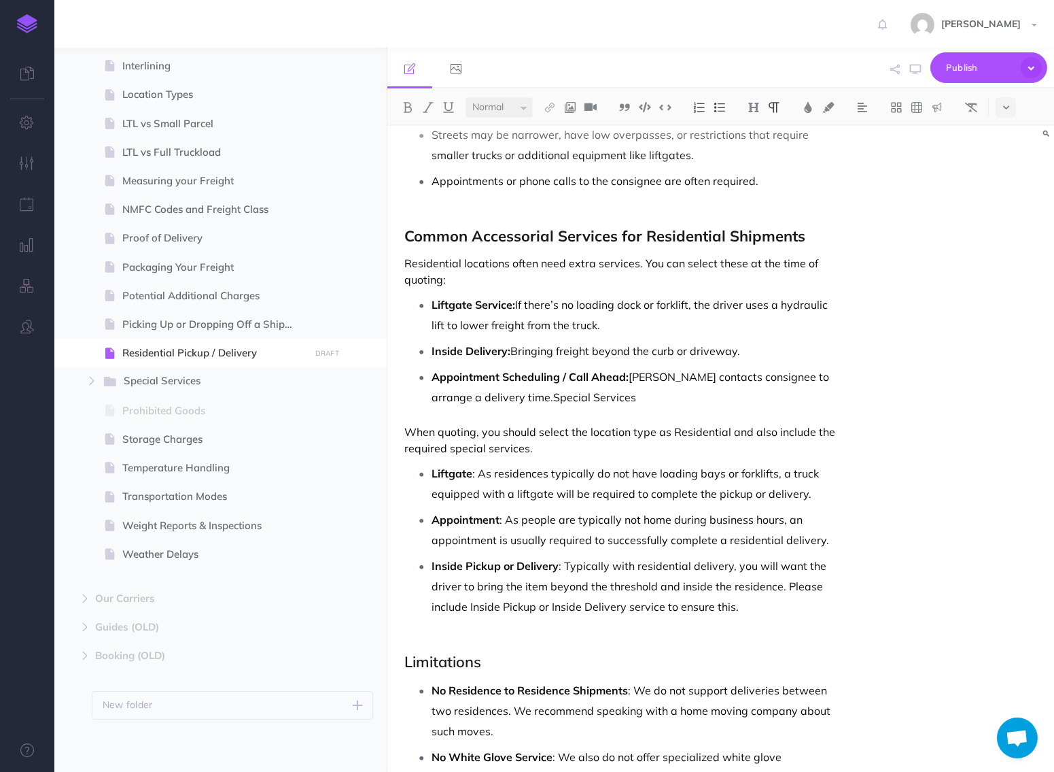
click at [432, 230] on strong "Common Accessorial Services for Residential Shipments" at bounding box center [604, 235] width 401 height 19
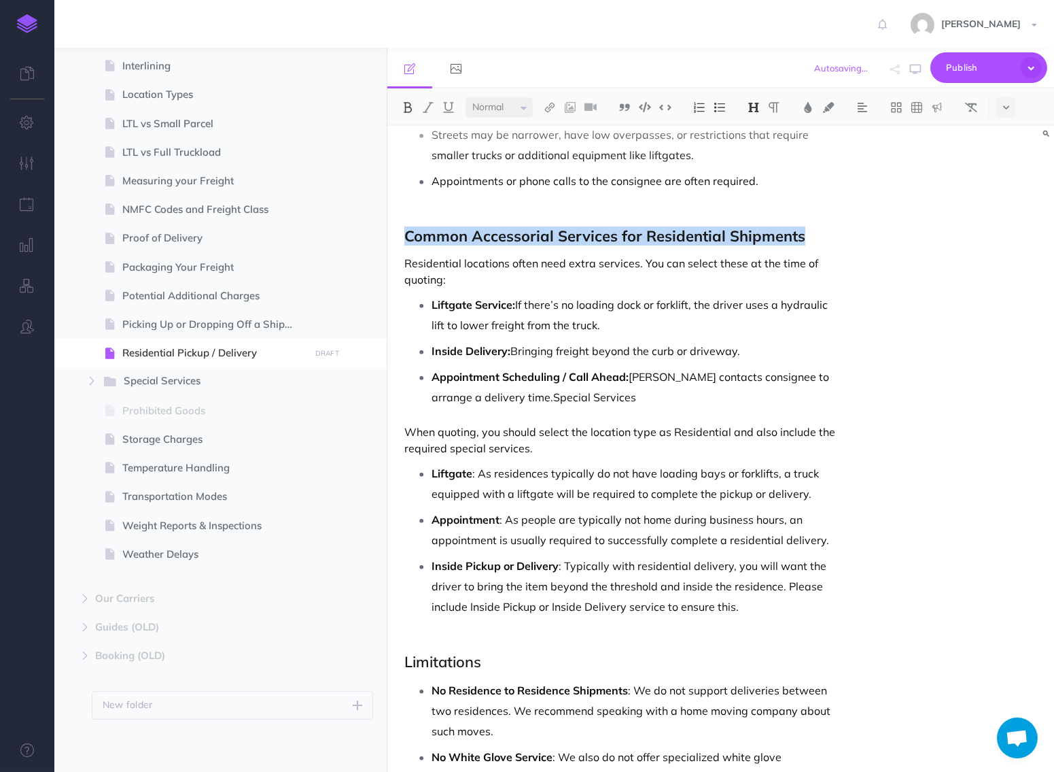
click at [432, 230] on strong "Common Accessorial Services for Residential Shipments" at bounding box center [604, 235] width 401 height 19
click at [759, 104] on img at bounding box center [754, 107] width 12 height 11
click at [404, 107] on img at bounding box center [408, 107] width 12 height 11
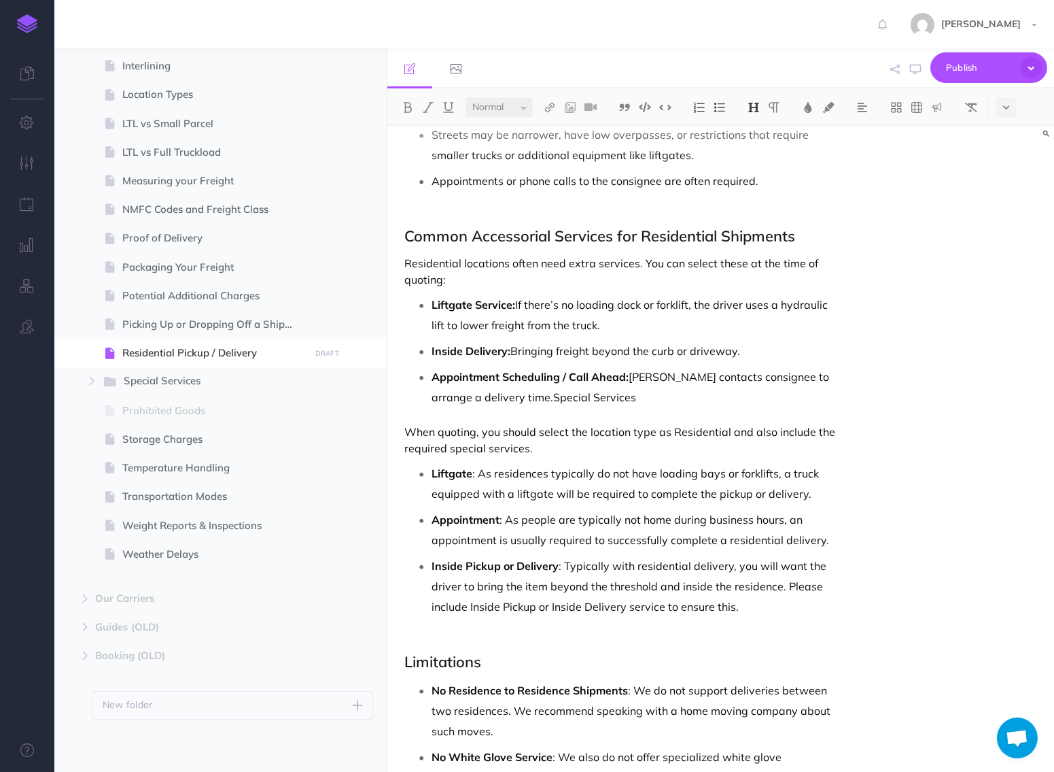
click at [452, 264] on p "Residential locations often need extra services. You can select these at the ti…" at bounding box center [620, 271] width 432 height 33
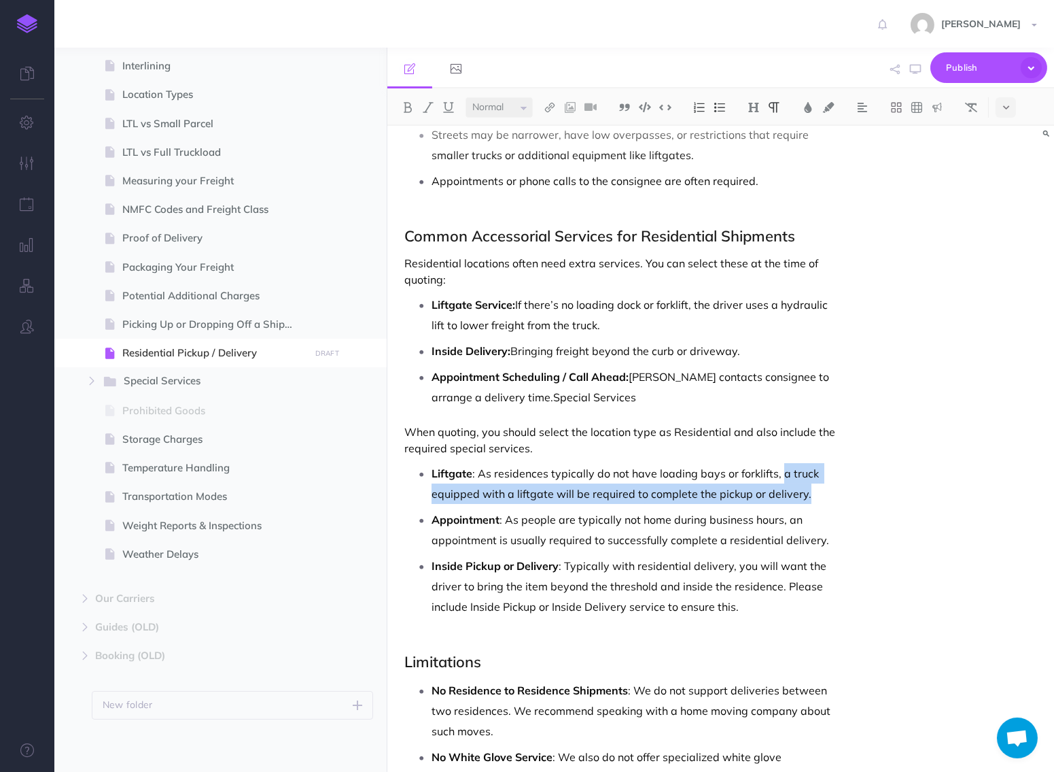
drag, startPoint x: 779, startPoint y: 474, endPoint x: 818, endPoint y: 485, distance: 40.4
click at [818, 485] on p "Liftgate : As residences typically do not have loading bays or forklifts, a tru…" at bounding box center [634, 483] width 405 height 41
copy p "a truck equipped with a liftgate will be required to complete the pickup or del…"
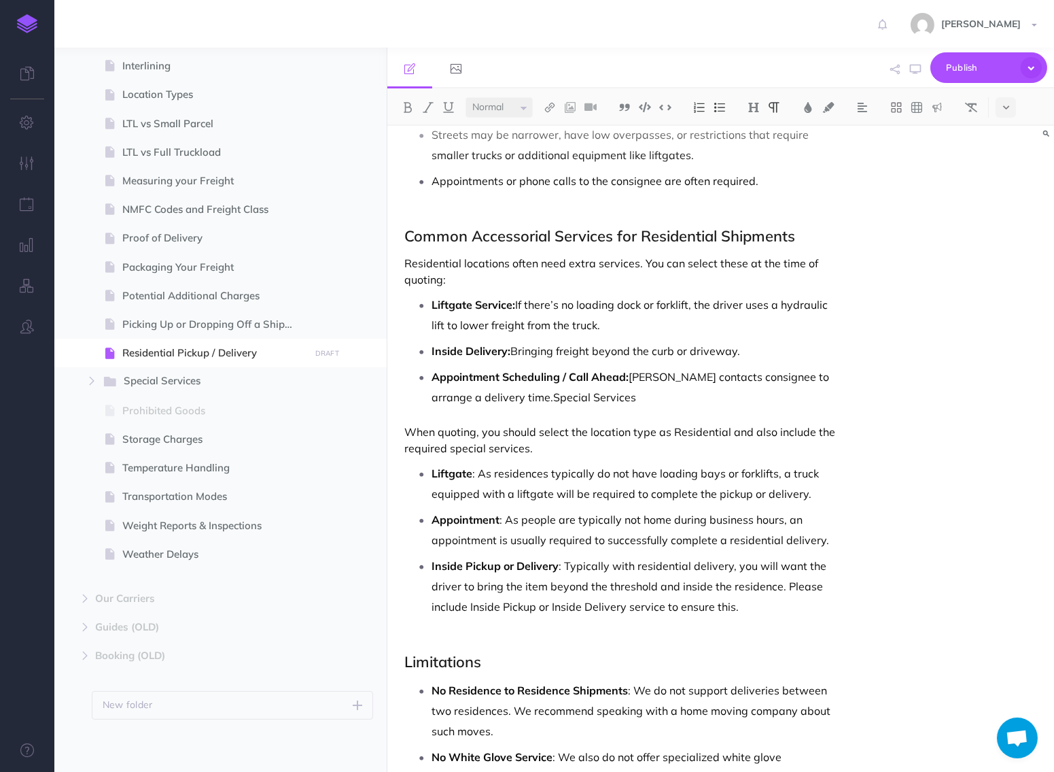
click at [696, 307] on p "Liftgate Service: If there’s no loading dock or forklift, the driver uses a hyd…" at bounding box center [634, 314] width 405 height 41
paste div
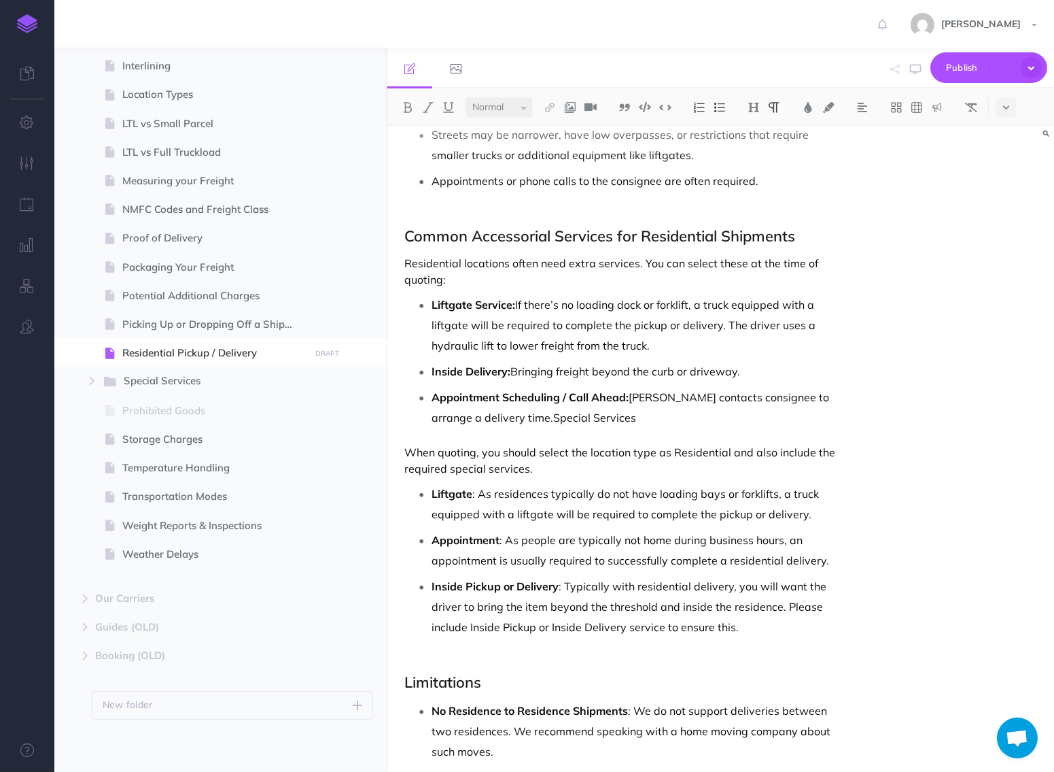
click at [735, 347] on p "Liftgate Service: If there’s no loading dock or forklift, a truck equipped with…" at bounding box center [634, 324] width 405 height 61
click at [736, 345] on p "Liftgate Service: If there’s no loading dock or forklift, a truck equipped with…" at bounding box center [634, 324] width 405 height 61
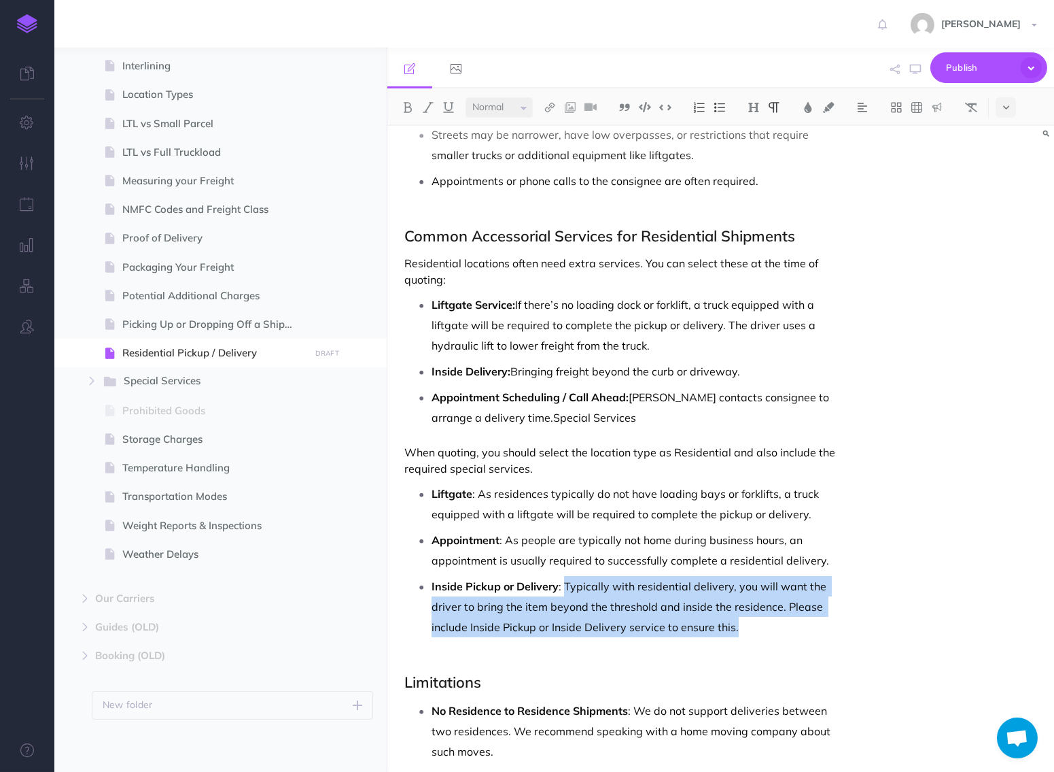
drag, startPoint x: 566, startPoint y: 583, endPoint x: 745, endPoint y: 624, distance: 183.4
click at [745, 624] on p "Inside Pickup or Delivery : Typically with residential delivery, you will want …" at bounding box center [634, 606] width 405 height 61
copy p "Typically with residential delivery, you will want the driver to bring the item…"
drag, startPoint x: 513, startPoint y: 370, endPoint x: 764, endPoint y: 376, distance: 251.6
click at [764, 376] on p "Inside Delivery: Bringing freight beyond the curb or driveway." at bounding box center [634, 371] width 405 height 20
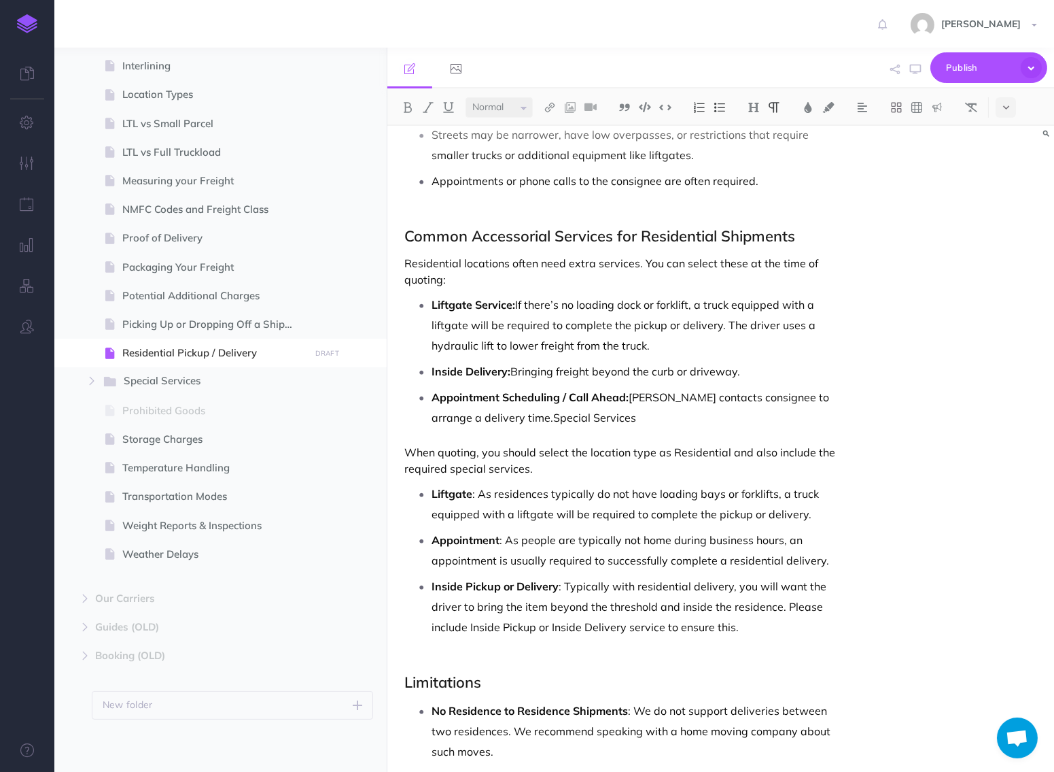
click at [764, 377] on p "Inside Delivery: Bringing freight beyond the curb or driveway." at bounding box center [634, 371] width 405 height 20
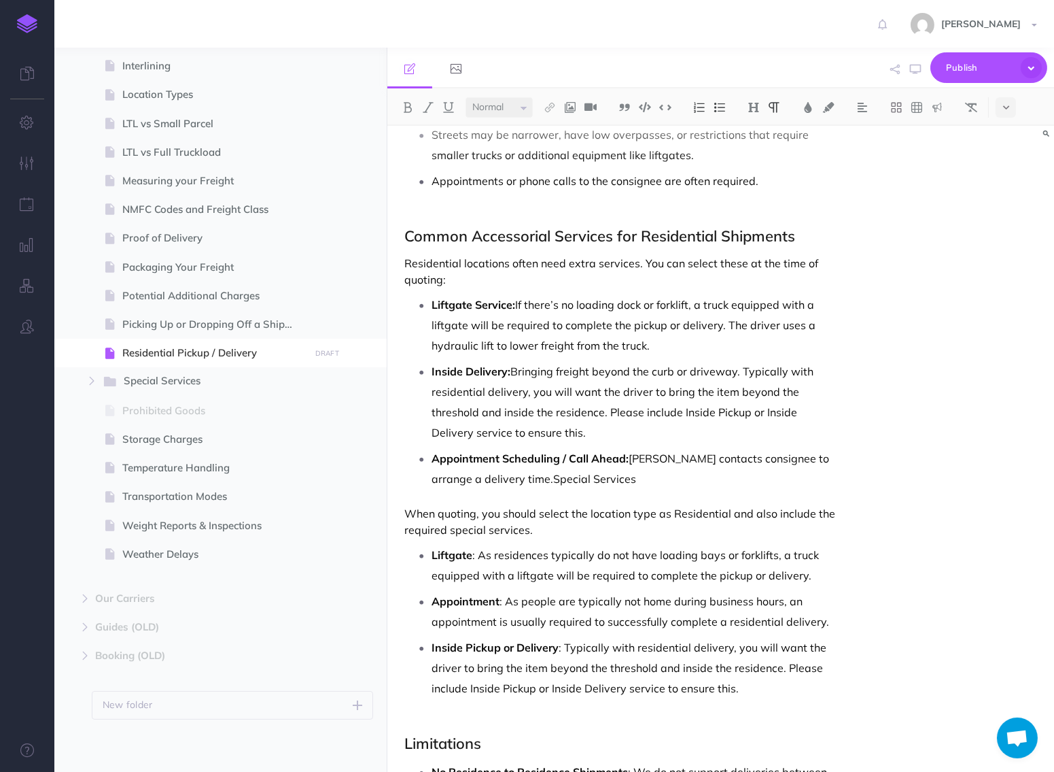
click at [505, 606] on p "Appointment : As people are typically not home during business hours, an appoin…" at bounding box center [634, 611] width 405 height 41
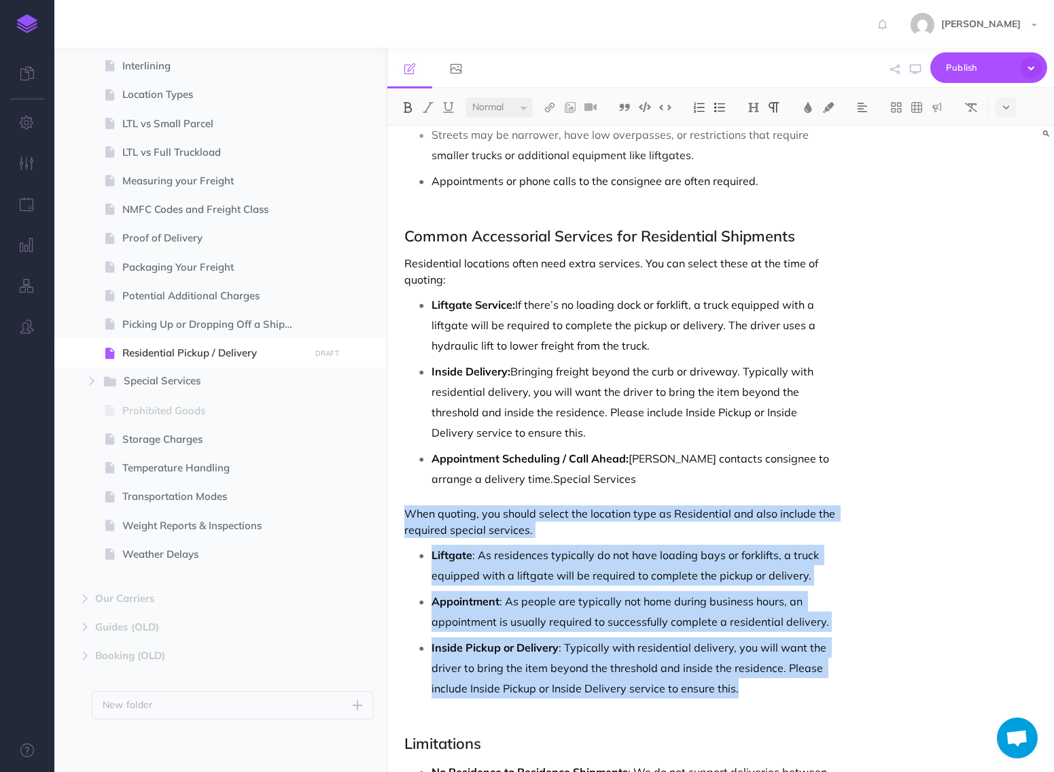
drag, startPoint x: 405, startPoint y: 507, endPoint x: 802, endPoint y: 694, distance: 438.8
click at [808, 694] on div "Residential Pickup / Delivery FreightSimple's carrier partners can perform pick…" at bounding box center [620, 285] width 466 height 1476
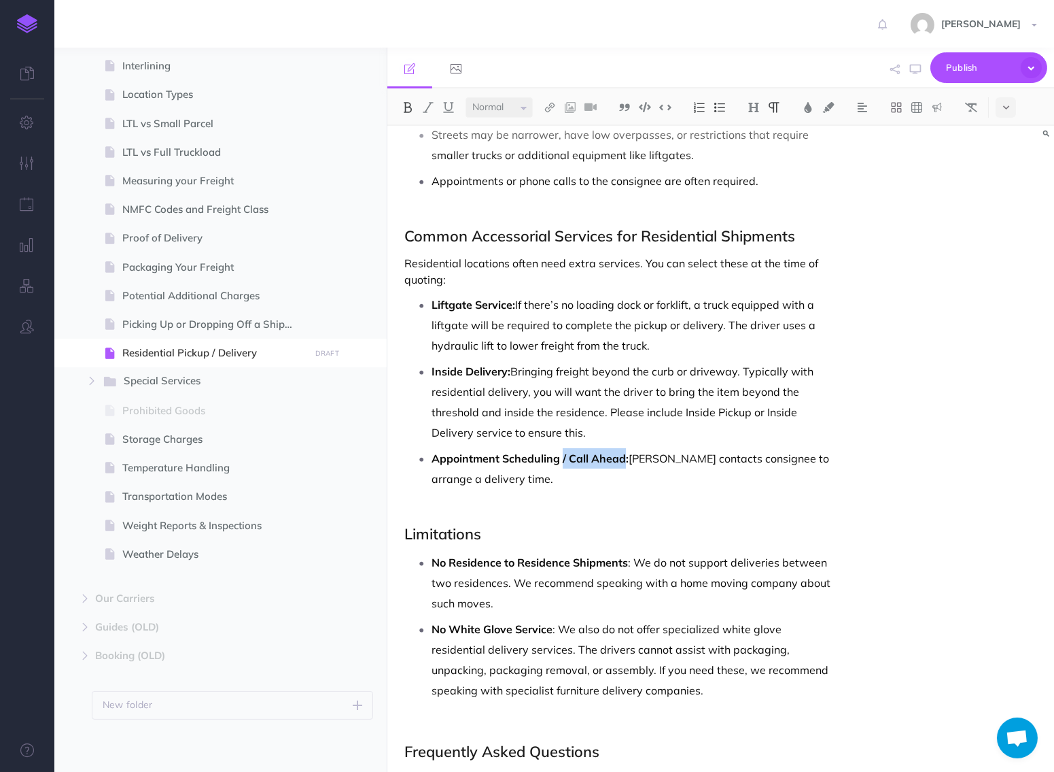
drag, startPoint x: 561, startPoint y: 458, endPoint x: 625, endPoint y: 453, distance: 64.1
click at [626, 452] on strong "Appointment Scheduling / Call Ahead:" at bounding box center [530, 458] width 197 height 14
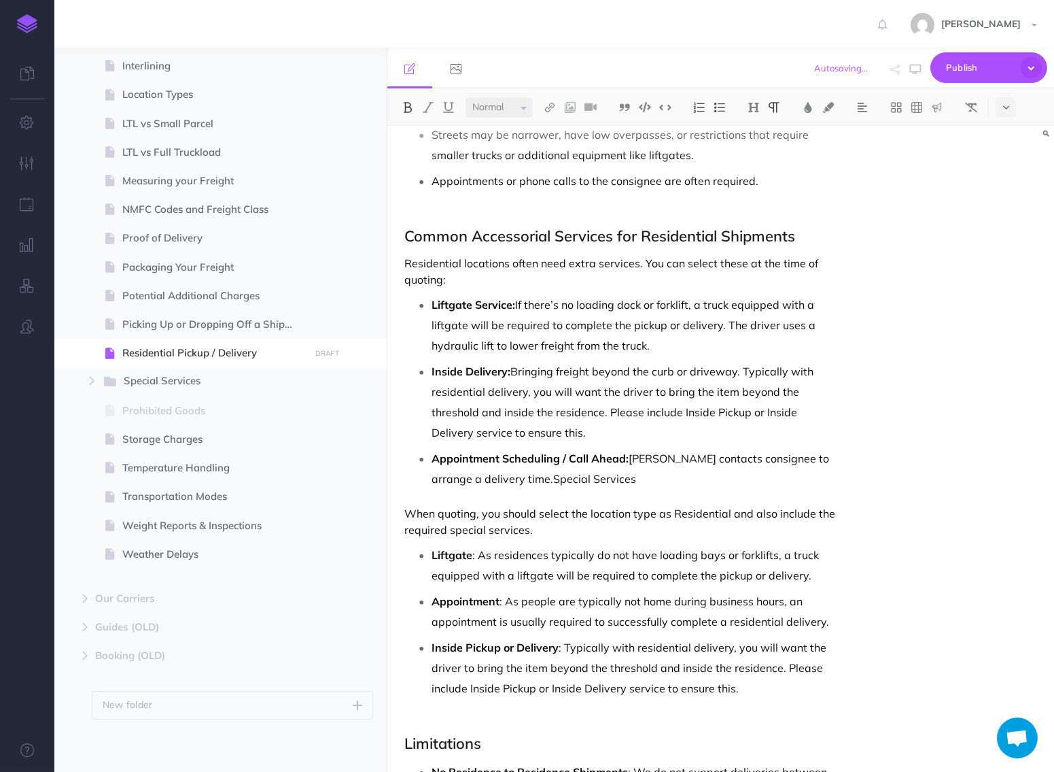
click at [778, 666] on p "Inside Pickup or Delivery : Typically with residential delivery, you will want …" at bounding box center [634, 667] width 405 height 61
drag, startPoint x: 787, startPoint y: 667, endPoint x: 797, endPoint y: 684, distance: 19.5
click at [797, 684] on p "Inside Pickup or Delivery : Typically with residential delivery, you will want …" at bounding box center [634, 667] width 405 height 61
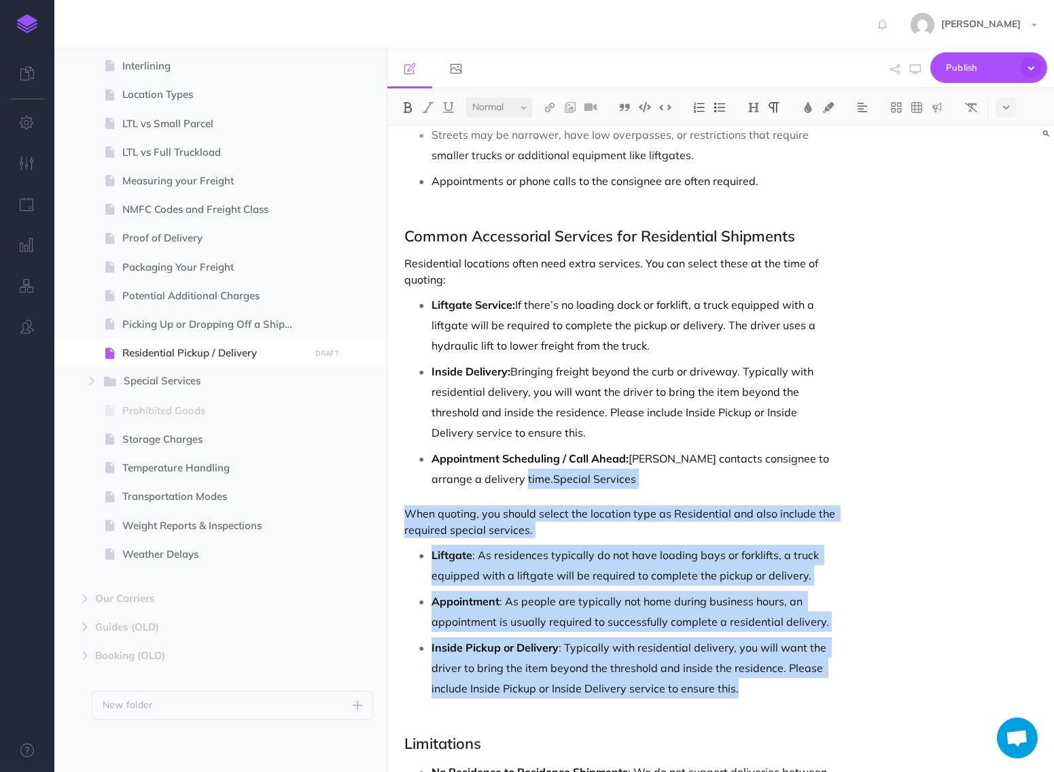
drag, startPoint x: 763, startPoint y: 685, endPoint x: 500, endPoint y: 479, distance: 334.7
click at [499, 479] on div "Residential Pickup / Delivery FreightSimple's carrier partners can perform pick…" at bounding box center [620, 285] width 466 height 1476
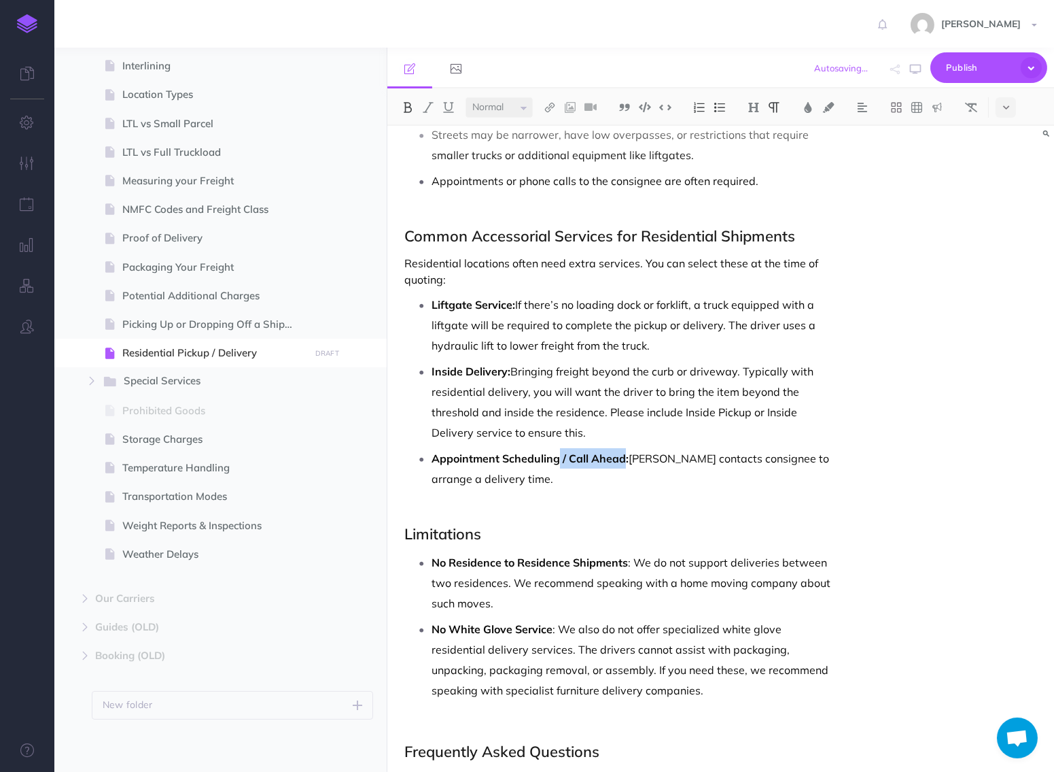
drag, startPoint x: 559, startPoint y: 455, endPoint x: 626, endPoint y: 456, distance: 66.6
click at [626, 456] on strong "Appointment Scheduling / Call Ahead:" at bounding box center [530, 458] width 197 height 14
drag, startPoint x: 608, startPoint y: 408, endPoint x: 629, endPoint y: 429, distance: 29.8
click at [629, 429] on p "Inside Delivery: Bringing freight beyond the curb or driveway. Typically with r…" at bounding box center [634, 402] width 405 height 82
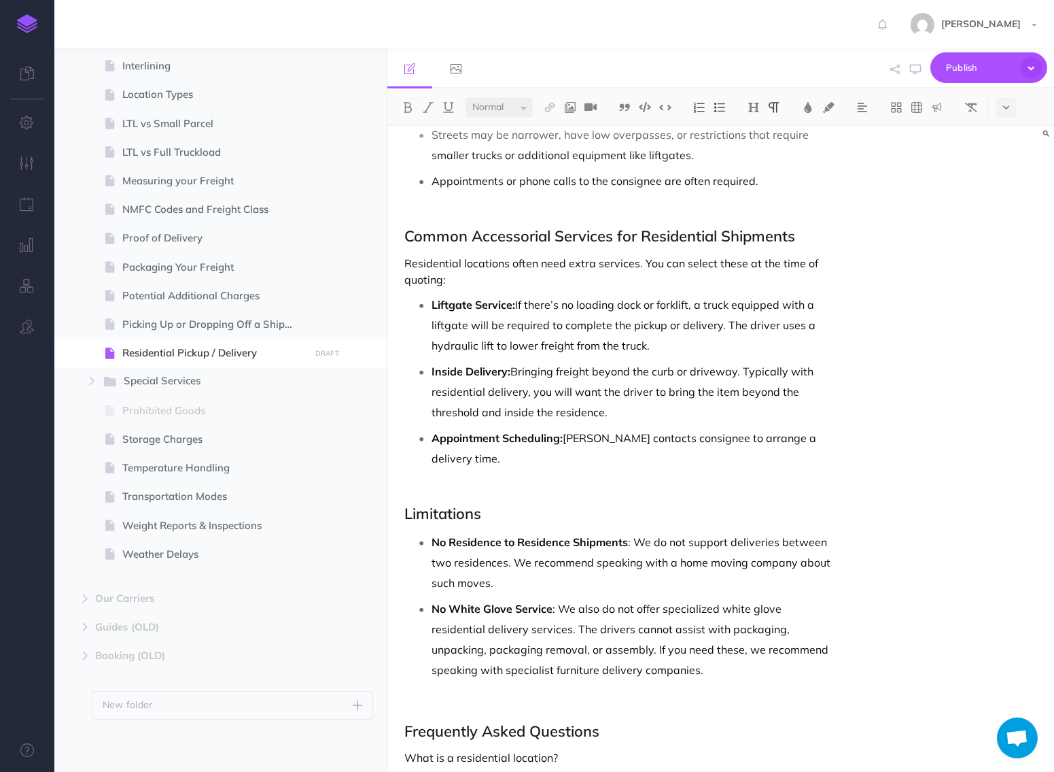
click at [700, 665] on div "Residential Pickup / Delivery FreightSimple's carrier partners can perform pick…" at bounding box center [620, 170] width 466 height 1246
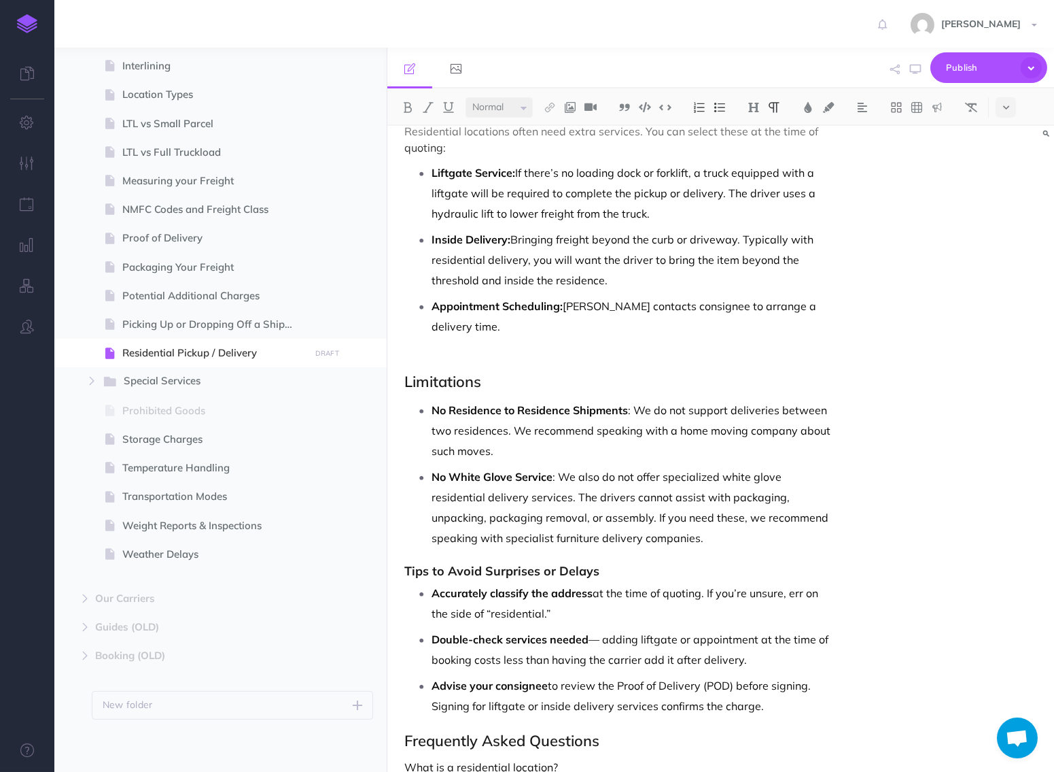
scroll to position [721, 0]
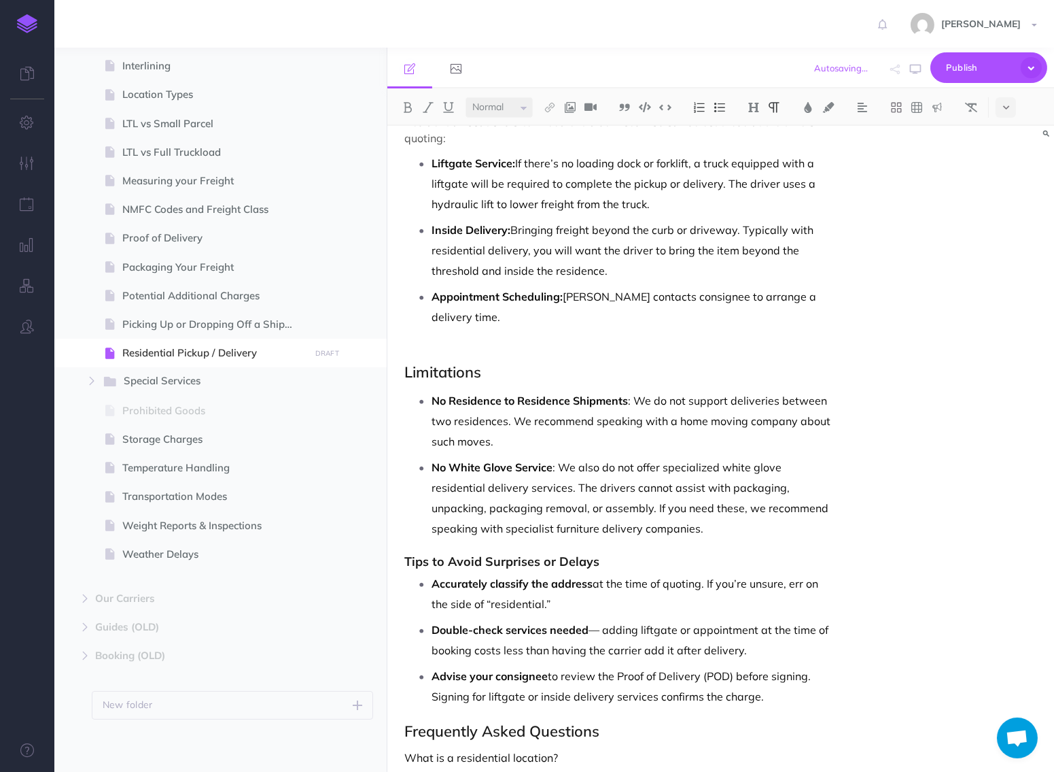
click at [479, 553] on strong "Tips to Avoid Surprises or Delays" at bounding box center [501, 561] width 195 height 16
click at [751, 105] on img at bounding box center [754, 107] width 12 height 11
click at [751, 146] on button "H2" at bounding box center [754, 151] width 20 height 20
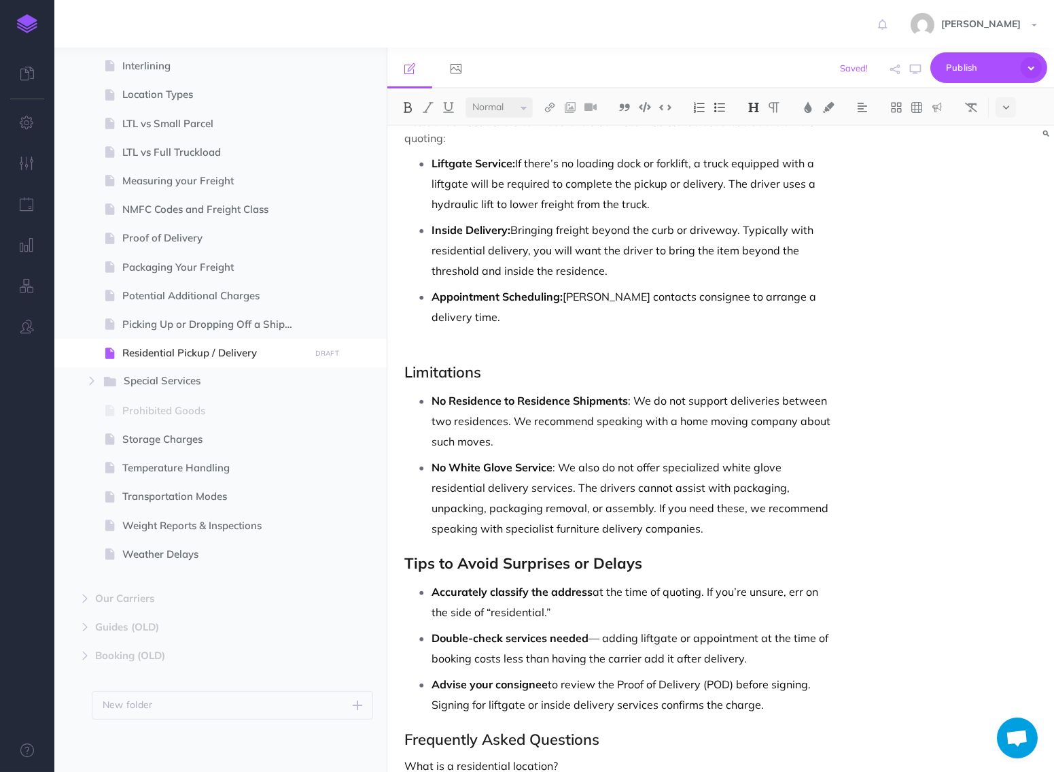
click at [639, 435] on ul "No Residence to Residence Shipments : We do not support deliveries between two …" at bounding box center [624, 464] width 426 height 148
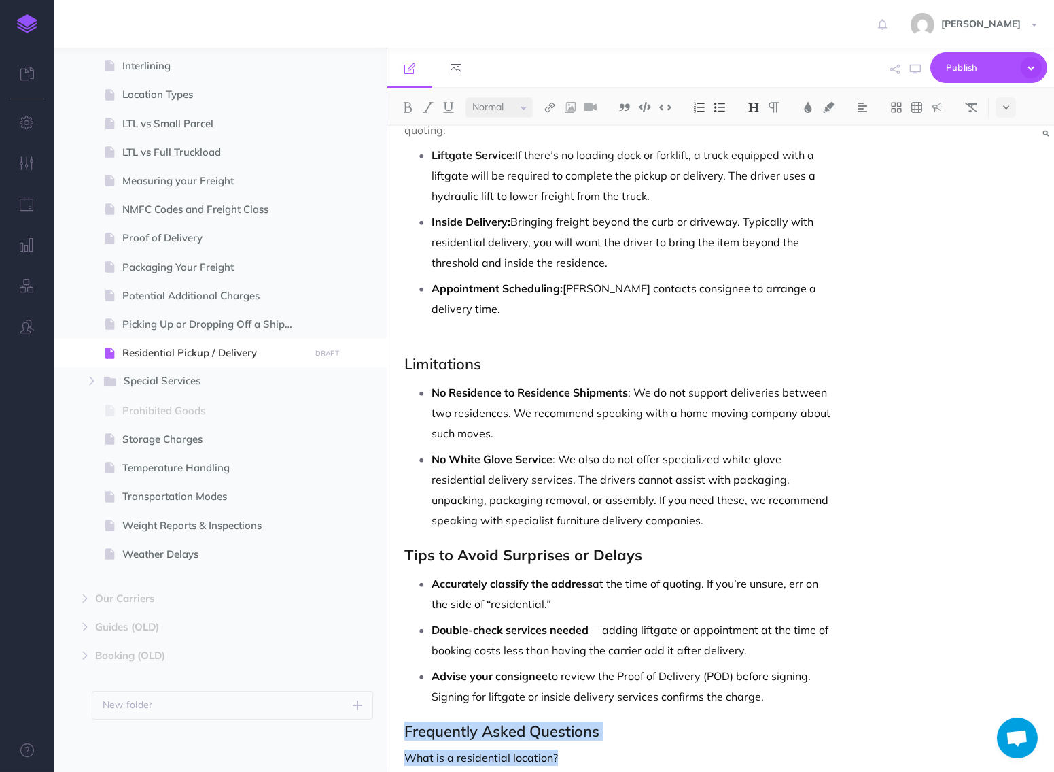
drag, startPoint x: 402, startPoint y: 706, endPoint x: 628, endPoint y: 771, distance: 235.4
click at [629, 771] on div "Residential Pickup / Delivery FreightSimple's carrier partners can perform pick…" at bounding box center [620, 95] width 466 height 1396
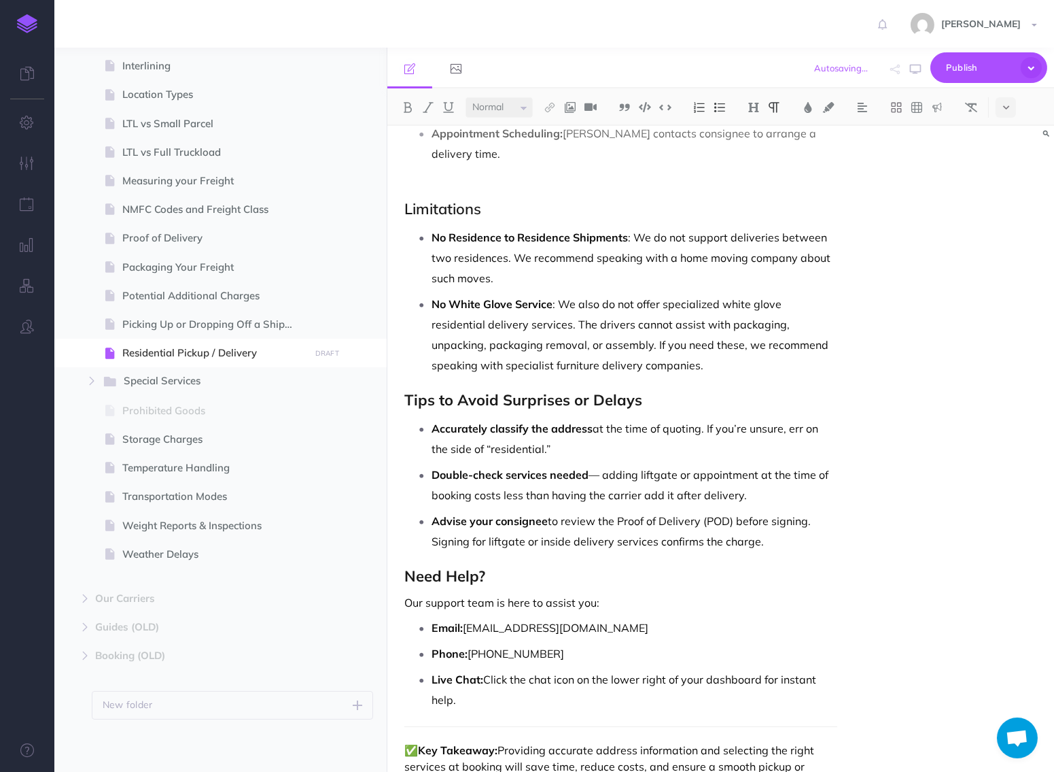
scroll to position [909, 0]
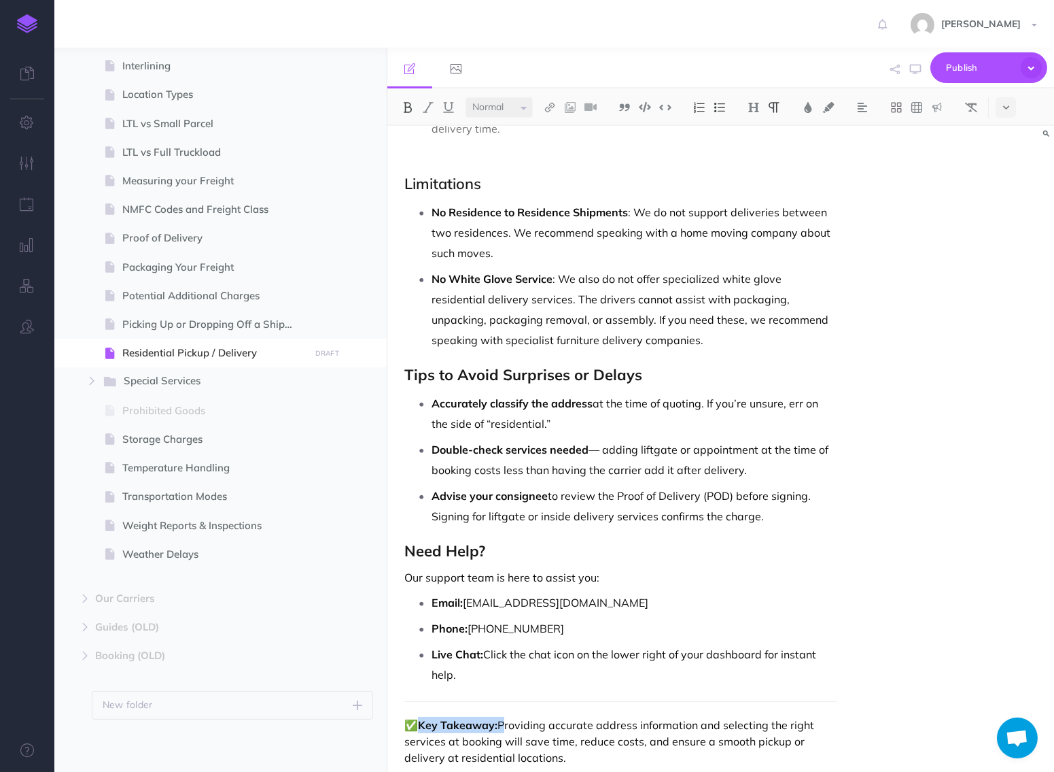
drag, startPoint x: 500, startPoint y: 705, endPoint x: 421, endPoint y: 708, distance: 78.2
click at [421, 716] on p "✅ Key Takeaway: Providing accurate address information and selecting the right …" at bounding box center [620, 740] width 432 height 49
drag, startPoint x: 466, startPoint y: 578, endPoint x: 651, endPoint y: 581, distance: 184.2
click at [651, 592] on p "Email: [EMAIL_ADDRESS][DOMAIN_NAME]" at bounding box center [634, 602] width 405 height 20
click at [548, 106] on img at bounding box center [550, 107] width 12 height 11
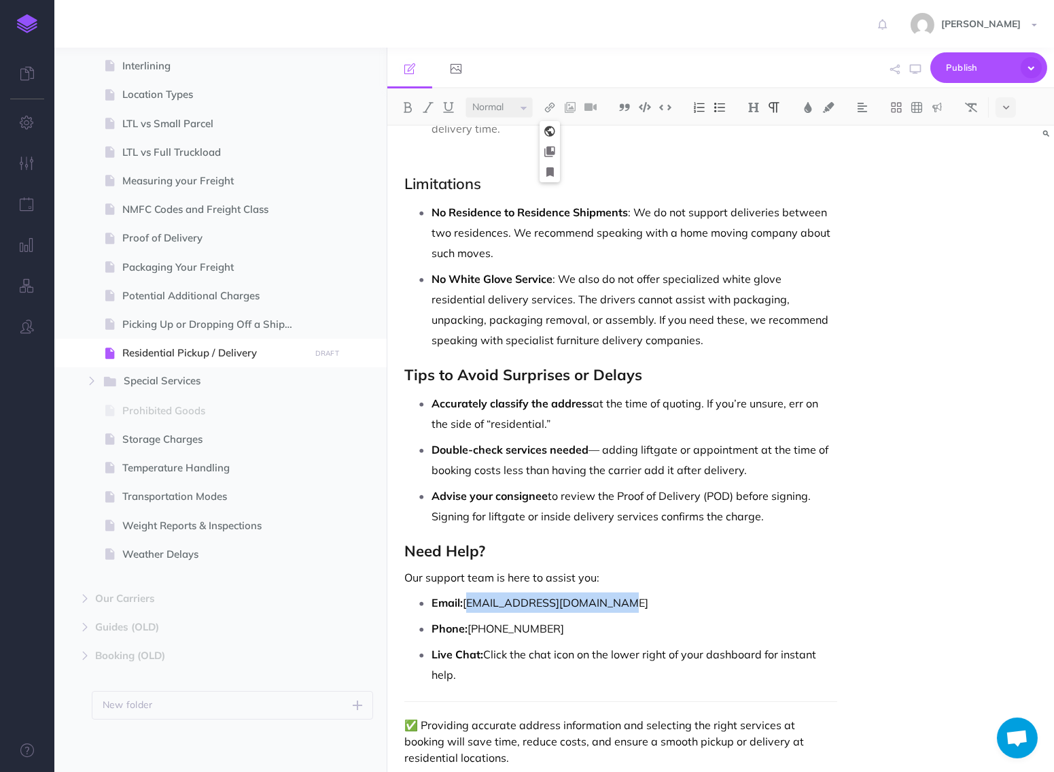
click at [549, 135] on icon at bounding box center [550, 131] width 11 height 10
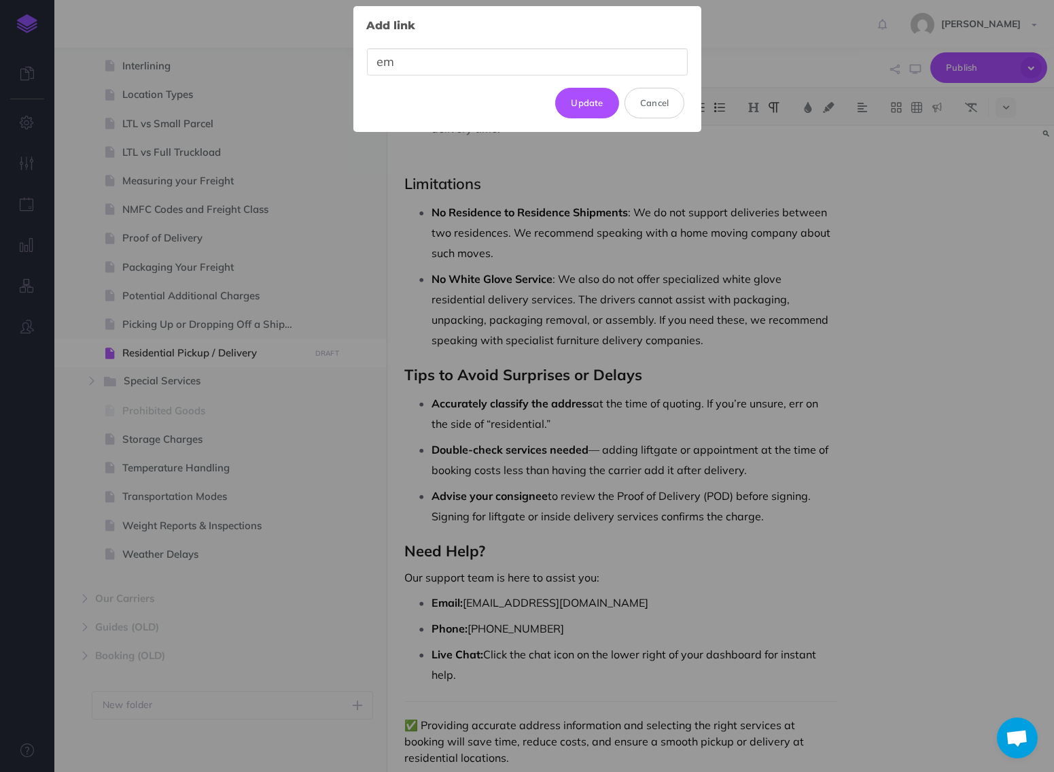
type input "e"
type input "mailto:[EMAIL_ADDRESS][DOMAIN_NAME]"
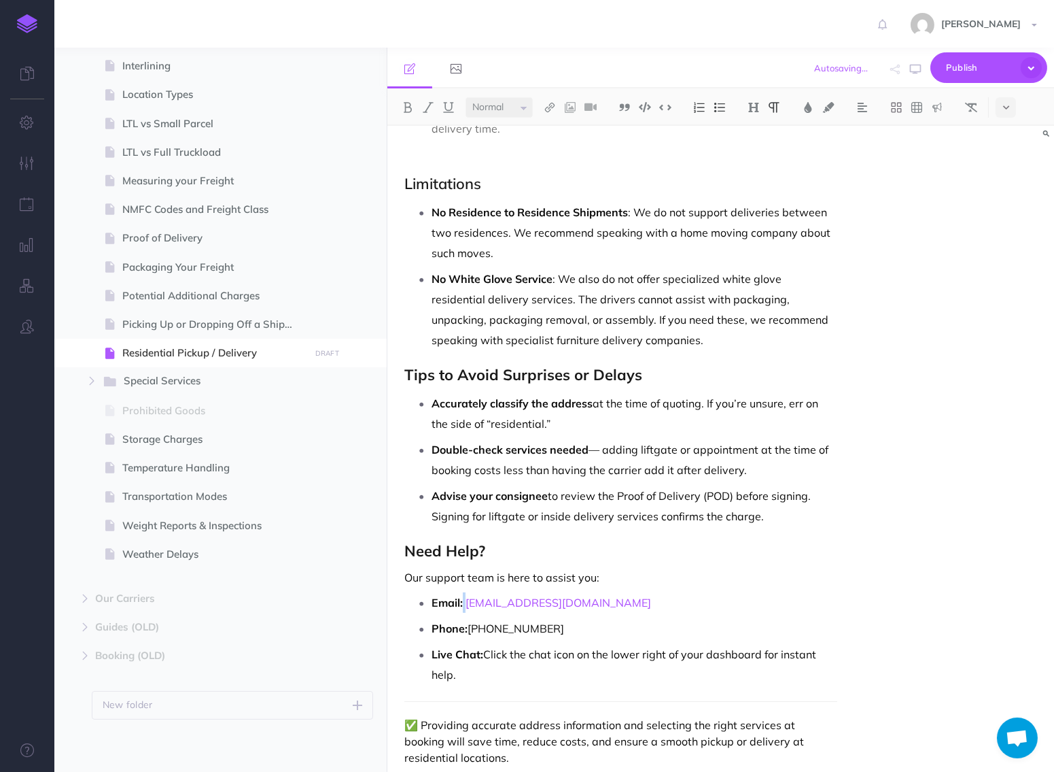
drag, startPoint x: 472, startPoint y: 605, endPoint x: 574, endPoint y: 606, distance: 102.6
click at [574, 618] on p "Phone: [PHONE_NUMBER]" at bounding box center [634, 628] width 405 height 20
copy p "[PHONE_NUMBER]"
click at [550, 114] on button at bounding box center [550, 107] width 20 height 20
click at [551, 128] on icon at bounding box center [550, 131] width 11 height 10
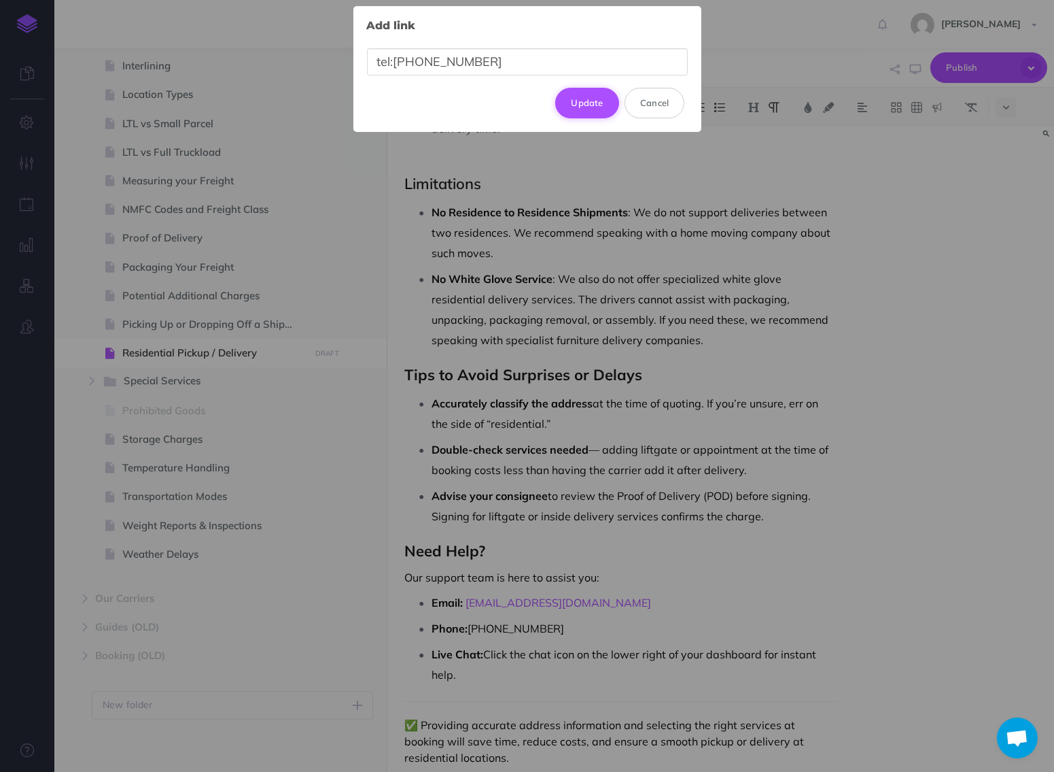
type input "tel:[PHONE_NUMBER]"
click at [589, 109] on button "Update" at bounding box center [587, 103] width 64 height 30
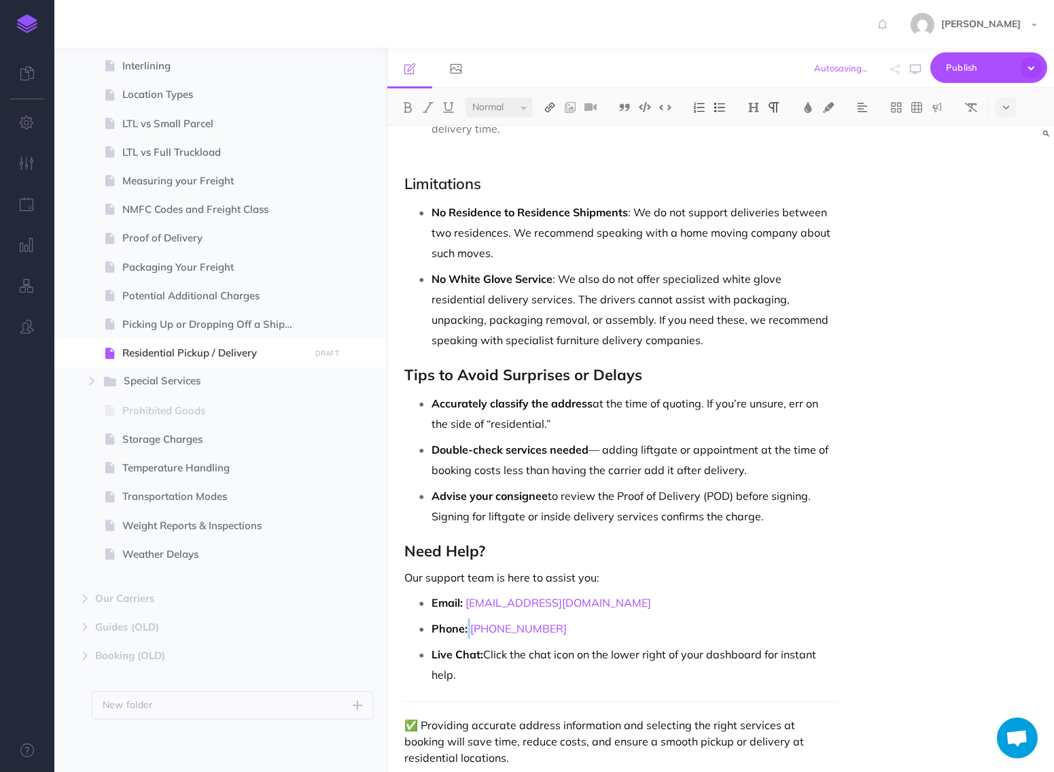
click at [547, 104] on img at bounding box center [550, 107] width 12 height 11
click at [551, 134] on icon at bounding box center [550, 131] width 11 height 10
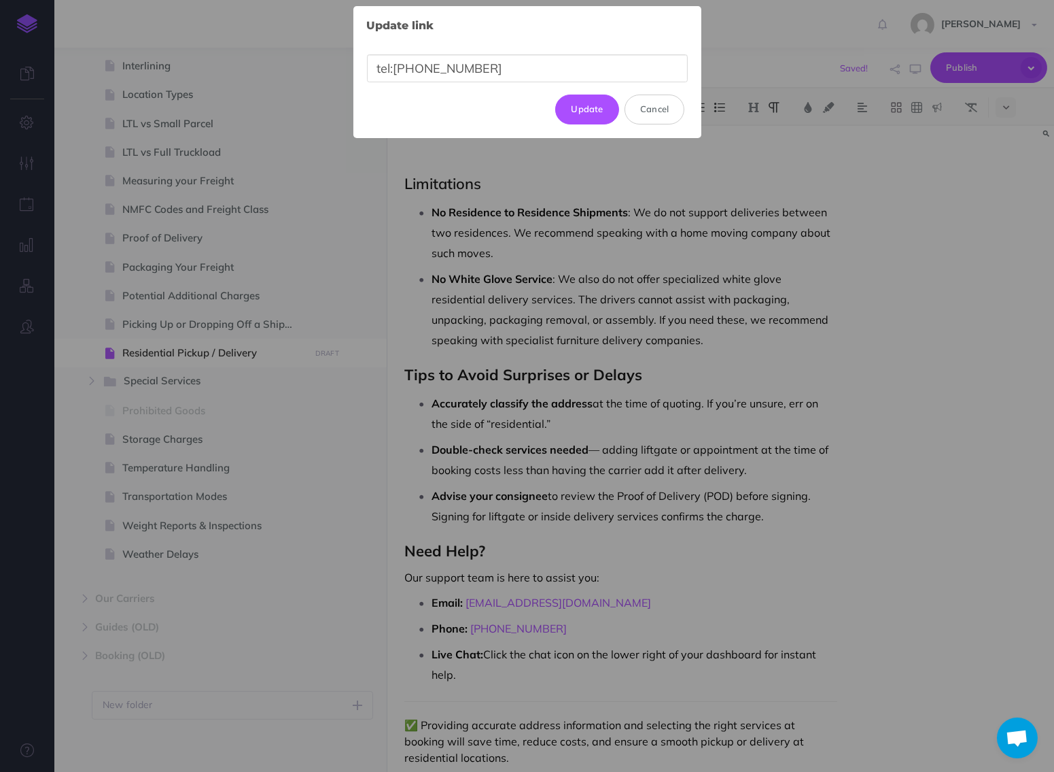
click at [418, 69] on input "tel:[PHONE_NUMBER]" at bounding box center [527, 68] width 321 height 28
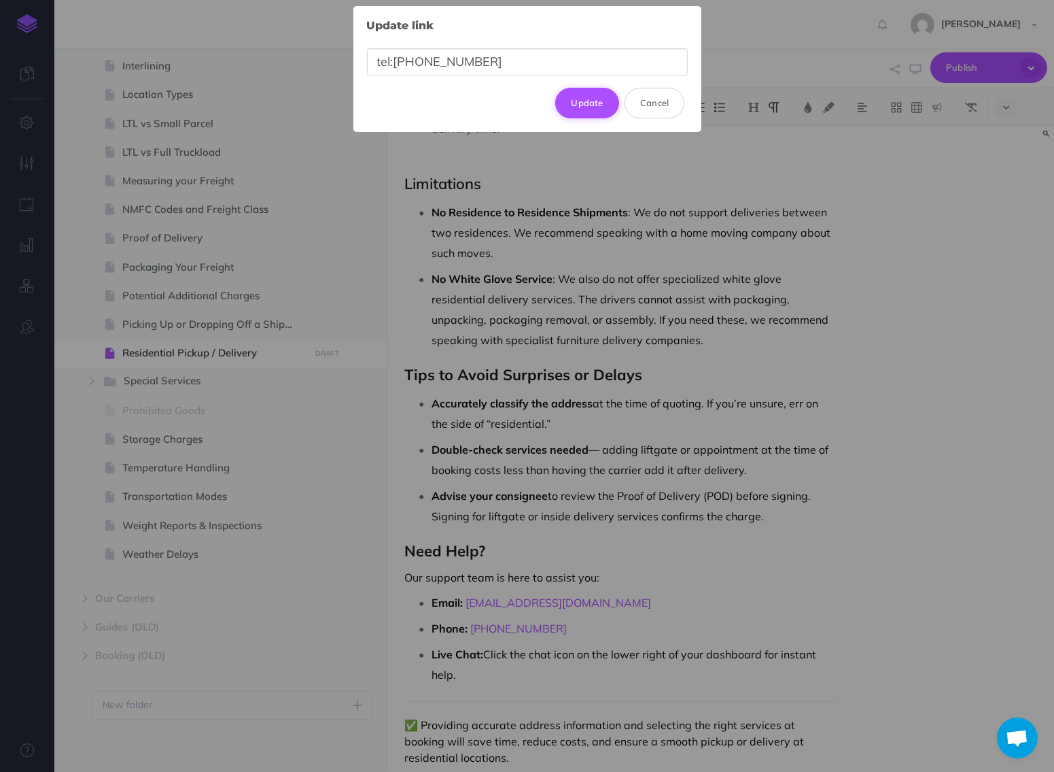
type input "tel:[PHONE_NUMBER]"
click at [570, 112] on button "Update" at bounding box center [587, 103] width 64 height 30
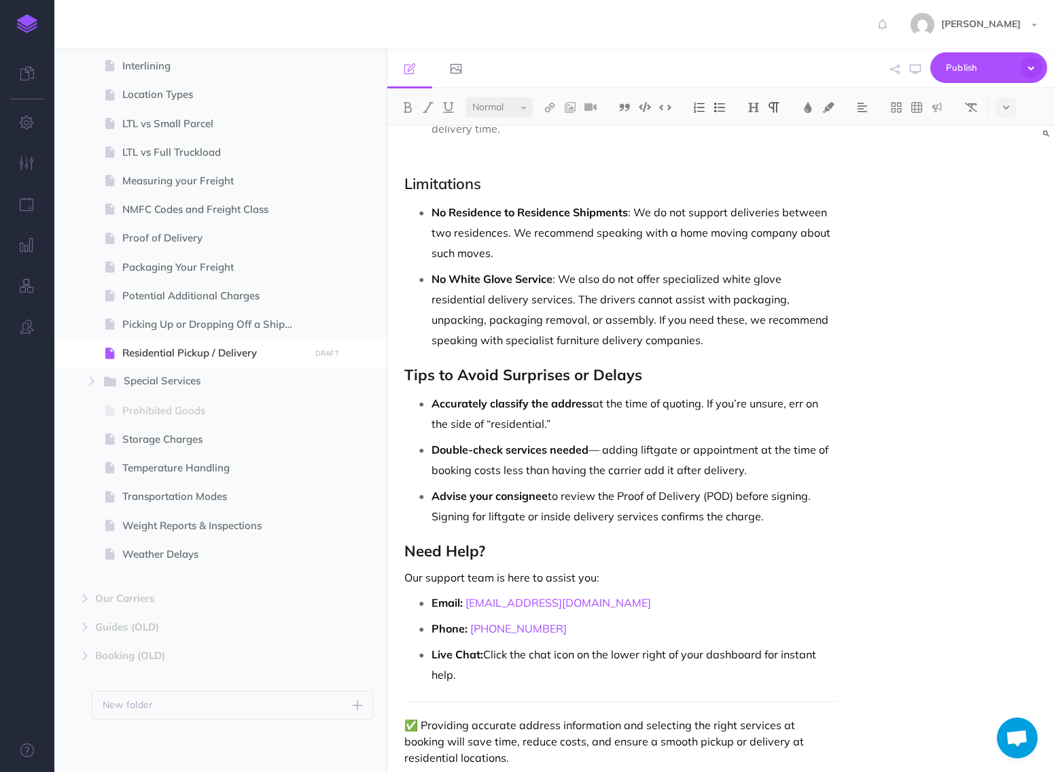
click at [506, 649] on p "Live Chat: Click the chat icon on the lower right of your dashboard for instant…" at bounding box center [634, 664] width 405 height 41
drag, startPoint x: 685, startPoint y: 644, endPoint x: 669, endPoint y: 632, distance: 19.9
click at [669, 644] on p "Live Chat: Click the chat icon on the lower right of your dashboard for instant…" at bounding box center [634, 664] width 405 height 41
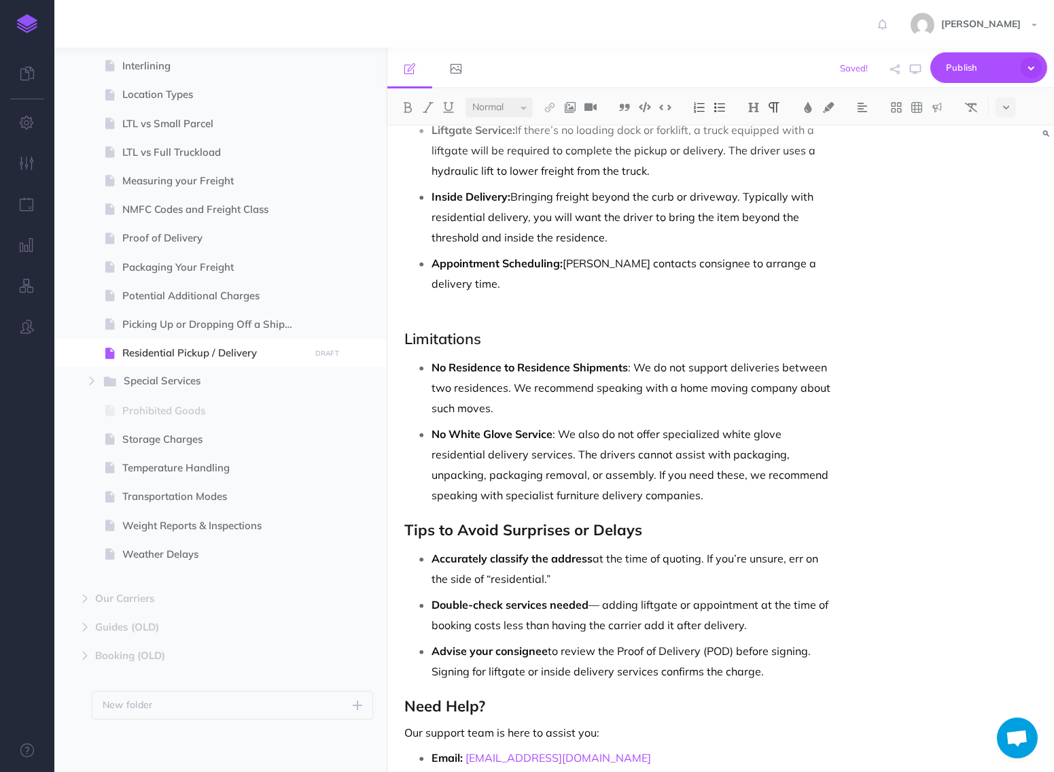
scroll to position [744, 0]
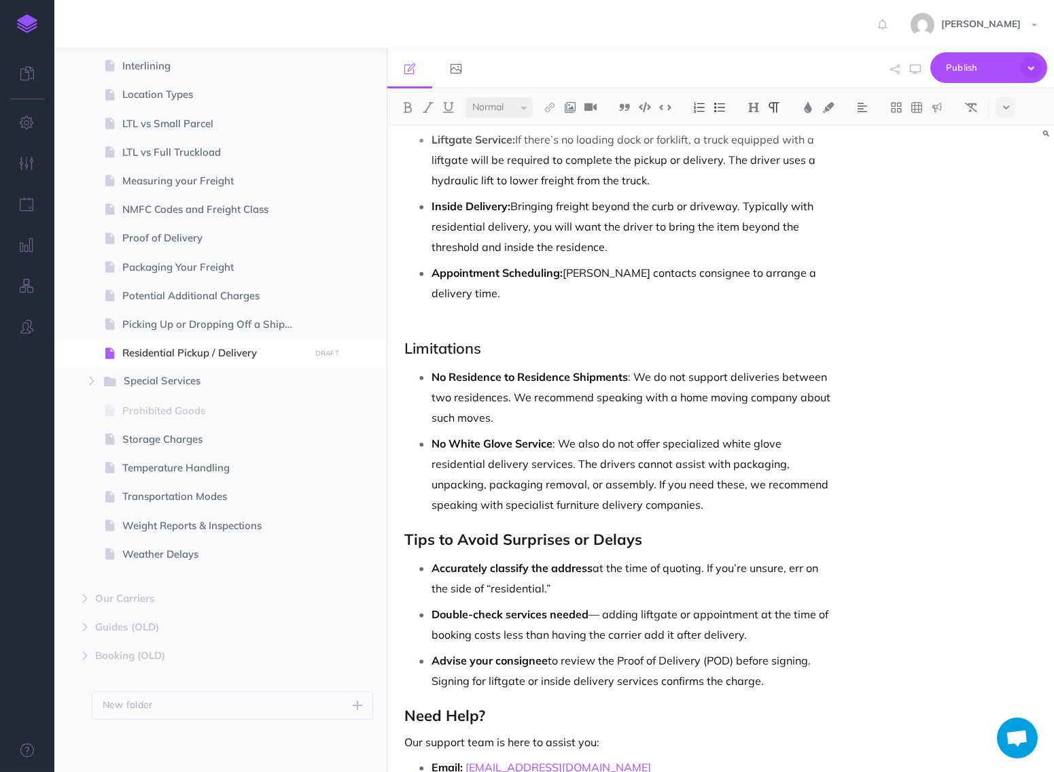
click at [600, 530] on strong "Tips to Avoid Surprises or Delays" at bounding box center [523, 539] width 238 height 19
click at [640, 557] on p "Accurately classify the address at the time of quoting. If you’re unsure, err o…" at bounding box center [634, 577] width 405 height 41
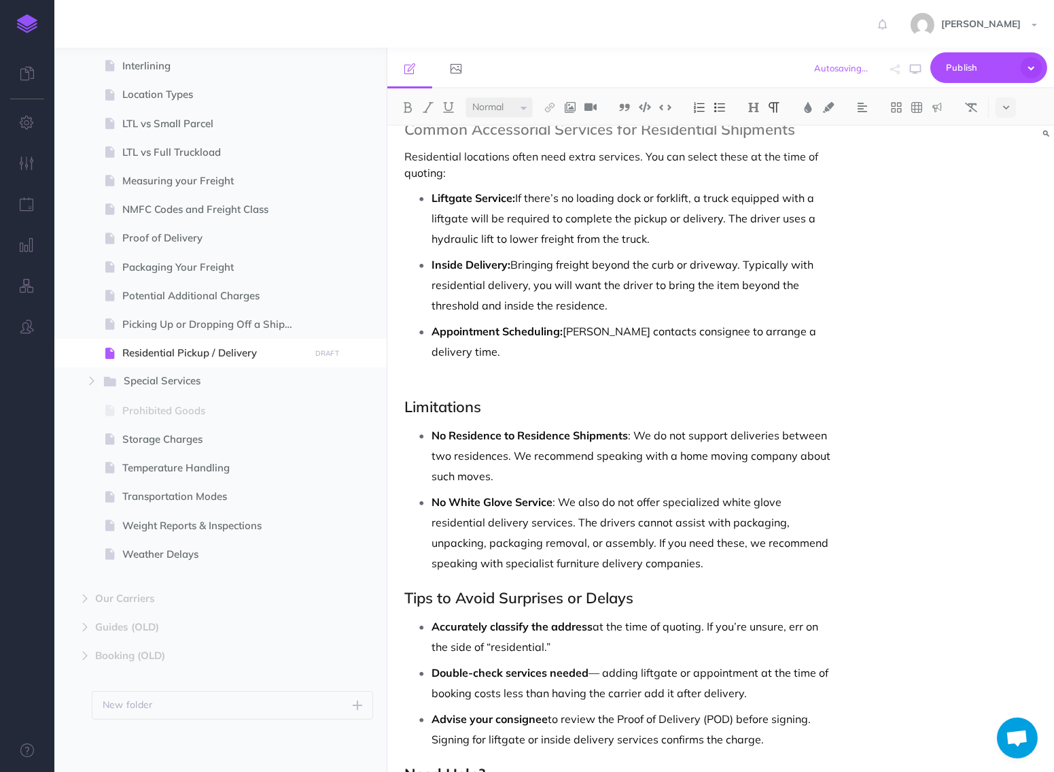
scroll to position [693, 0]
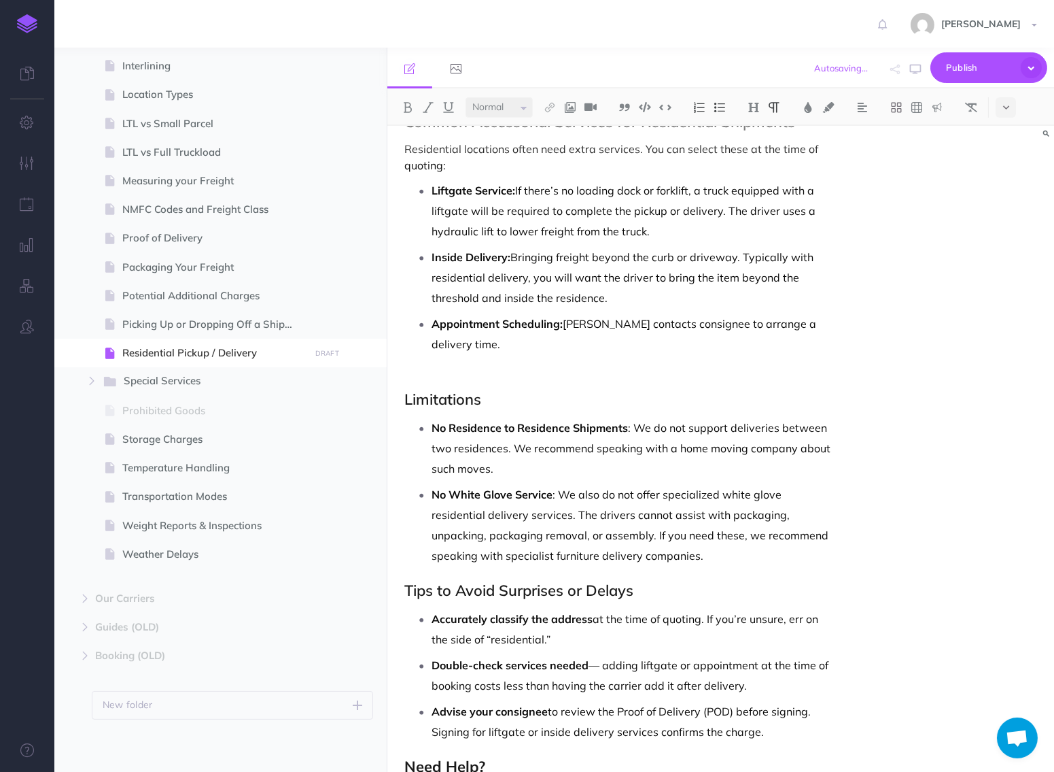
click at [669, 354] on p at bounding box center [634, 364] width 405 height 20
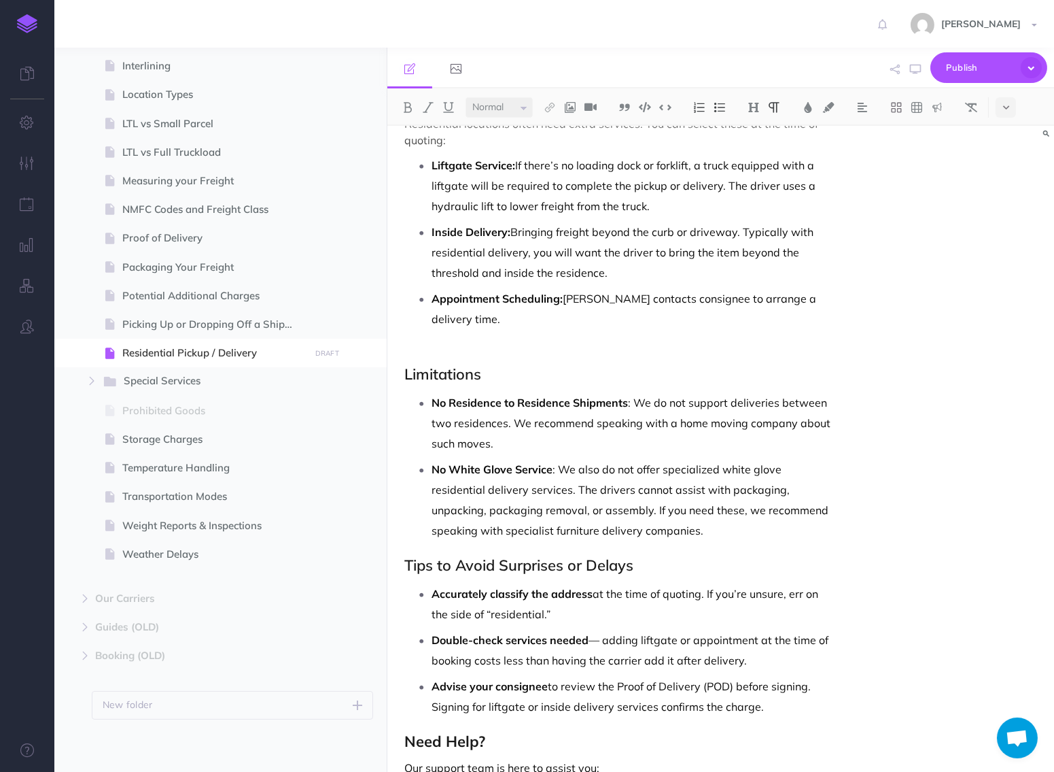
scroll to position [774, 0]
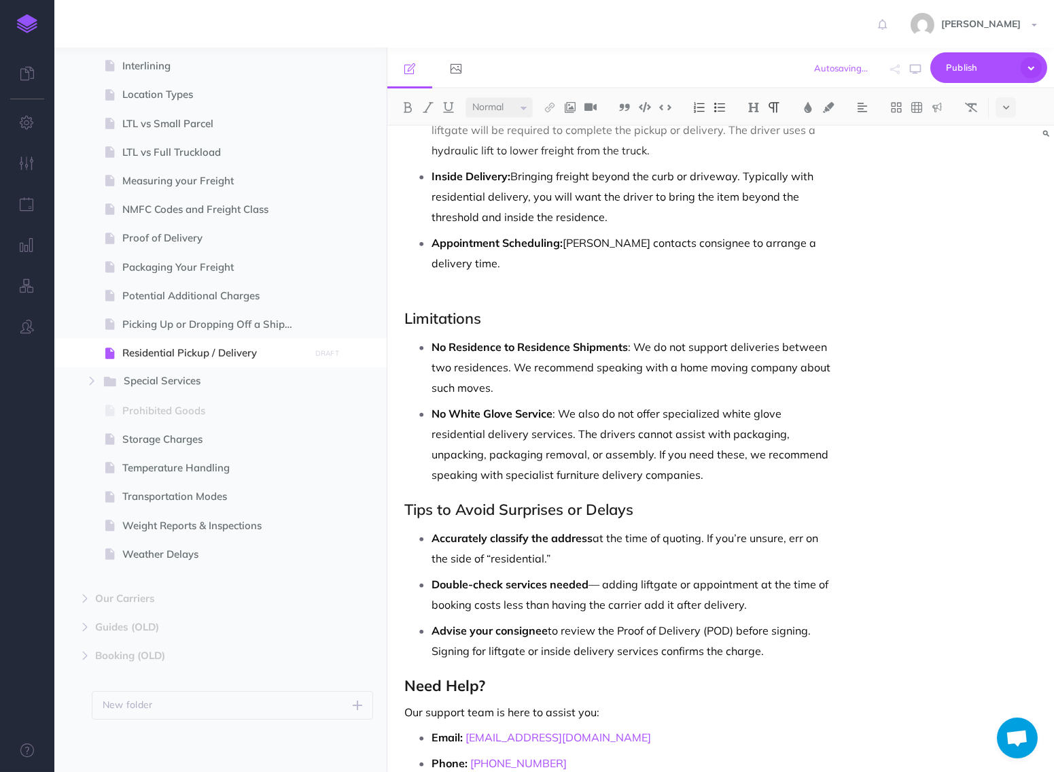
click at [716, 449] on p "No White Glove Service : We also do not offer specialized white glove residenti…" at bounding box center [634, 444] width 405 height 82
click at [819, 620] on p "Advise your consignee to review the Proof of Delivery (POD) before signing. Sig…" at bounding box center [634, 640] width 405 height 41
click at [819, 632] on p "Advise your consignee to review the Proof of Delivery (POD) before signing. Sig…" at bounding box center [634, 640] width 405 height 41
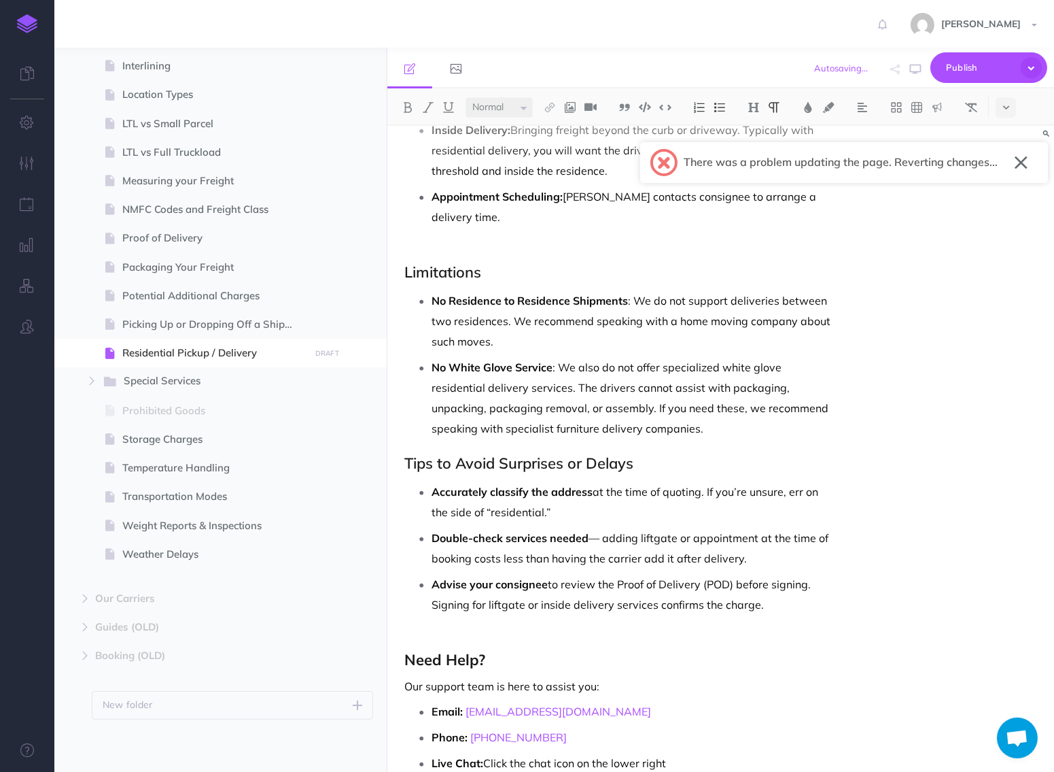
scroll to position [570, 0]
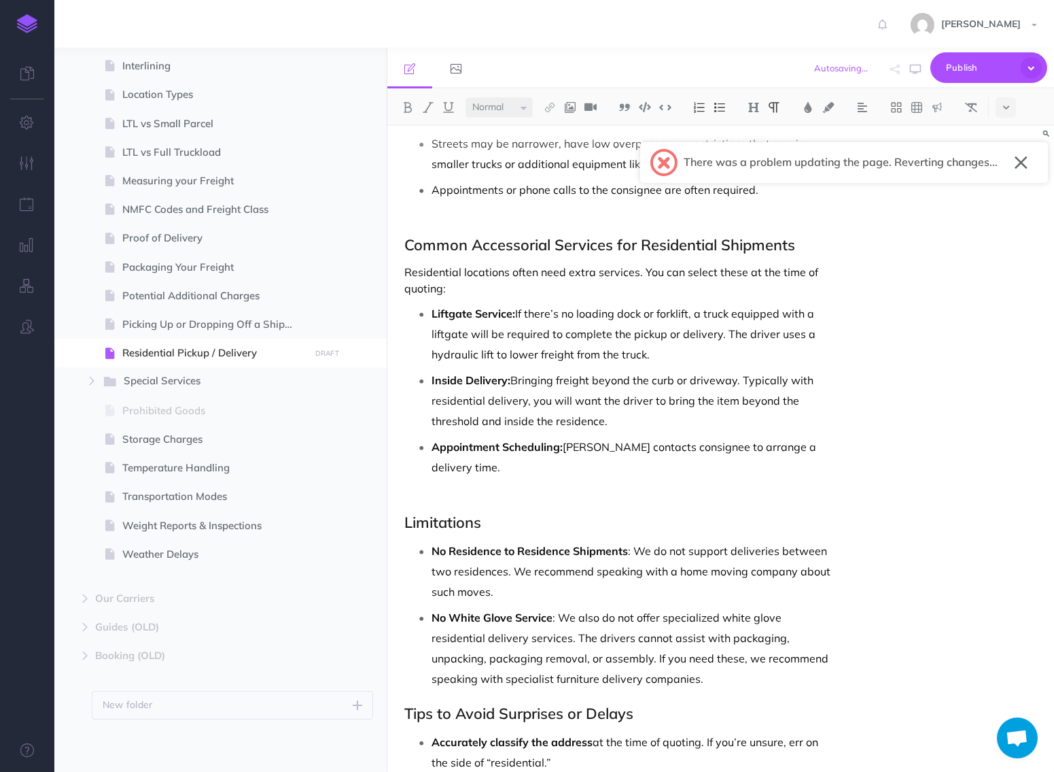
click at [1023, 168] on button "button" at bounding box center [1021, 163] width 13 height 22
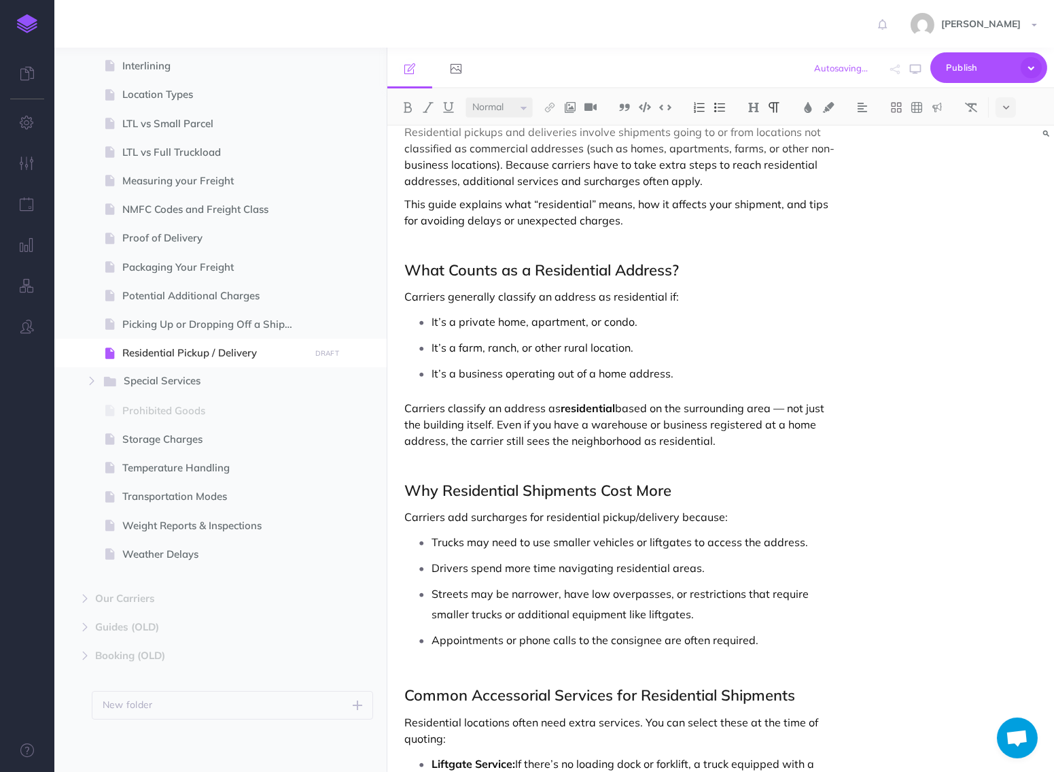
scroll to position [0, 0]
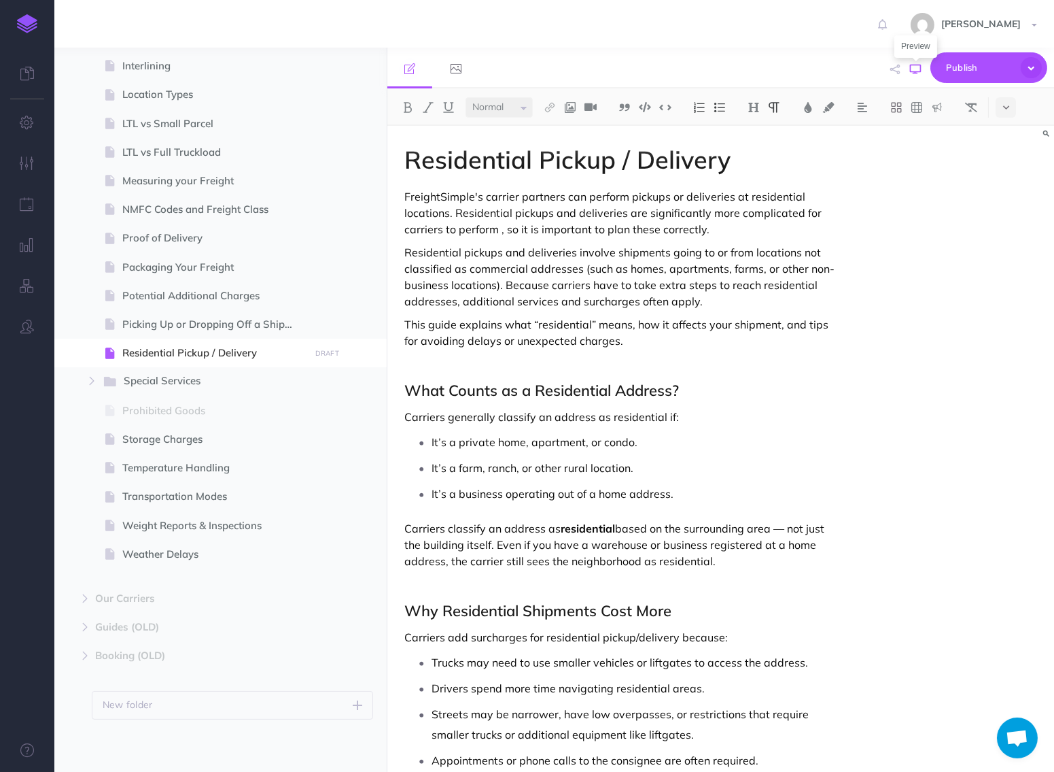
click at [918, 68] on icon "button" at bounding box center [915, 69] width 11 height 11
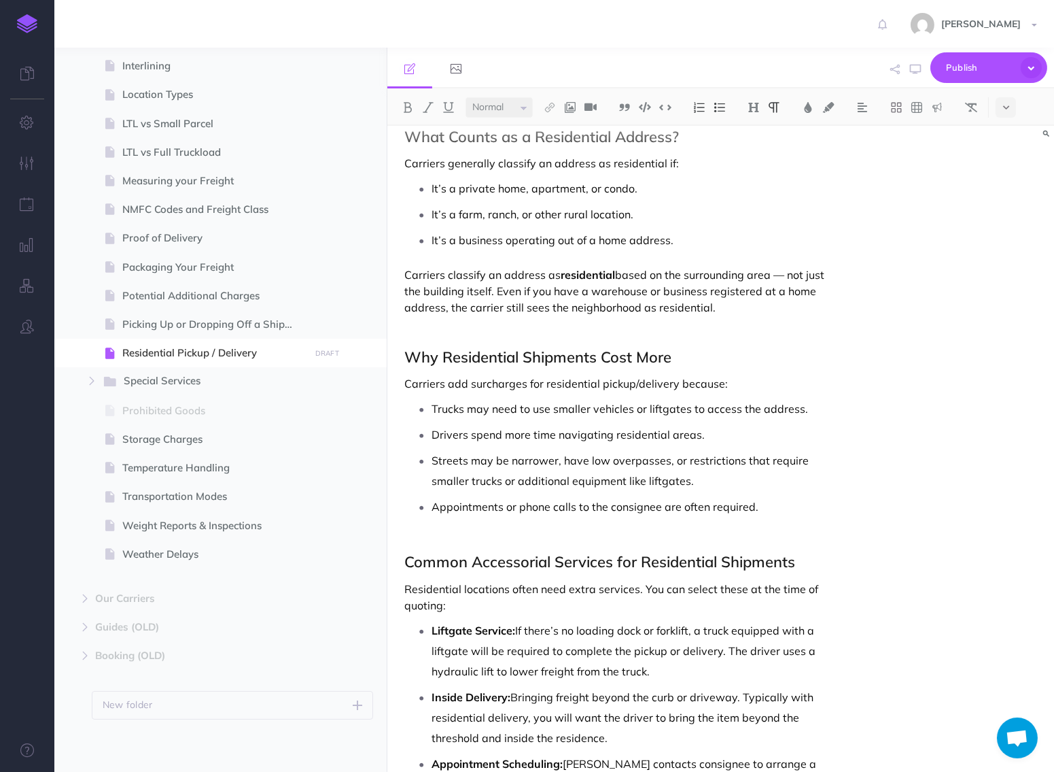
scroll to position [909, 0]
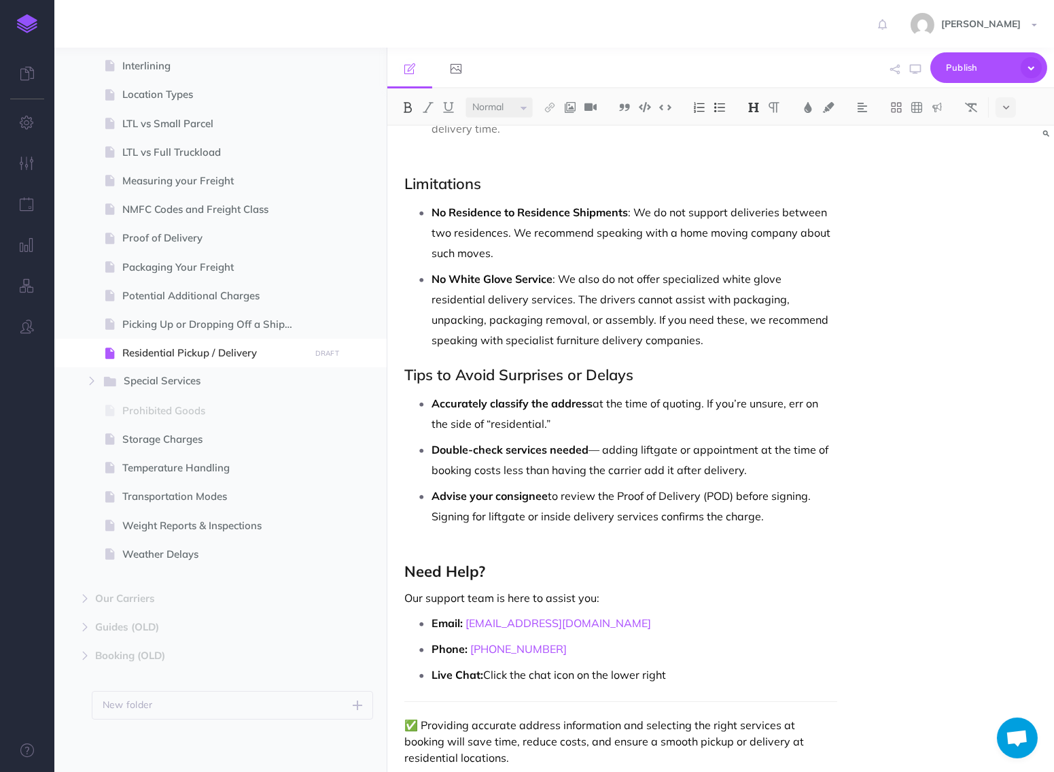
click at [461, 526] on div "Residential Pickup / Delivery FreightSimple's carrier partners can perform pick…" at bounding box center [620, 5] width 466 height 1576
click at [461, 561] on strong "Need Help?" at bounding box center [444, 570] width 81 height 19
click at [407, 109] on img at bounding box center [408, 107] width 12 height 11
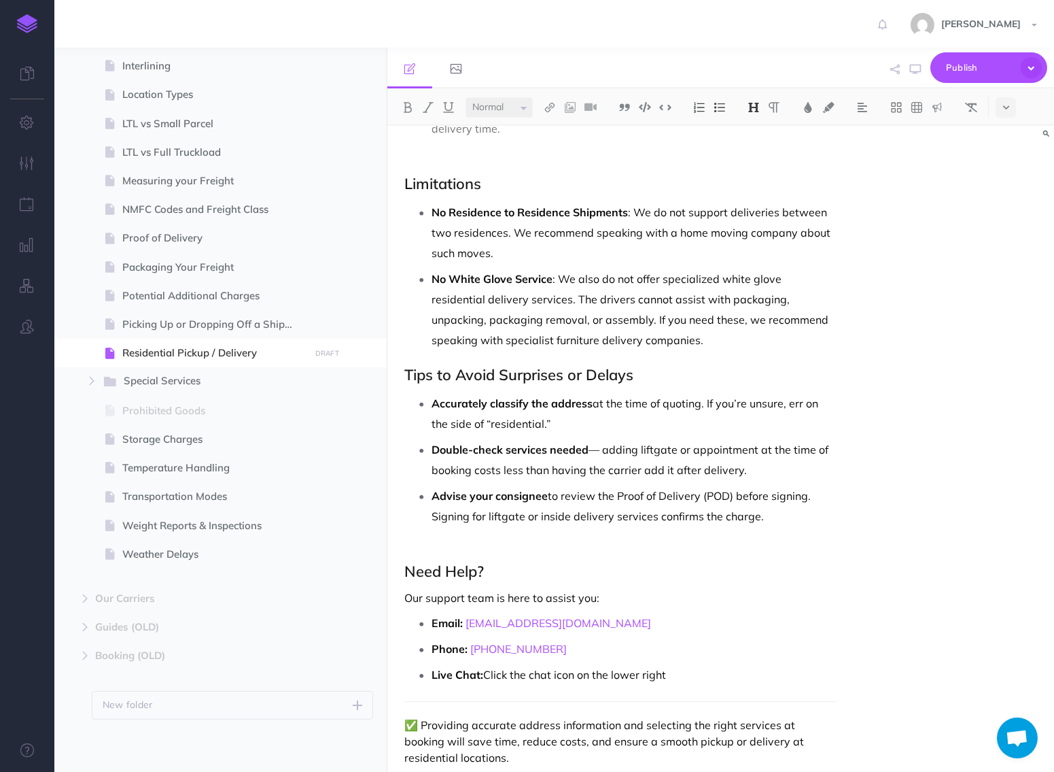
click at [753, 103] on img at bounding box center [754, 107] width 12 height 11
click at [759, 167] on button "H3" at bounding box center [754, 172] width 20 height 20
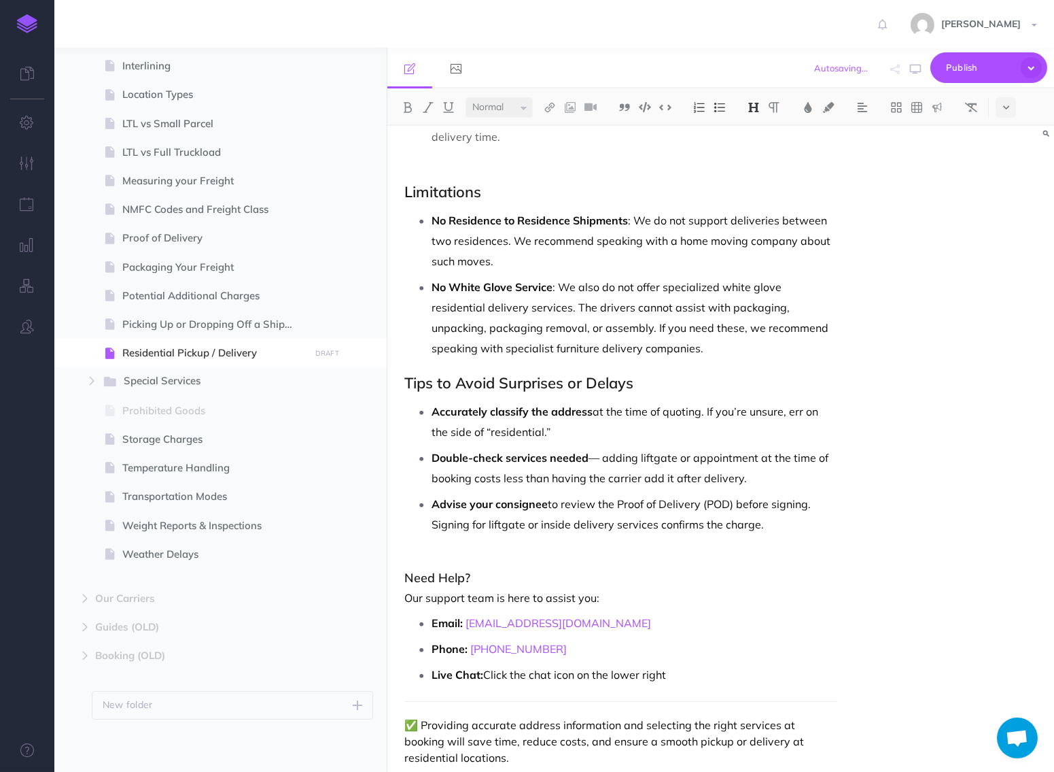
click at [850, 337] on div "Residential Pickup / Delivery FreightSimple's carrier partners can perform pick…" at bounding box center [620, 9] width 466 height 1568
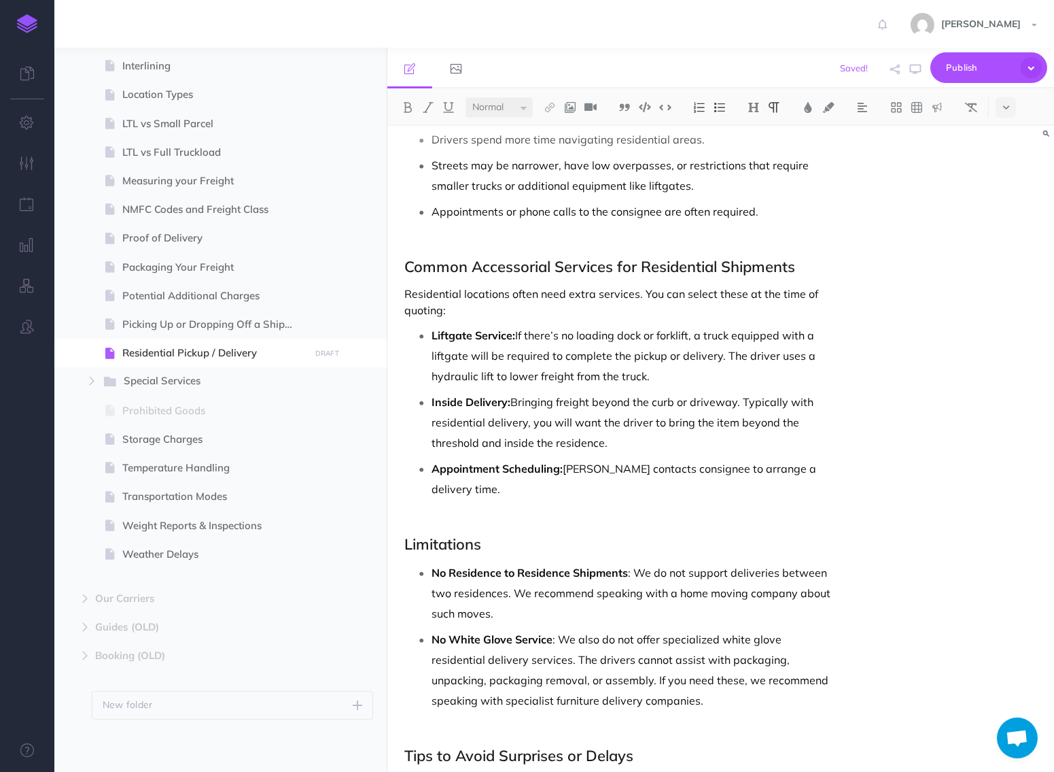
scroll to position [597, 0]
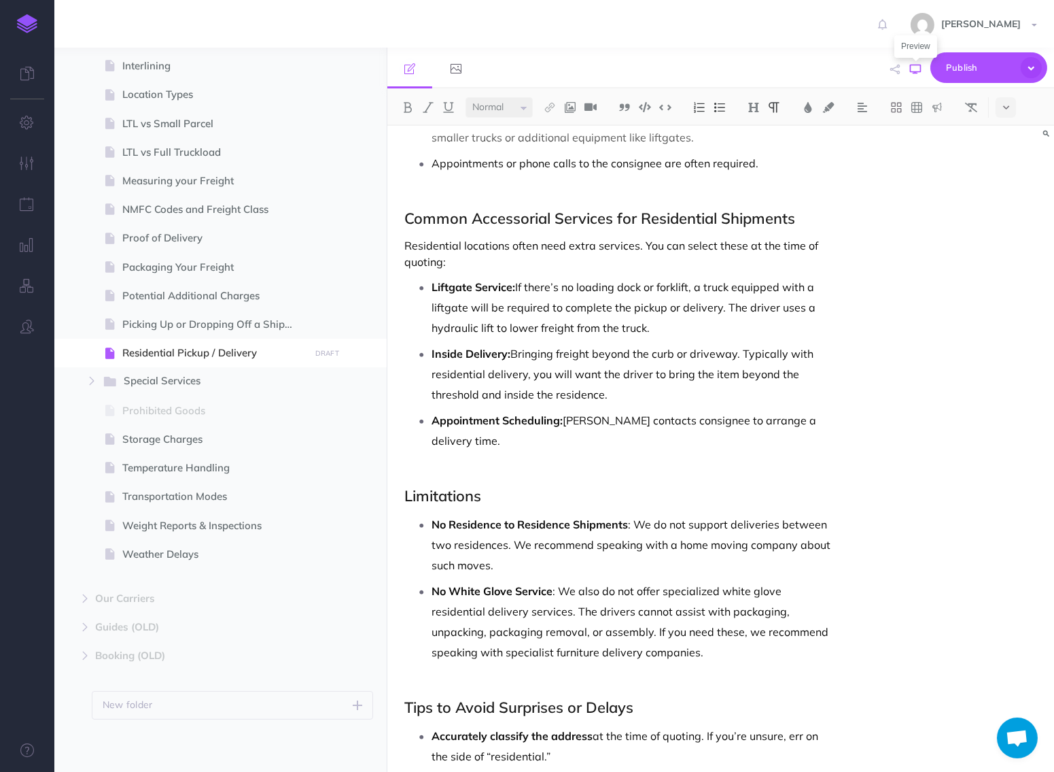
click at [919, 66] on icon "button" at bounding box center [915, 69] width 11 height 11
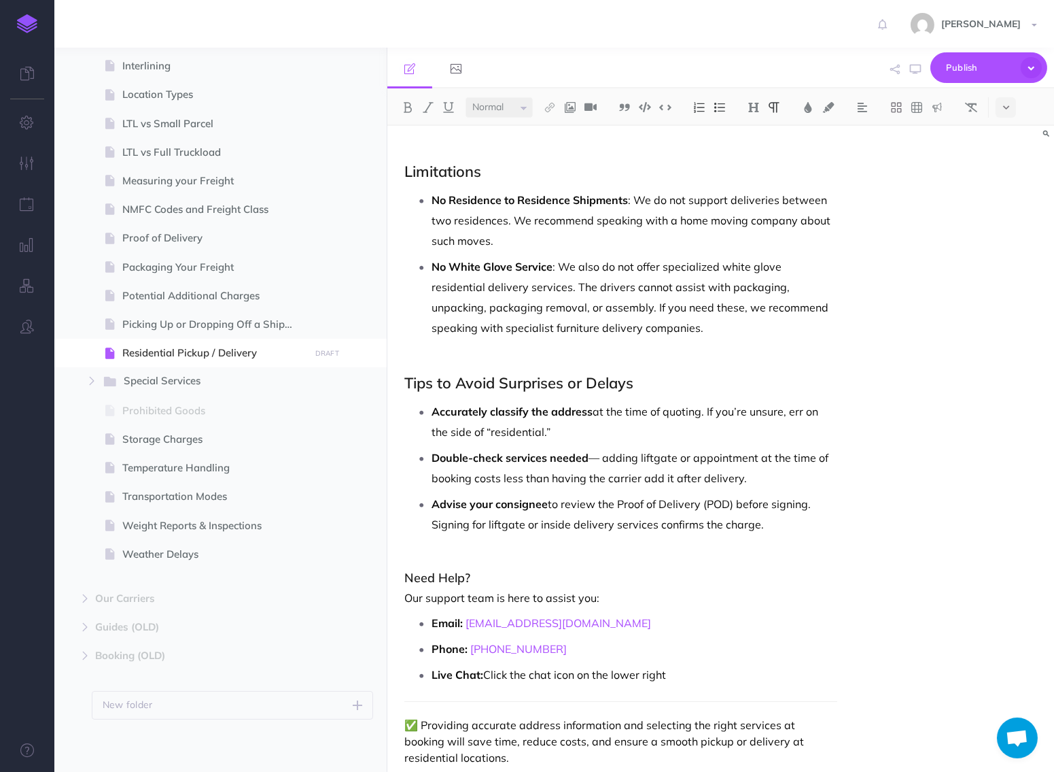
click at [494, 534] on p at bounding box center [634, 544] width 405 height 20
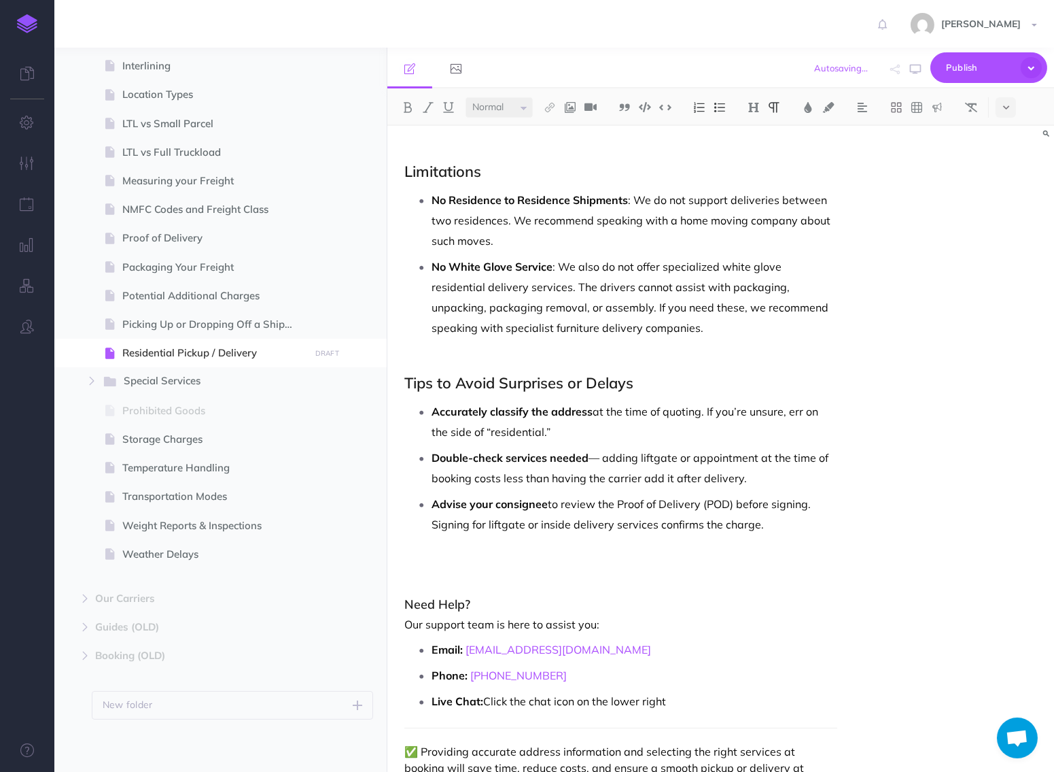
click at [994, 116] on div at bounding box center [1002, 107] width 28 height 20
click at [999, 111] on button at bounding box center [1006, 107] width 20 height 20
click at [1005, 190] on img at bounding box center [1006, 192] width 12 height 11
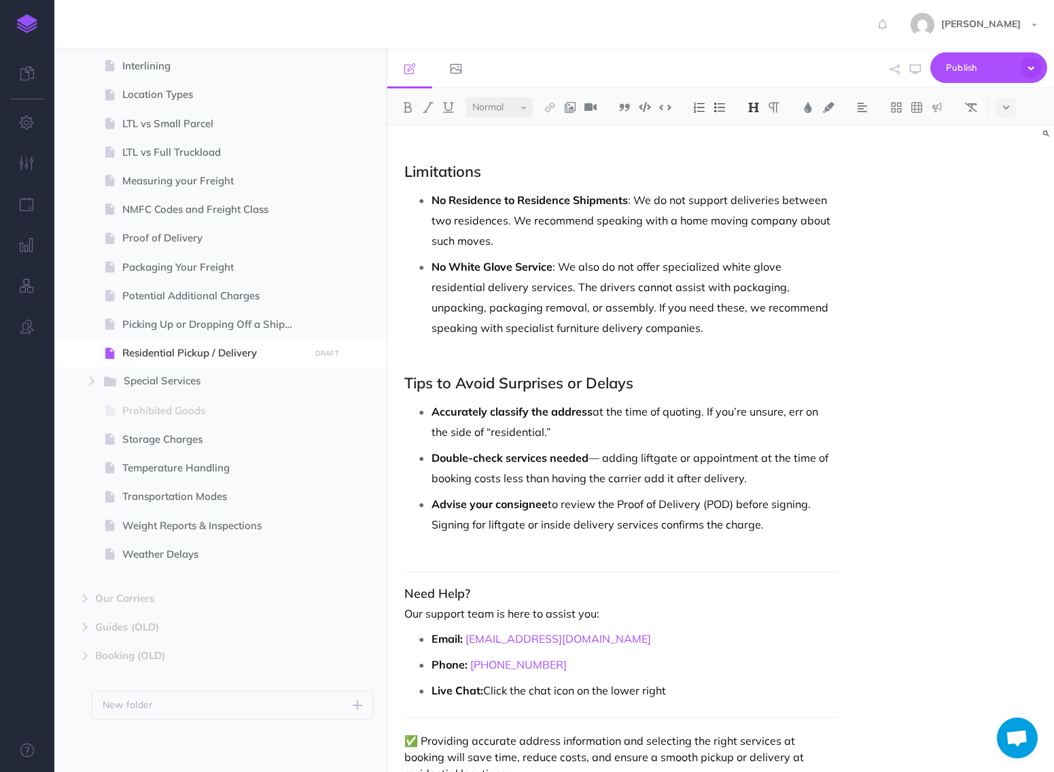
click at [400, 708] on div "Residential Pickup / Delivery FreightSimple's carrier partners can perform pick…" at bounding box center [620, 7] width 466 height 1604
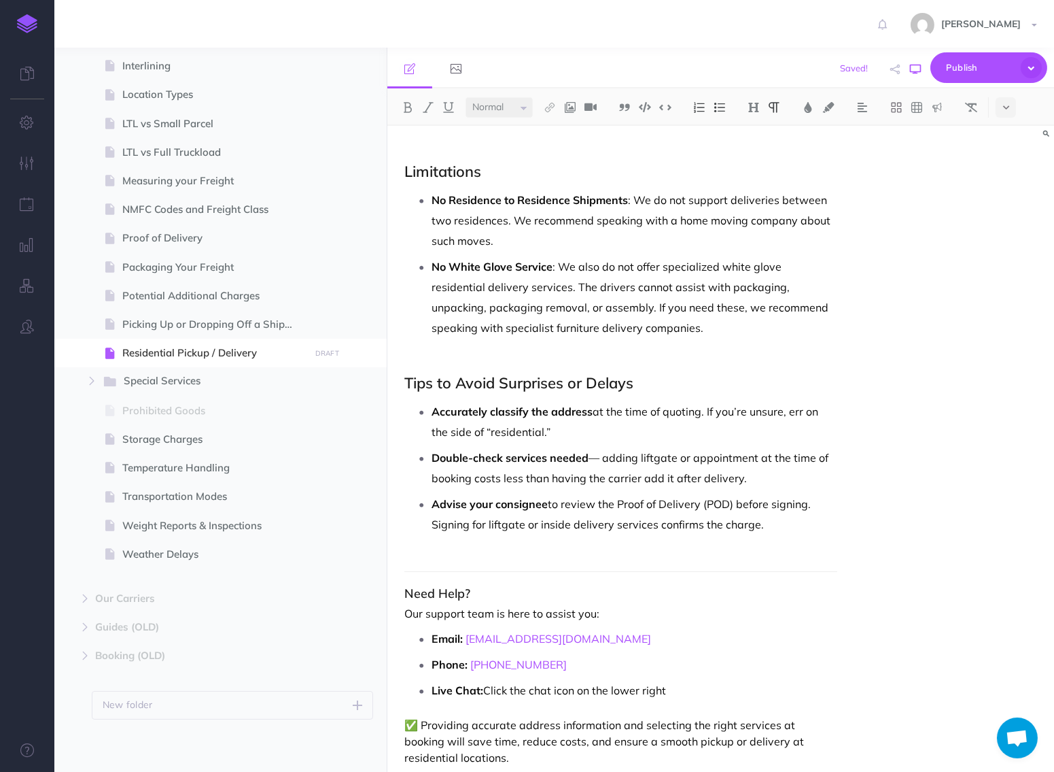
click at [923, 58] on button "button" at bounding box center [916, 69] width 18 height 39
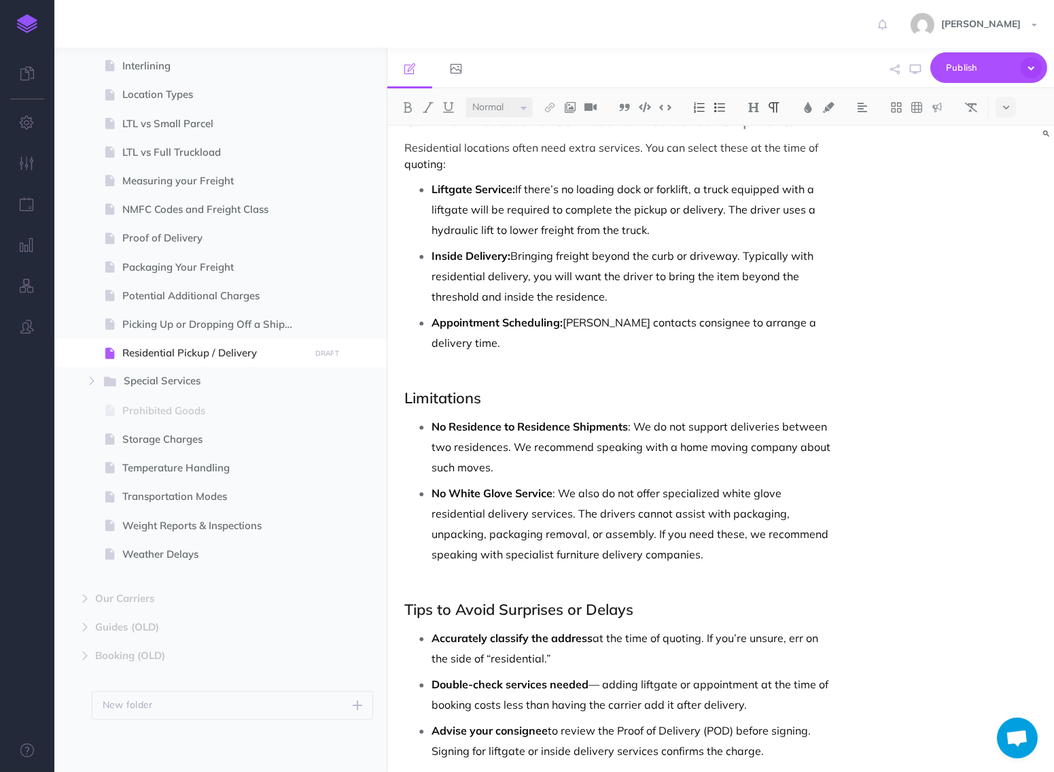
scroll to position [694, 0]
click at [681, 542] on p "No White Glove Service : We also do not offer specialized white glove residenti…" at bounding box center [634, 524] width 405 height 82
click at [682, 565] on p at bounding box center [634, 575] width 405 height 20
click at [680, 565] on p at bounding box center [634, 575] width 405 height 20
click at [650, 565] on p at bounding box center [634, 575] width 405 height 20
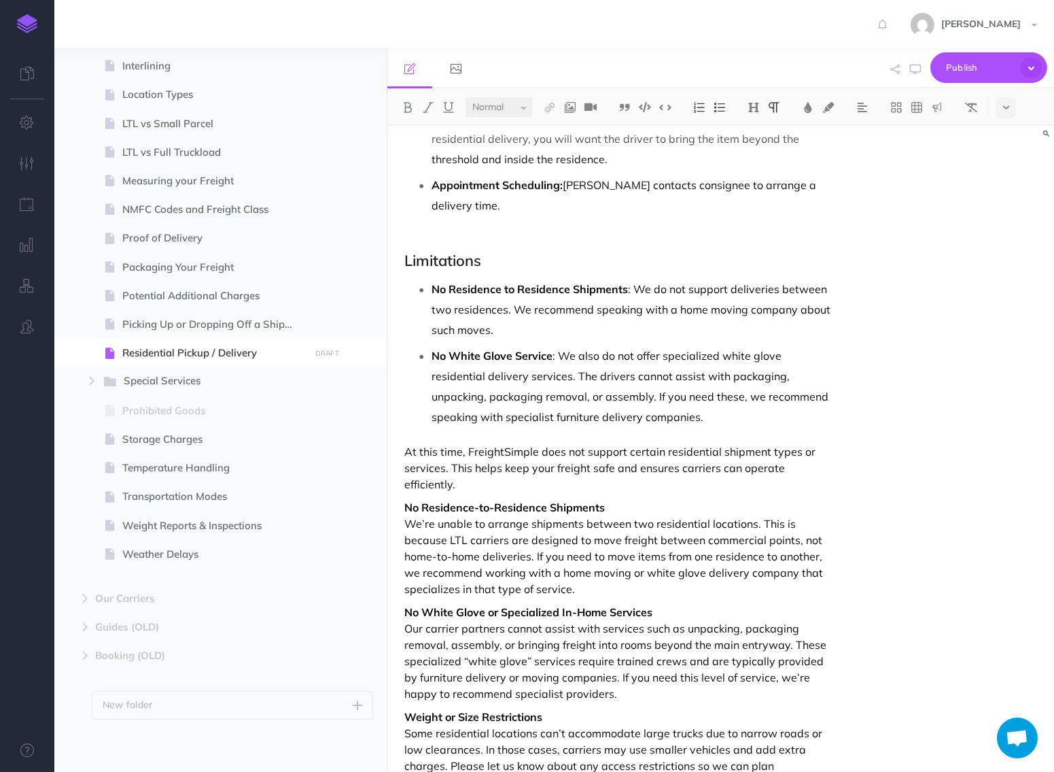
scroll to position [825, 0]
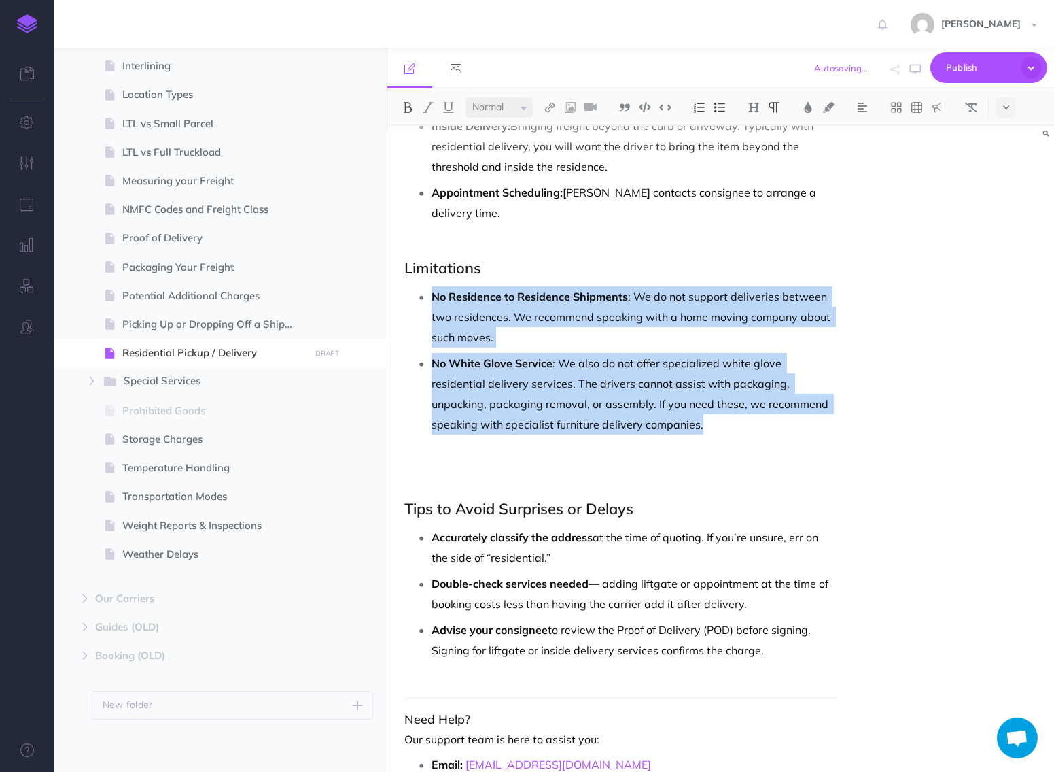
drag, startPoint x: 663, startPoint y: 407, endPoint x: 409, endPoint y: 264, distance: 291.2
click at [409, 264] on div "Residential Pickup / Delivery FreightSimple's carrier partners can perform pick…" at bounding box center [620, 109] width 466 height 1617
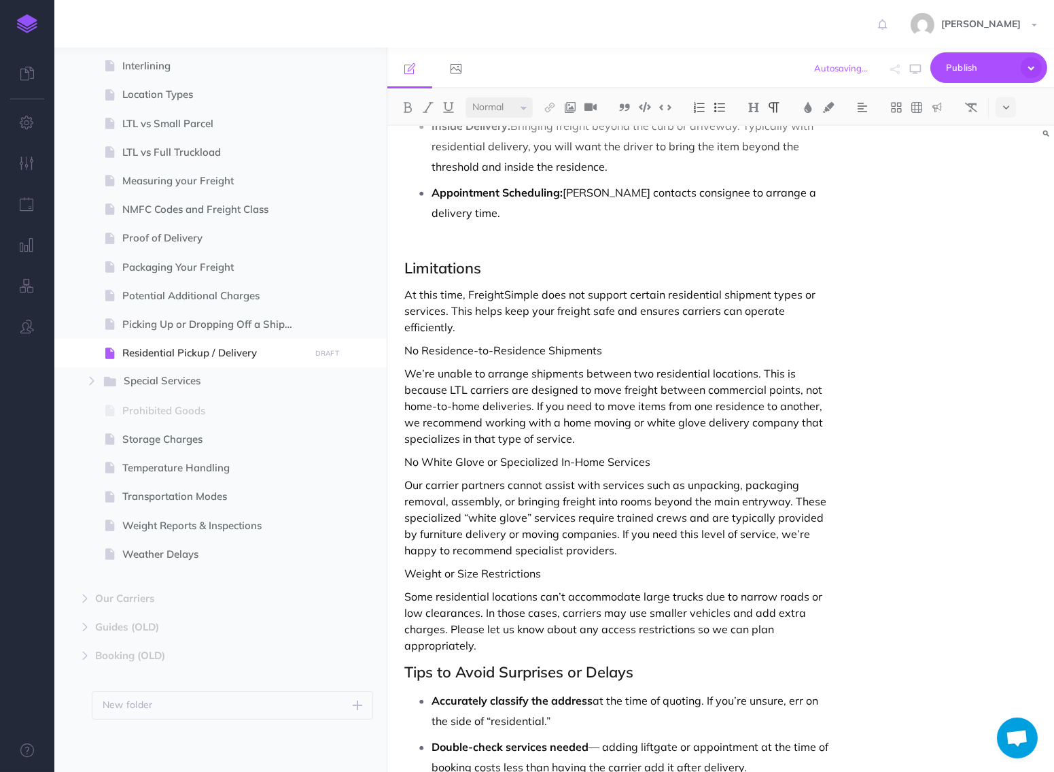
click at [409, 342] on p "No Residence-to-Residence Shipments" at bounding box center [620, 350] width 432 height 16
click at [406, 342] on p "No Residence-to-Residence Shipments" at bounding box center [620, 350] width 432 height 16
click at [447, 453] on p "No White Glove or Specialized In-Home Services" at bounding box center [620, 461] width 432 height 16
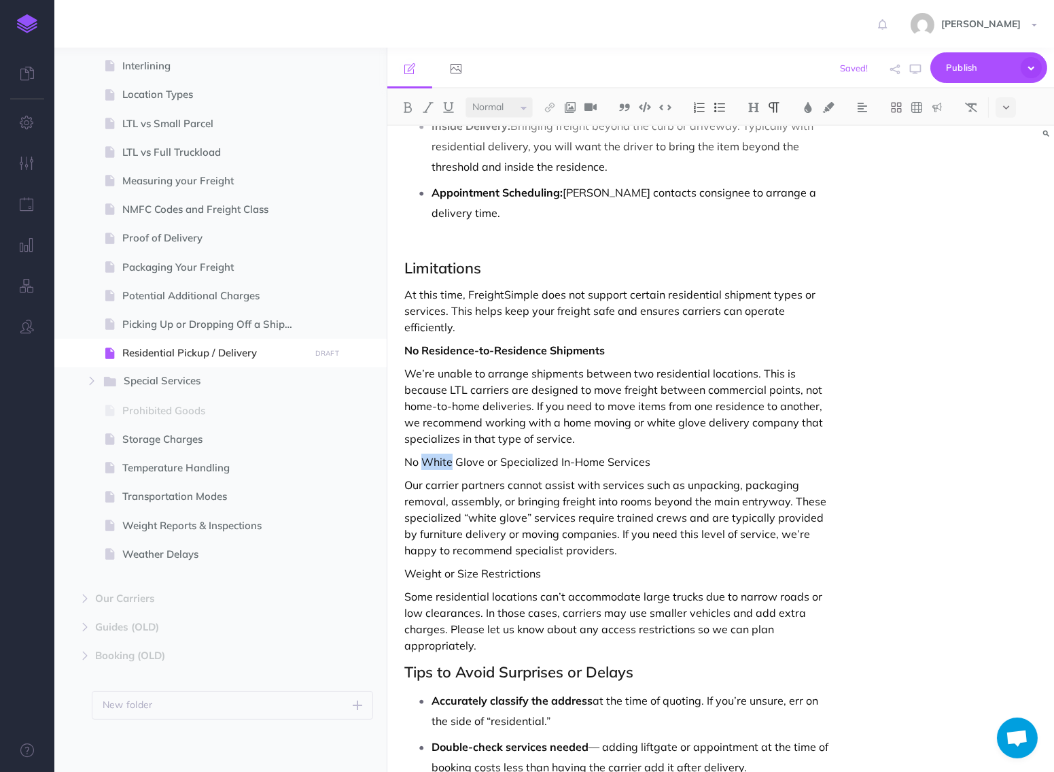
click at [447, 453] on p "No White Glove or Specialized In-Home Services" at bounding box center [620, 461] width 432 height 16
click at [450, 544] on div "Residential Pickup / Delivery FreightSimple's carrier partners can perform pick…" at bounding box center [620, 191] width 466 height 1780
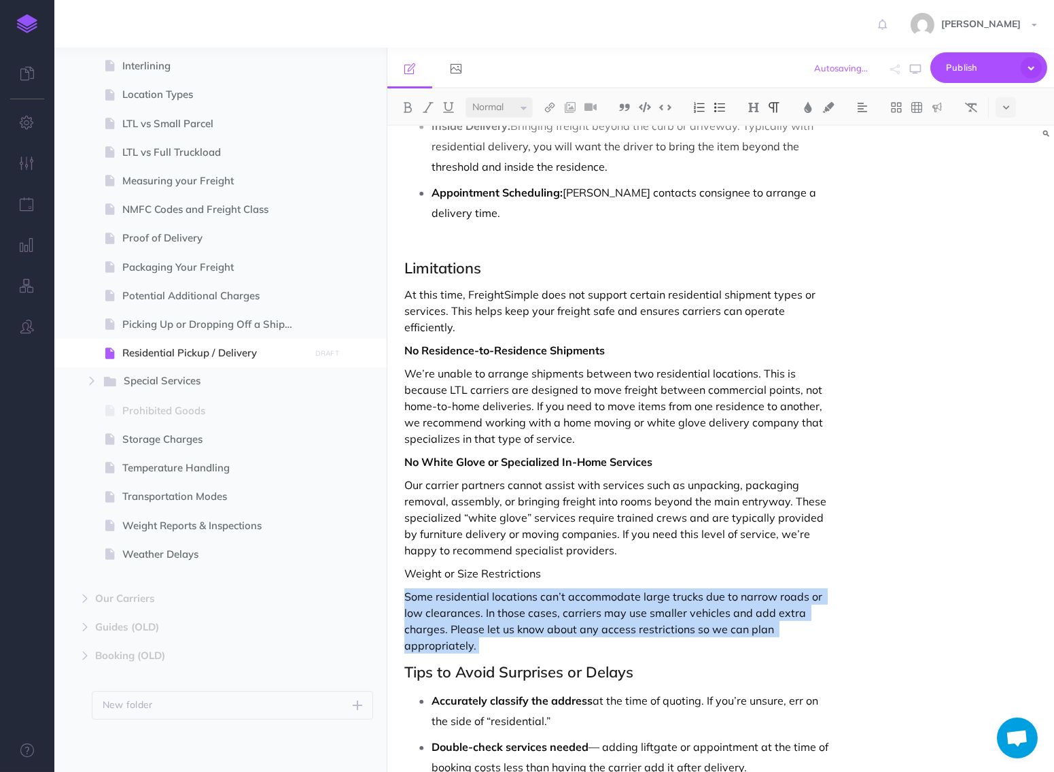
click at [450, 544] on div "Residential Pickup / Delivery FreightSimple's carrier partners can perform pick…" at bounding box center [620, 191] width 466 height 1780
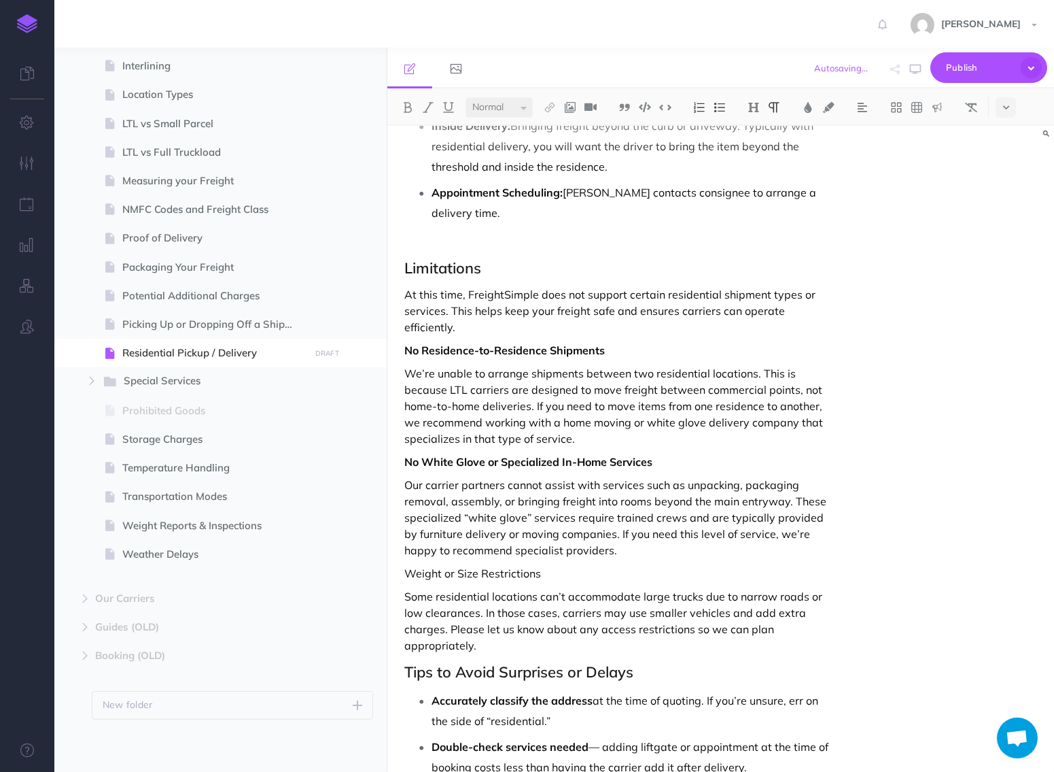
click at [443, 565] on p "Weight or Size Restrictions" at bounding box center [620, 573] width 432 height 16
click at [554, 617] on div "Residential Pickup / Delivery FreightSimple's carrier partners can perform pick…" at bounding box center [620, 191] width 466 height 1780
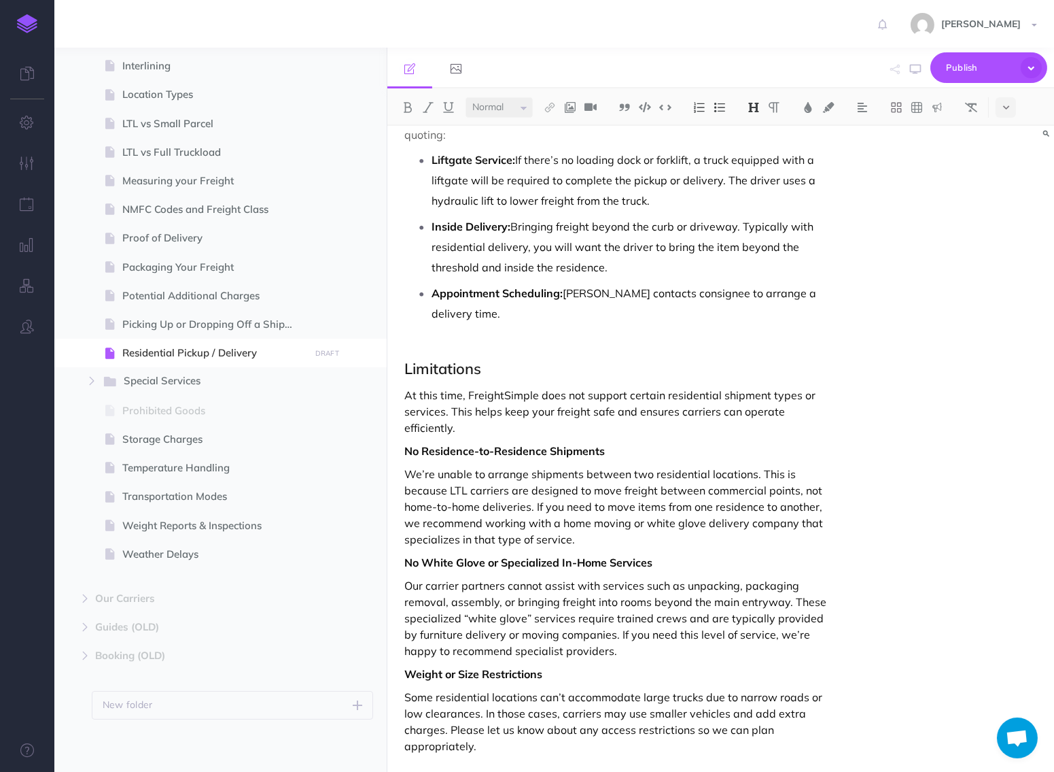
scroll to position [712, 0]
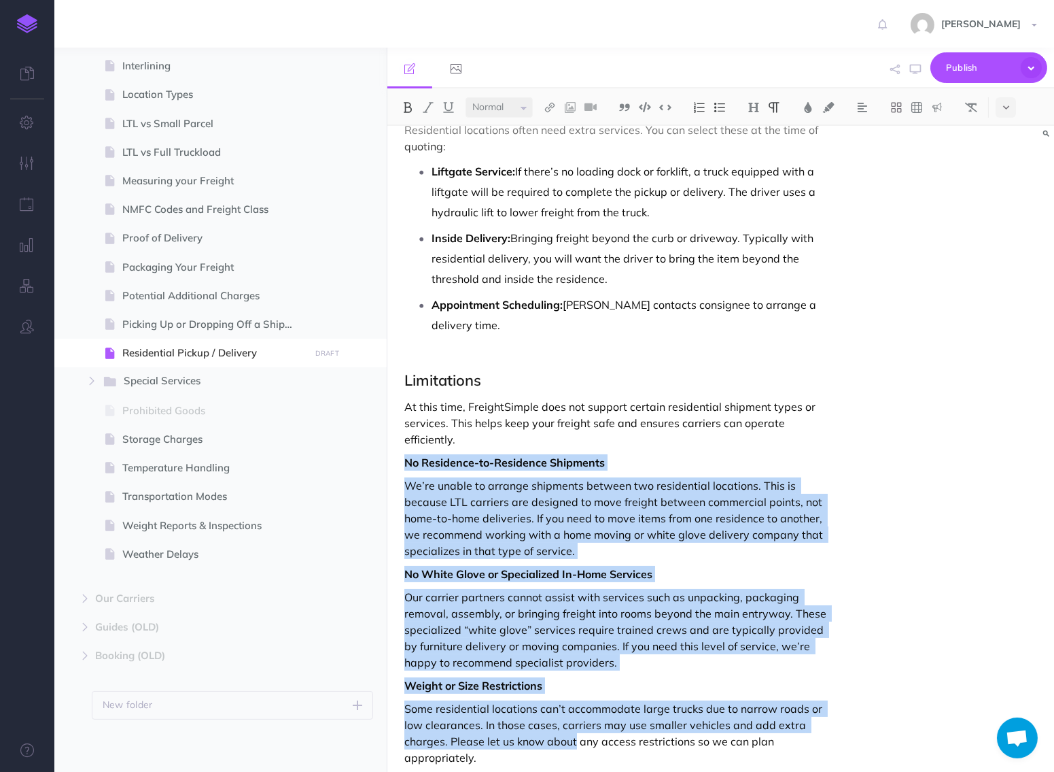
drag, startPoint x: 407, startPoint y: 430, endPoint x: 572, endPoint y: 710, distance: 325.4
click at [574, 710] on div "Residential Pickup / Delivery FreightSimple's carrier partners can perform pick…" at bounding box center [620, 314] width 466 height 1803
click at [724, 103] on img at bounding box center [720, 107] width 12 height 11
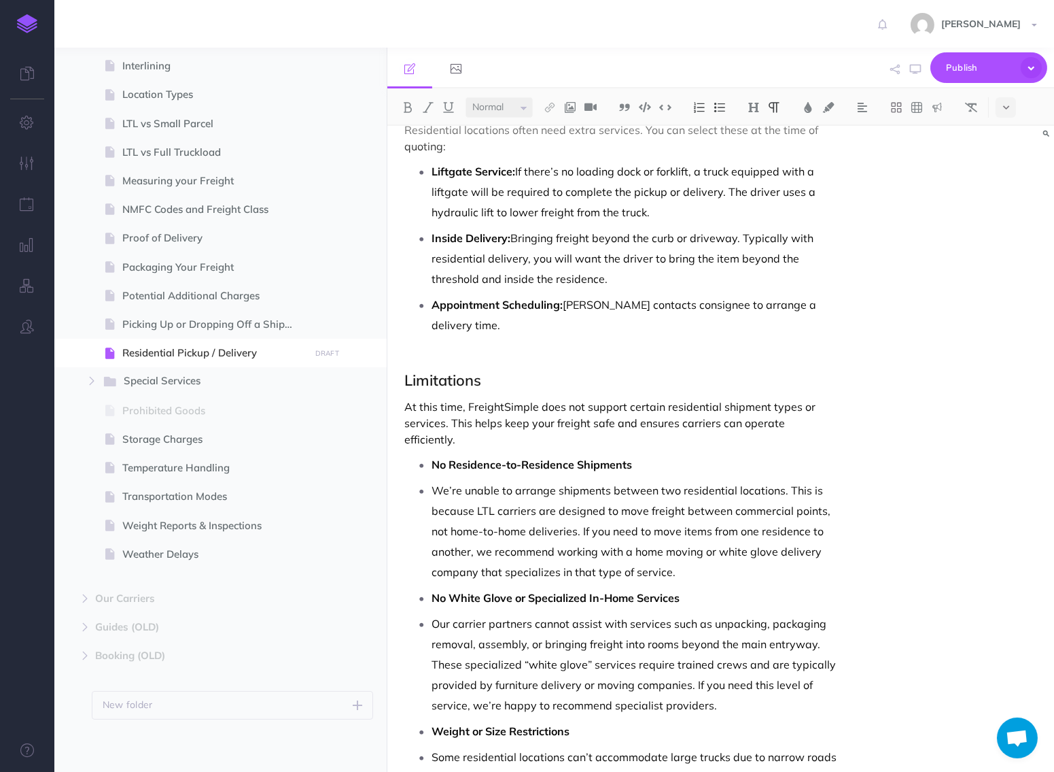
click at [606, 480] on p "We’re unable to arrange shipments between two residential locations. This is be…" at bounding box center [634, 531] width 405 height 102
click at [432, 480] on li "We’re unable to arrange shipments between two residential locations. This is be…" at bounding box center [634, 531] width 405 height 102
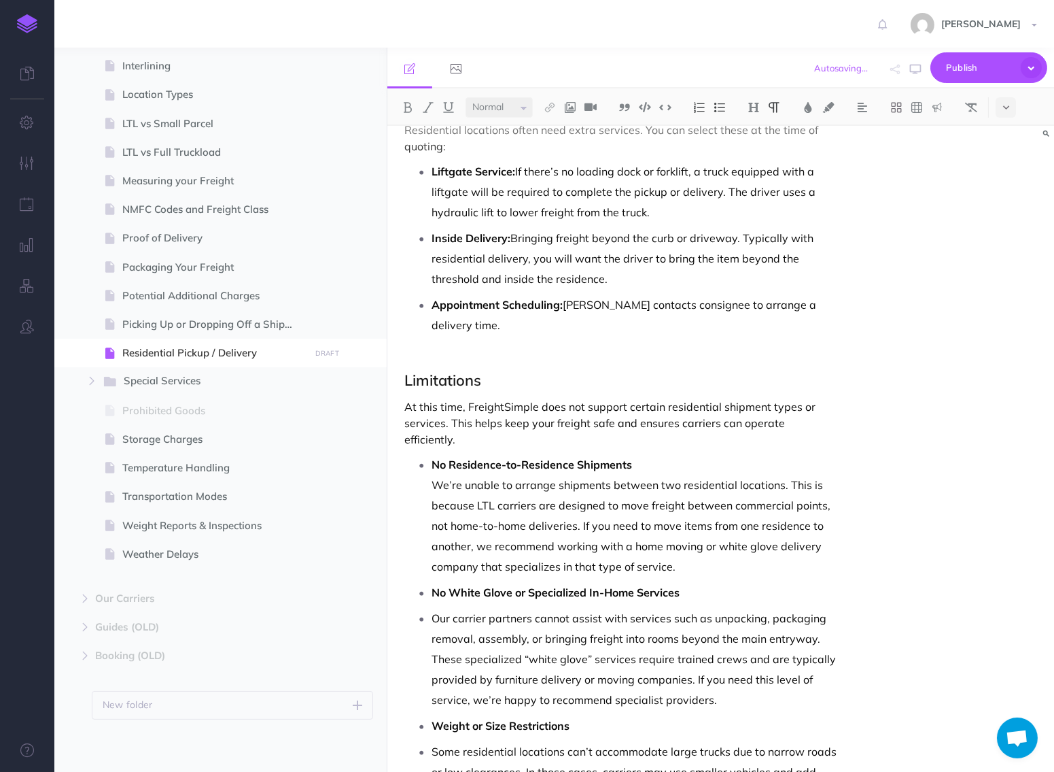
click at [433, 608] on p "Our carrier partners cannot assist with services such as unpacking, packaging r…" at bounding box center [634, 659] width 405 height 102
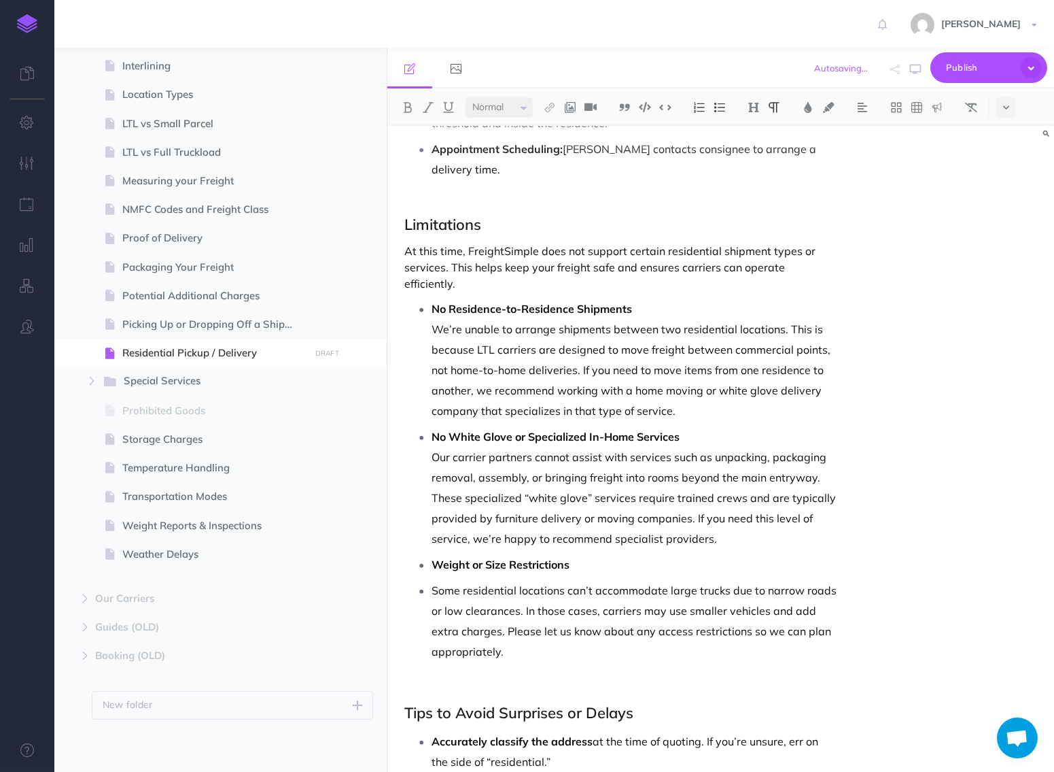
scroll to position [870, 0]
click at [432, 578] on p "Some residential locations can’t accommodate large trucks due to narrow roads o…" at bounding box center [634, 619] width 405 height 82
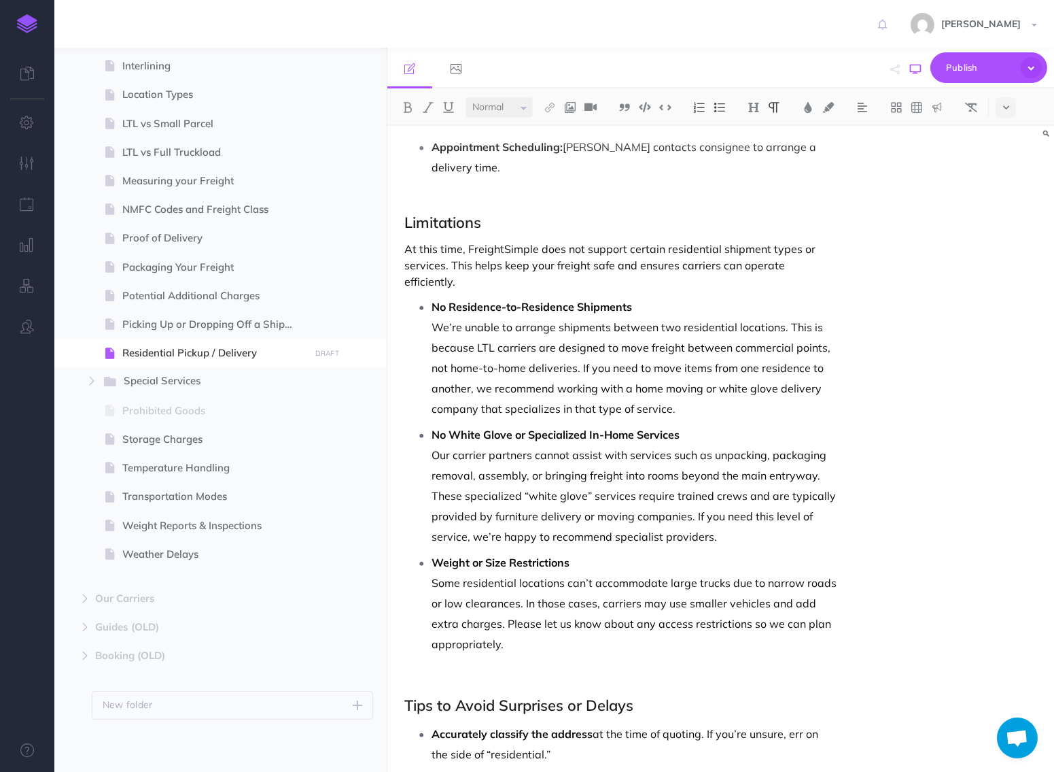
click at [920, 78] on button "button" at bounding box center [916, 69] width 18 height 39
click at [921, 74] on icon "button" at bounding box center [915, 69] width 11 height 11
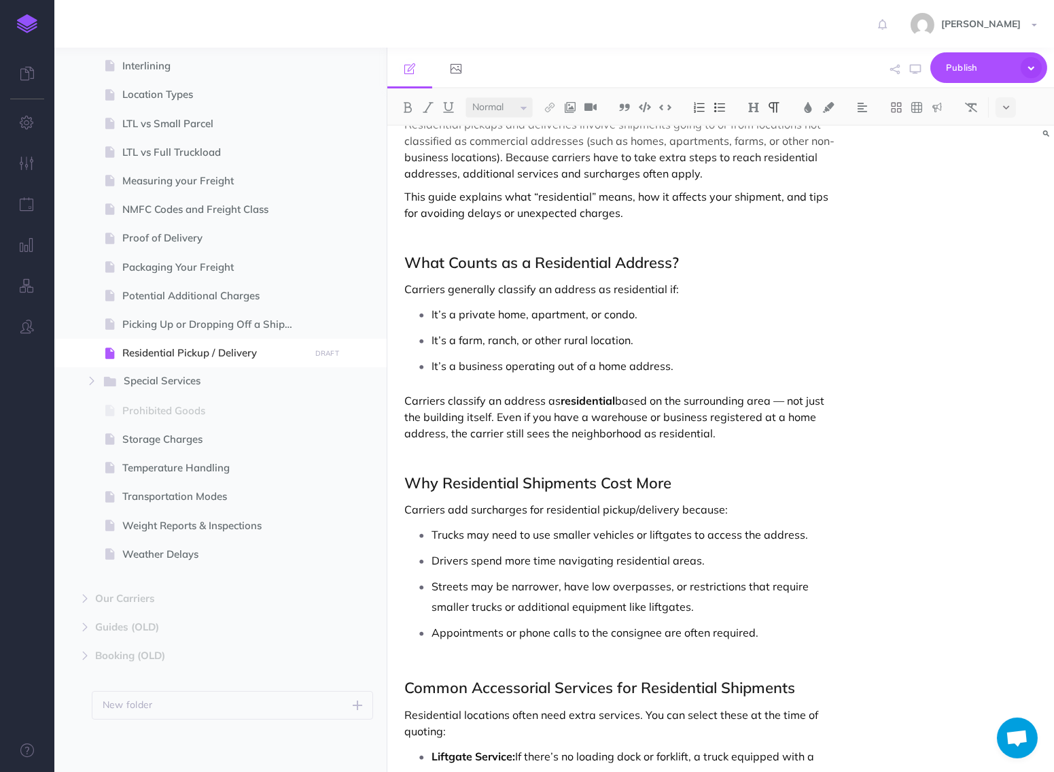
scroll to position [0, 0]
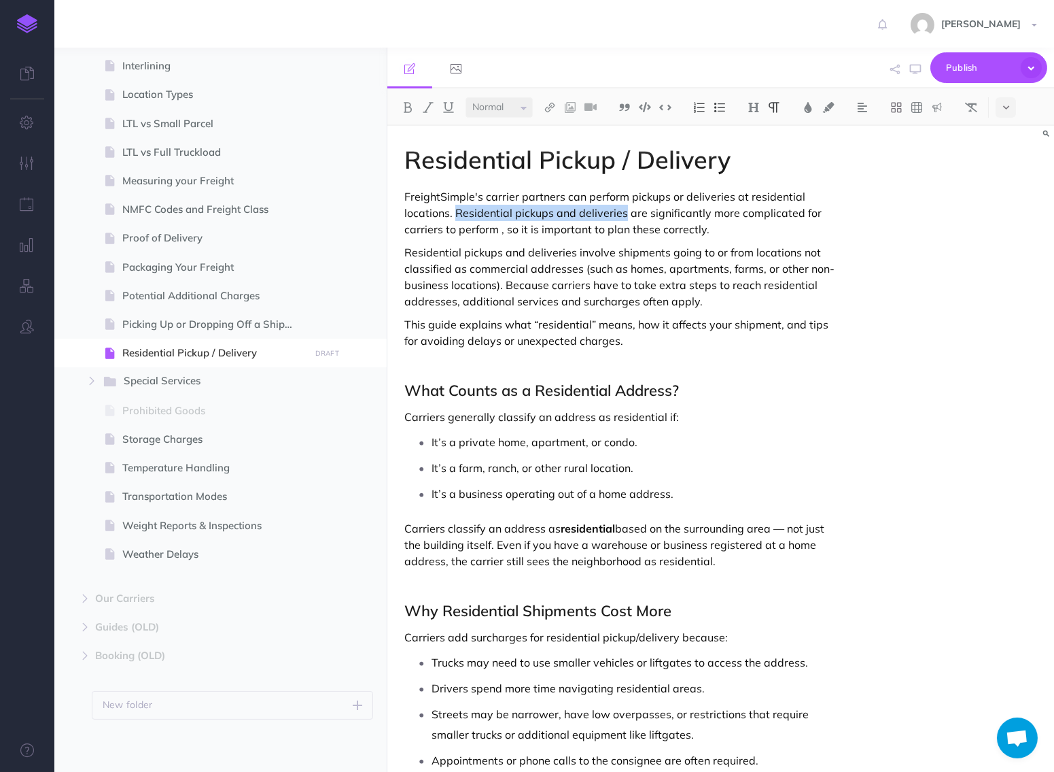
drag, startPoint x: 456, startPoint y: 211, endPoint x: 619, endPoint y: 218, distance: 163.3
click at [621, 214] on p "FreightSimple's carrier partners can perform pickups or deliveries at residenti…" at bounding box center [620, 212] width 432 height 49
click at [767, 214] on p "FreightSimple's carrier partners can perform pickups or deliveries at residenti…" at bounding box center [620, 212] width 432 height 49
click at [636, 328] on p "This guide explains what “residential” means, how it affects your shipment, and…" at bounding box center [620, 332] width 432 height 33
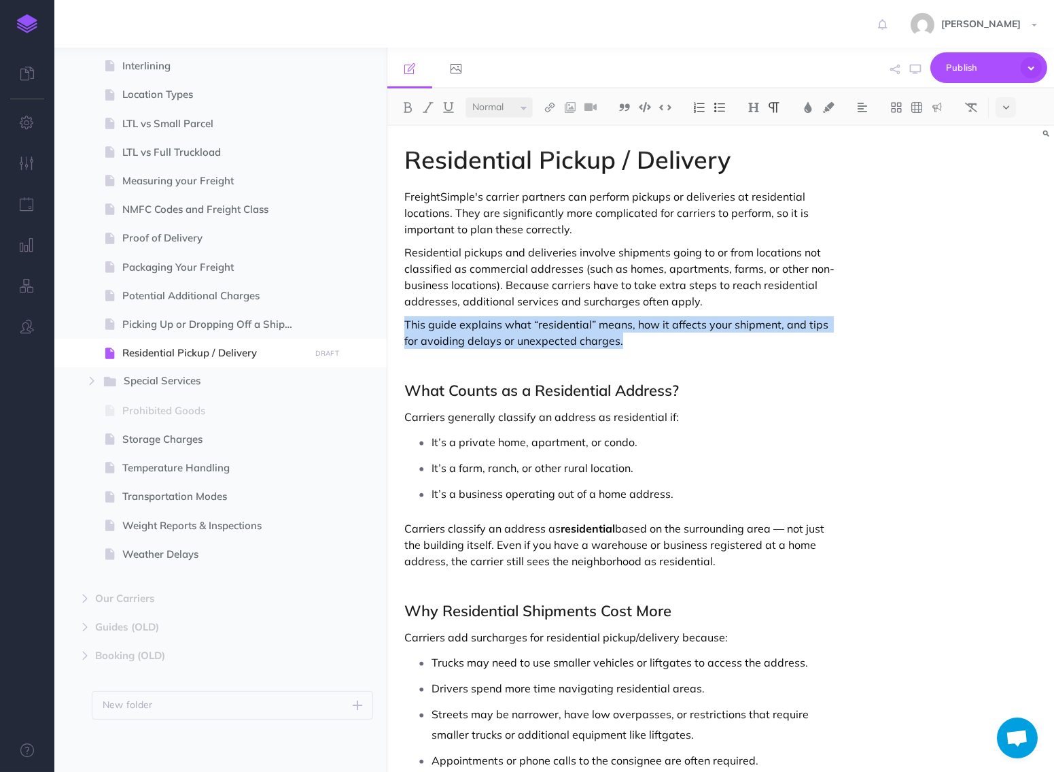
click at [636, 328] on p "This guide explains what “residential” means, how it affects your shipment, and…" at bounding box center [620, 332] width 432 height 33
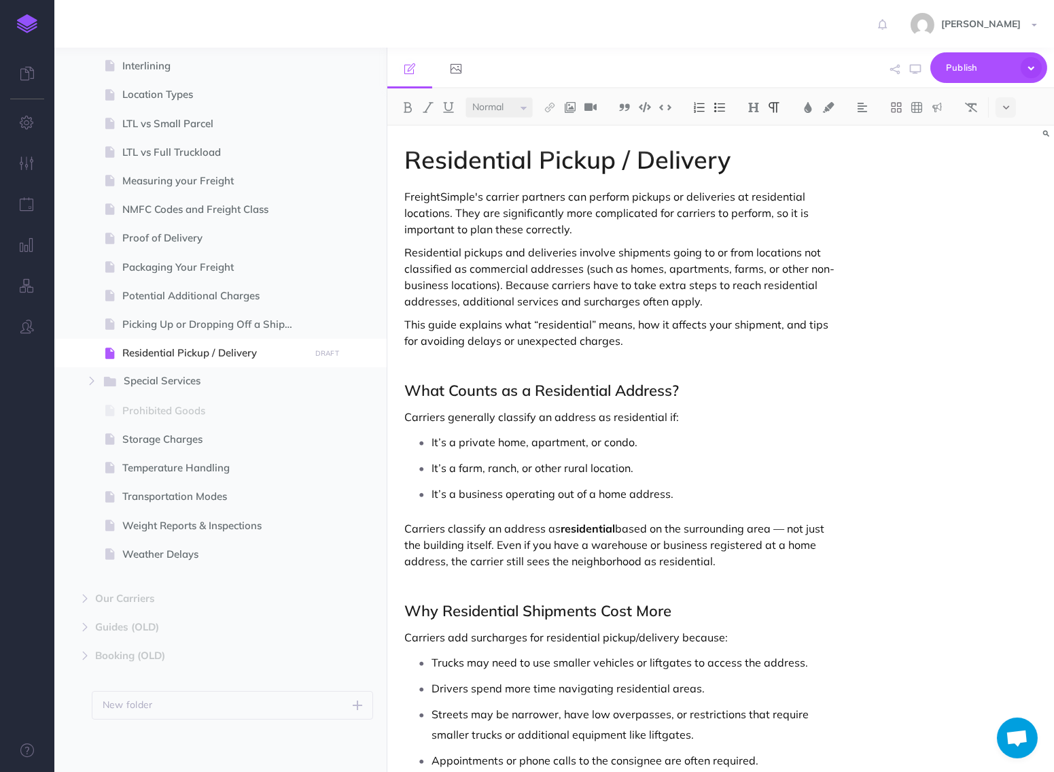
click at [683, 439] on p "It’s a private home, apartment, or condo." at bounding box center [634, 442] width 405 height 20
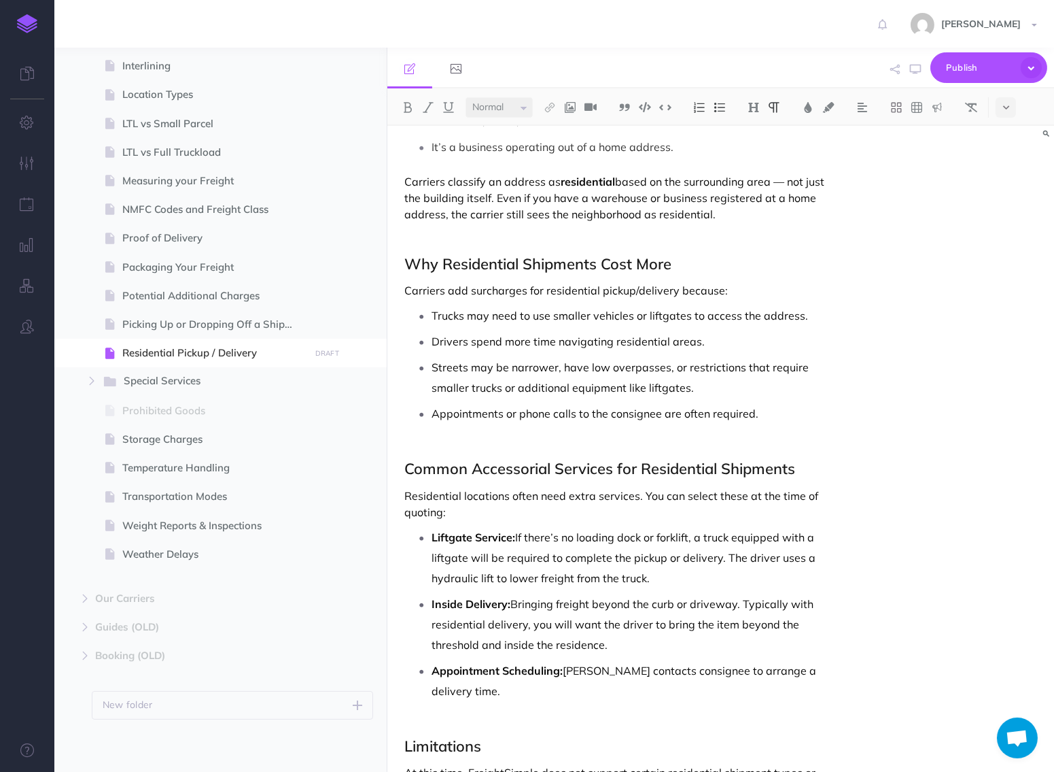
scroll to position [353, 0]
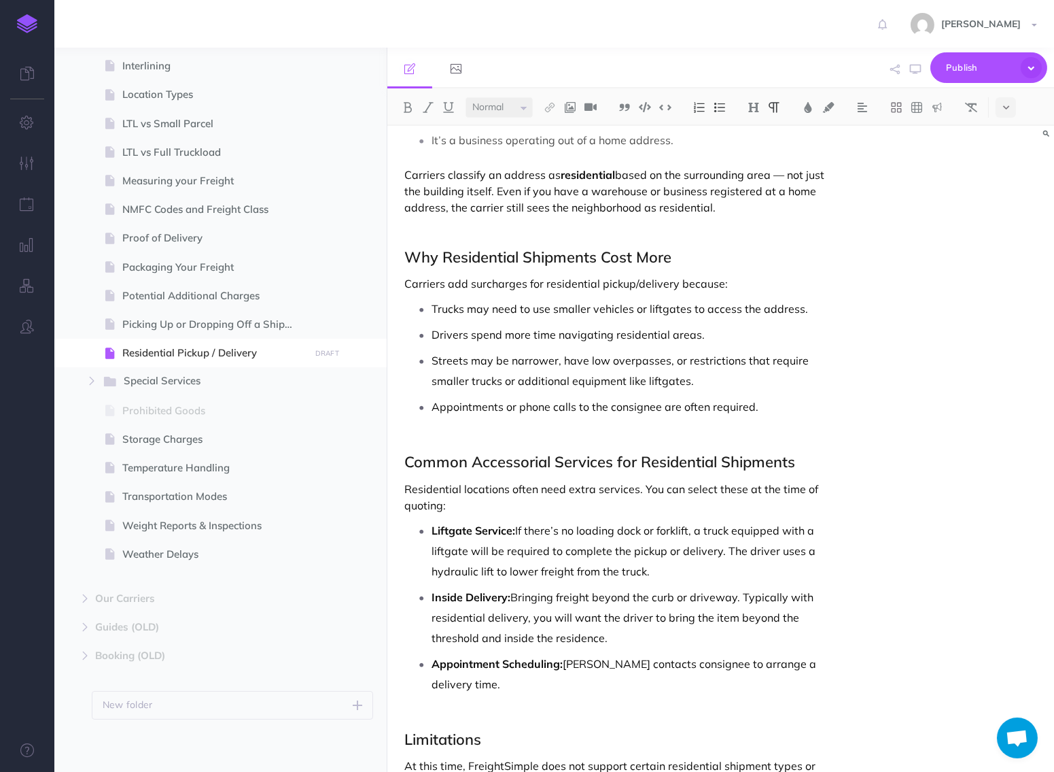
click at [611, 374] on p "Streets may be narrower, have low overpasses, or restrictions that require smal…" at bounding box center [634, 370] width 405 height 41
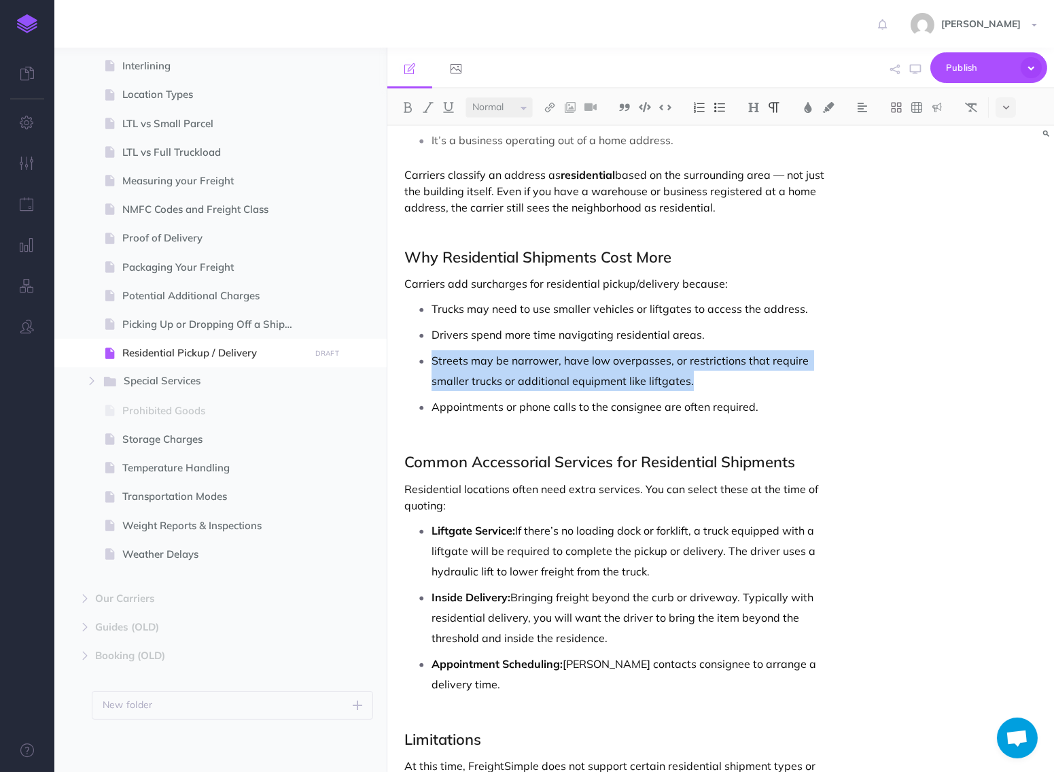
click at [611, 374] on p "Streets may be narrower, have low overpasses, or restrictions that require smal…" at bounding box center [634, 370] width 405 height 41
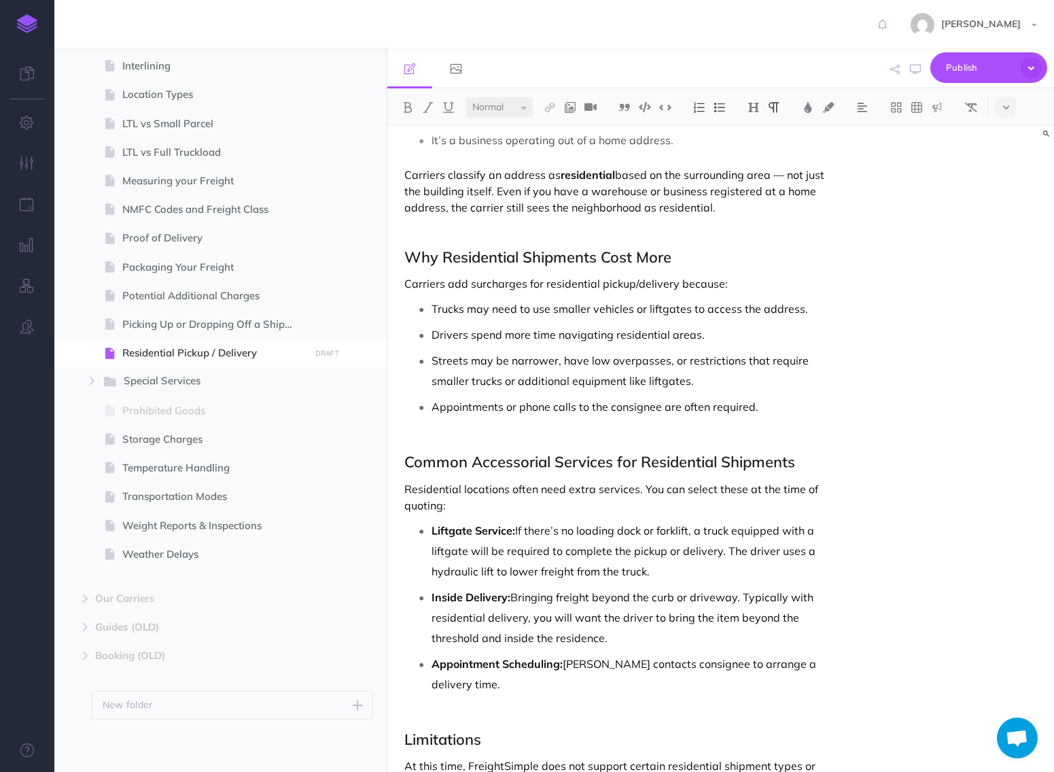
click at [575, 315] on p "Trucks may need to use smaller vehicles or liftgates to access the address." at bounding box center [634, 308] width 405 height 20
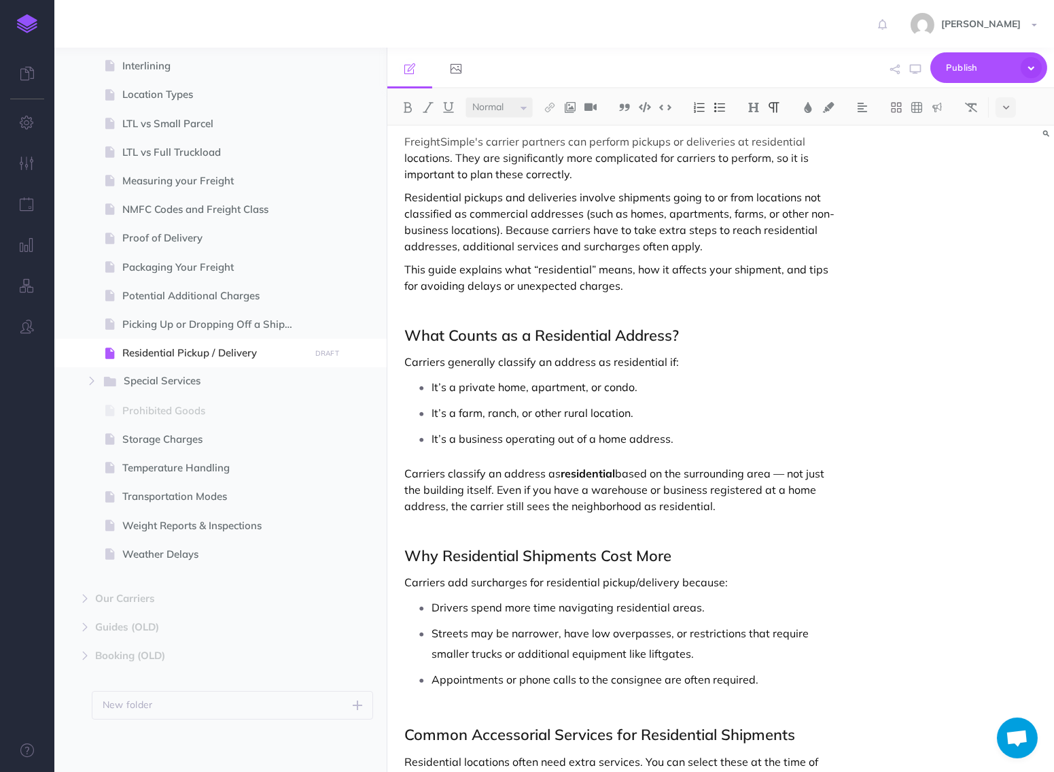
scroll to position [0, 0]
